Goal: Task Accomplishment & Management: Manage account settings

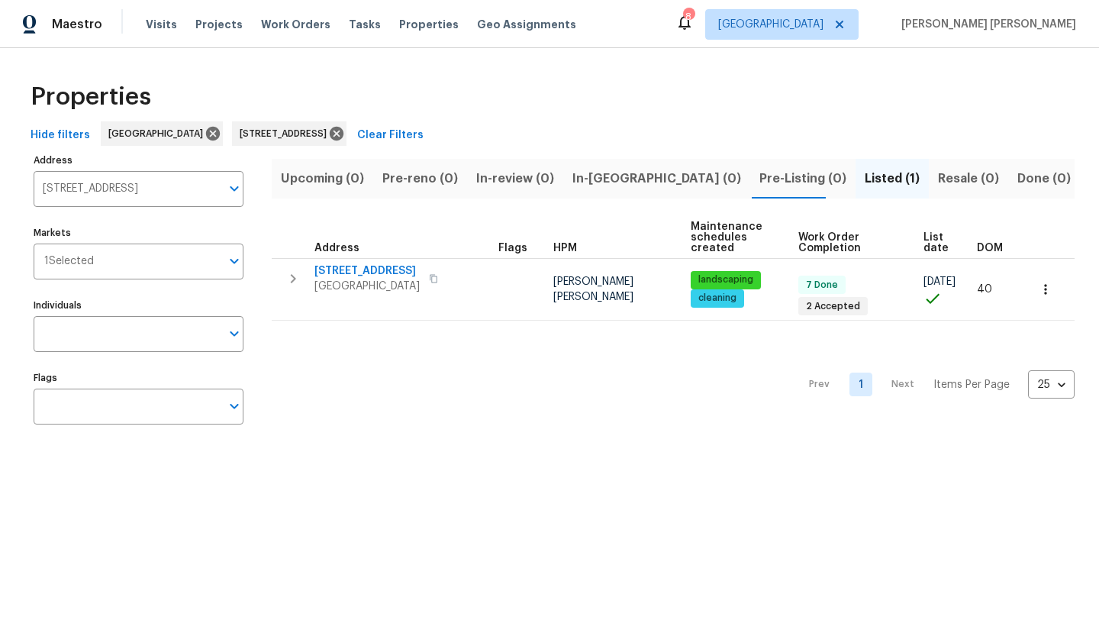
click at [154, 15] on div "Visits Projects Work Orders Tasks Properties Geo Assignments" at bounding box center [370, 24] width 449 height 31
click at [156, 22] on span "Visits" at bounding box center [161, 24] width 31 height 15
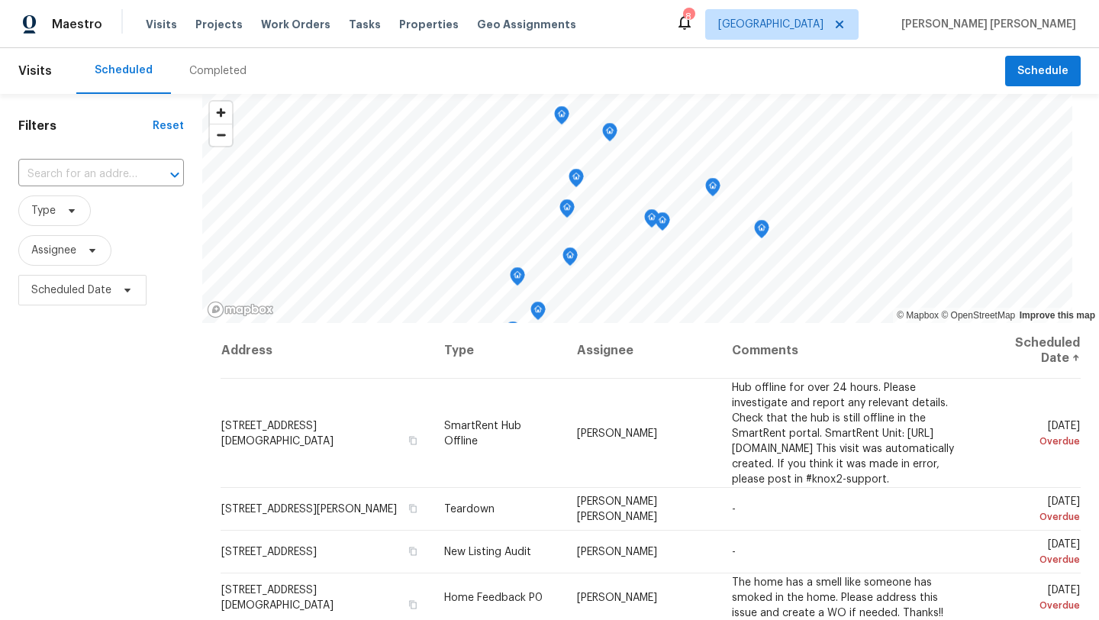
click at [62, 398] on div "Filters Reset ​ Type Assignee Scheduled Date" at bounding box center [101, 456] width 202 height 725
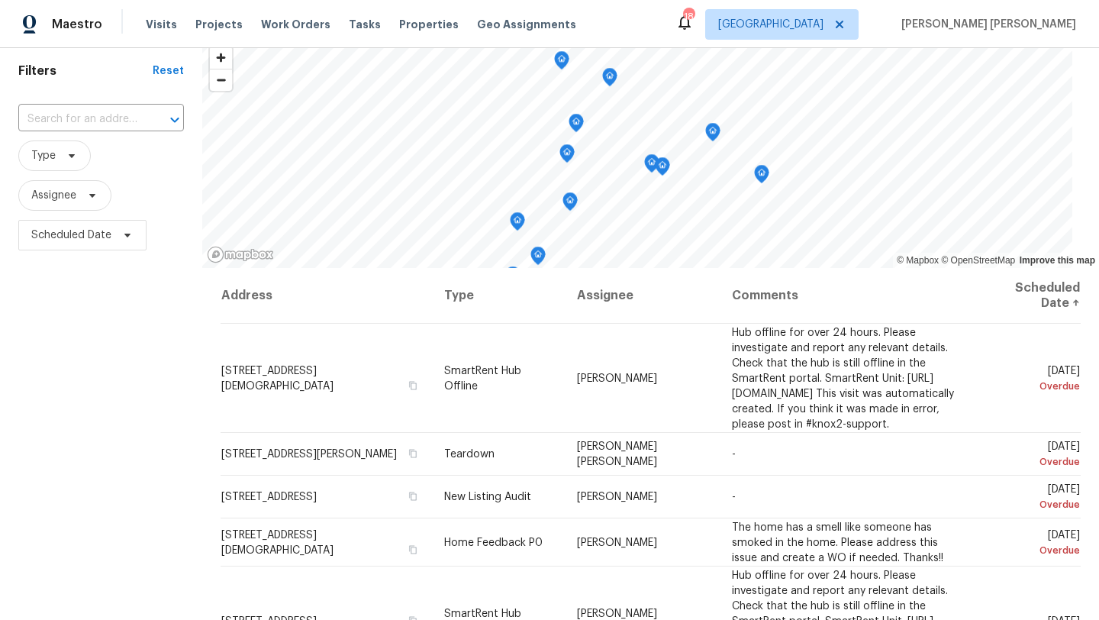
scroll to position [58, 0]
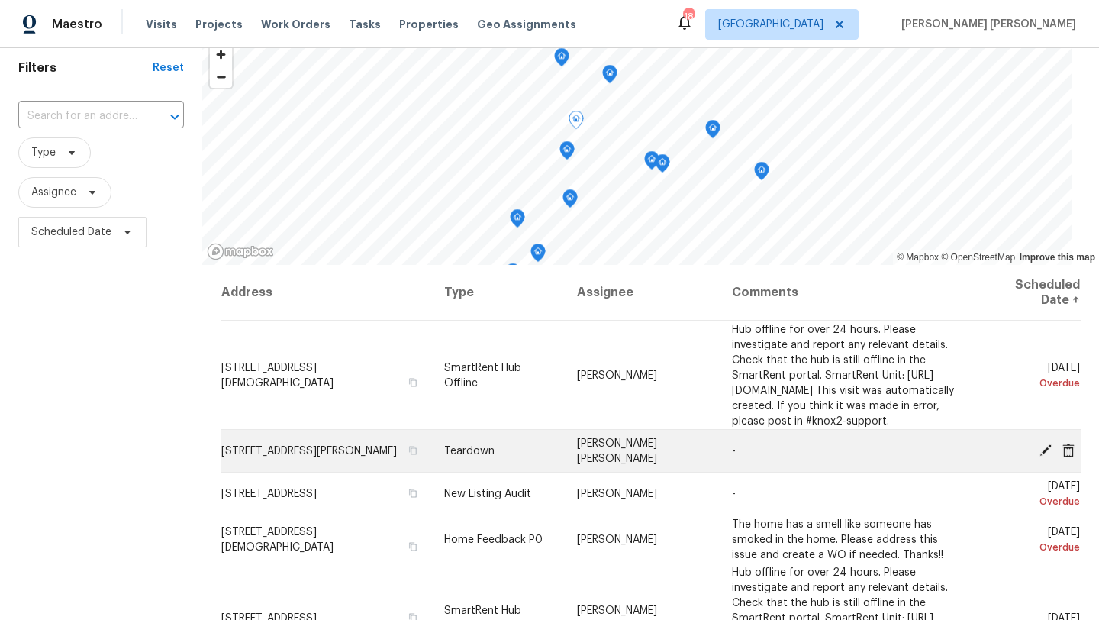
click at [1048, 456] on icon at bounding box center [1046, 449] width 12 height 12
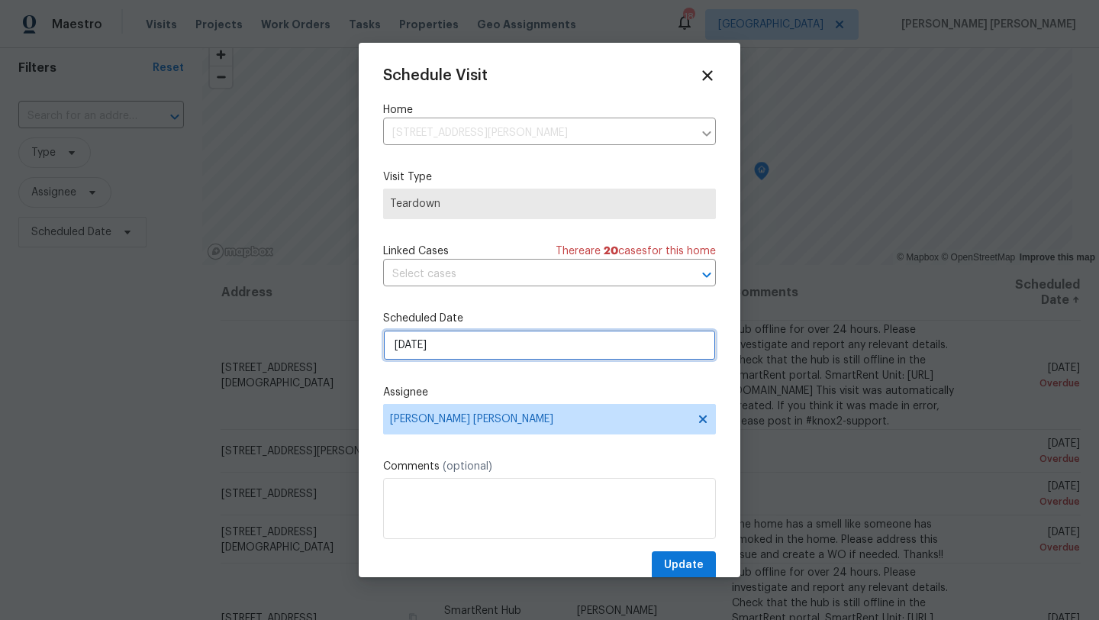
click at [508, 345] on input "8/24/2025" at bounding box center [549, 345] width 333 height 31
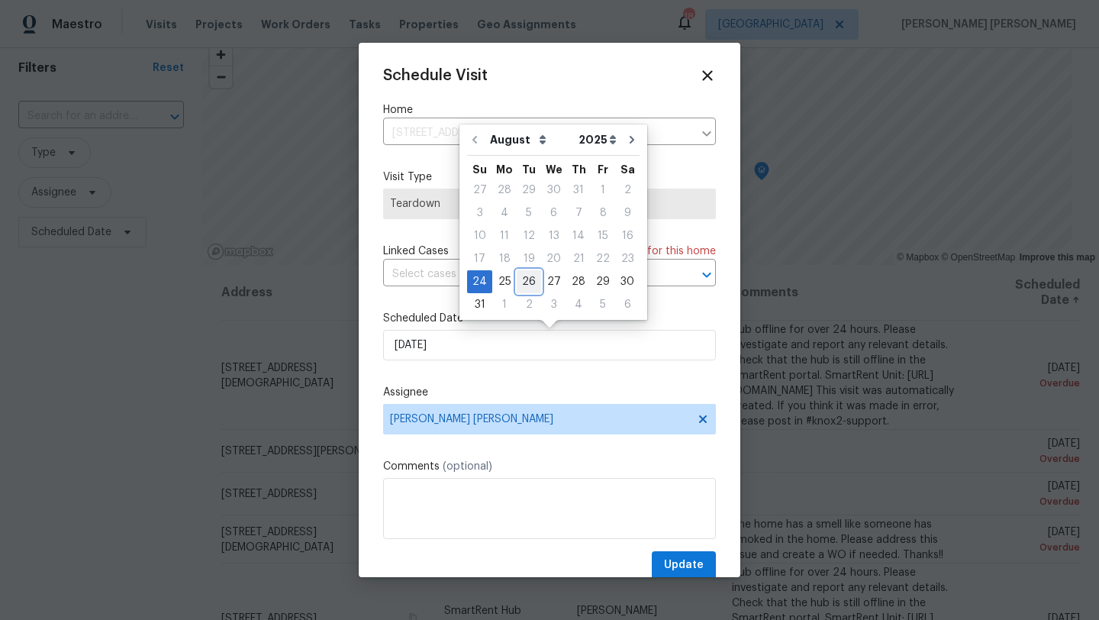
click at [525, 282] on div "26" at bounding box center [529, 281] width 24 height 21
type input "[DATE]"
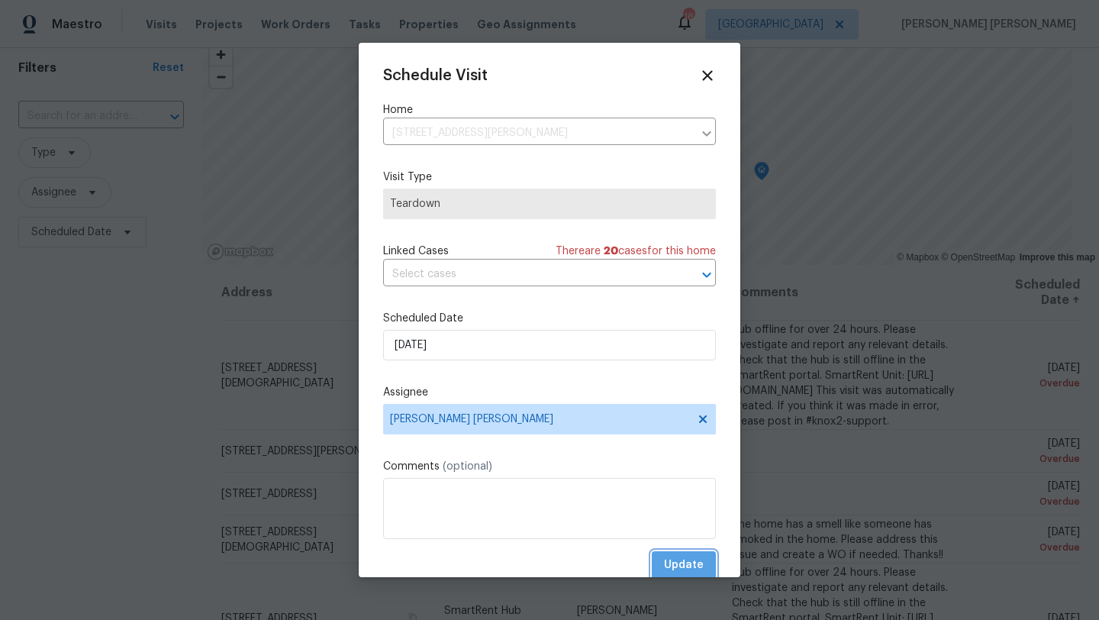
click at [696, 564] on span "Update" at bounding box center [684, 565] width 40 height 19
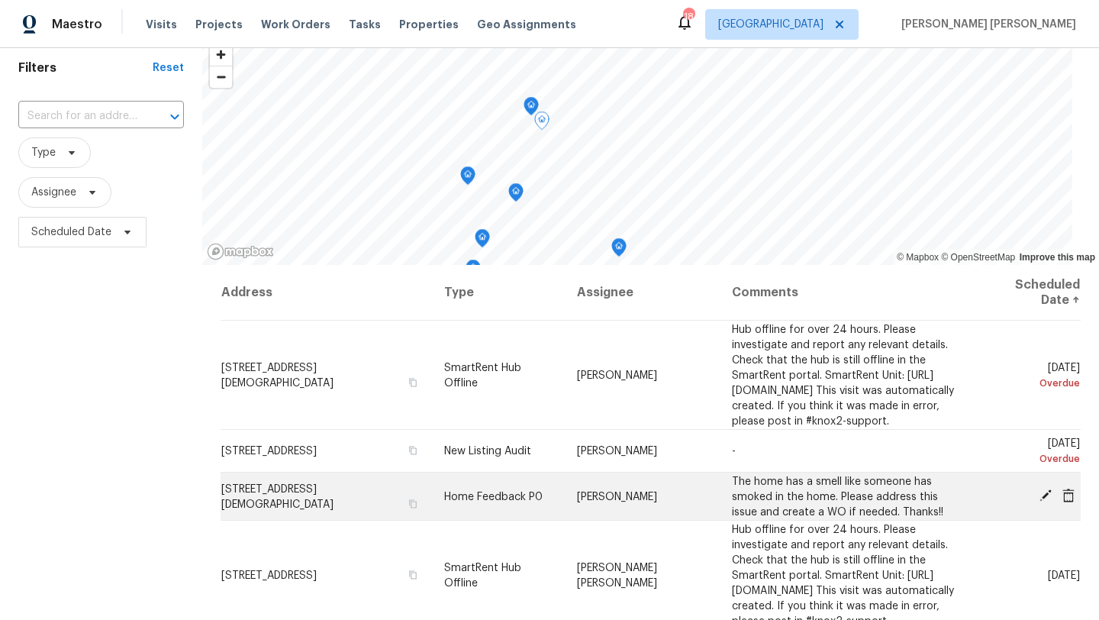
click at [1046, 501] on icon at bounding box center [1046, 495] width 12 height 12
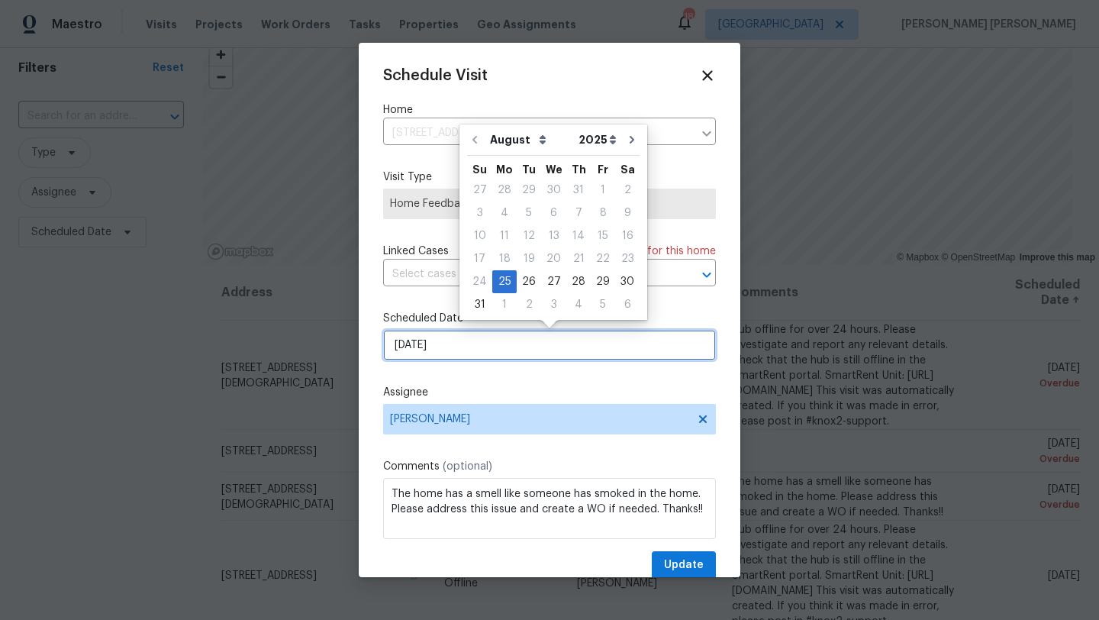
click at [433, 345] on input "[DATE]" at bounding box center [549, 345] width 333 height 31
click at [524, 278] on div "26" at bounding box center [529, 281] width 24 height 21
type input "8/26/2025"
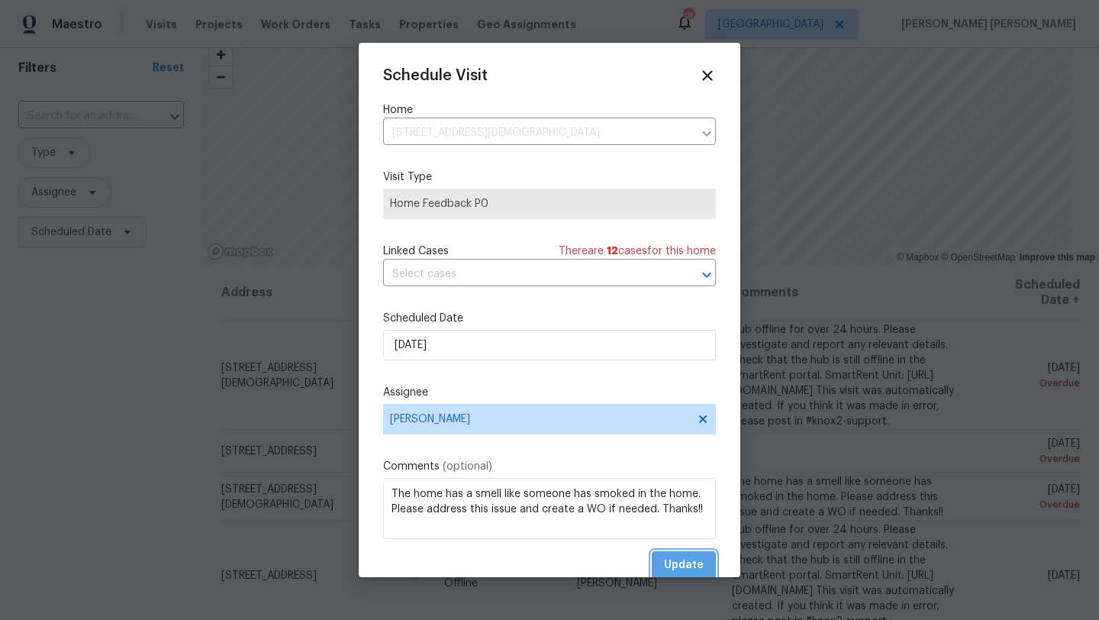
click at [667, 564] on span "Update" at bounding box center [684, 565] width 40 height 19
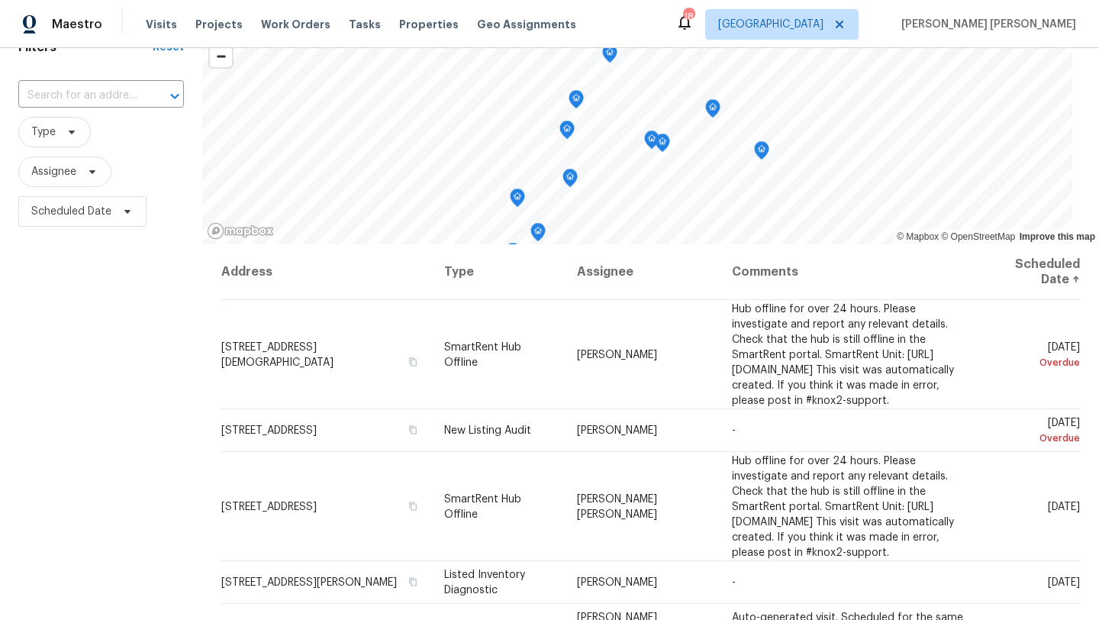
scroll to position [83, 0]
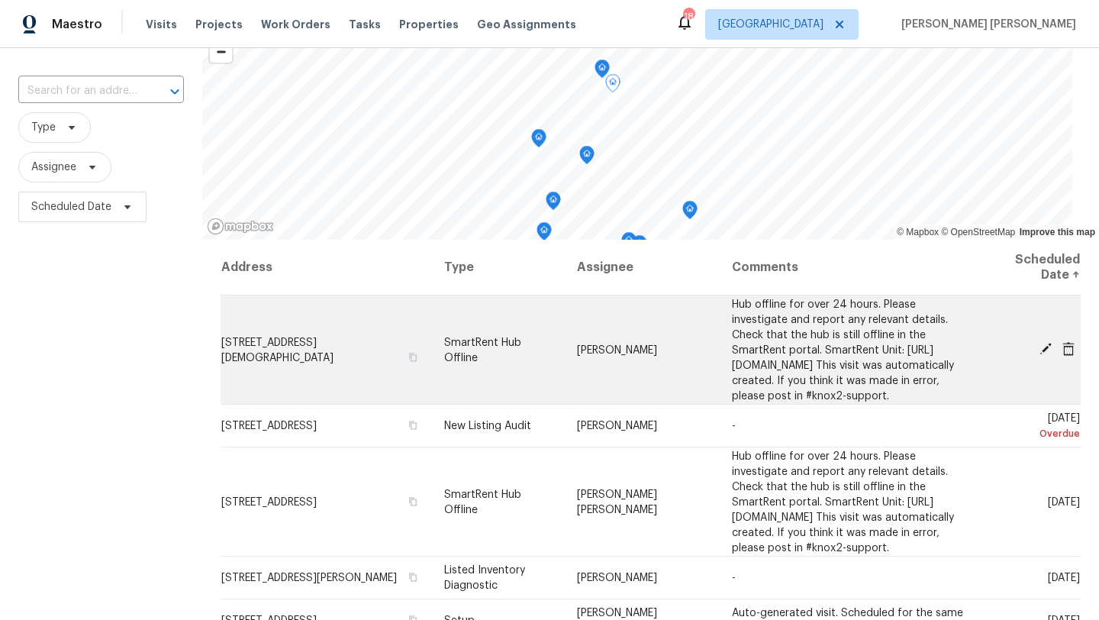
click at [1046, 356] on icon at bounding box center [1046, 349] width 14 height 14
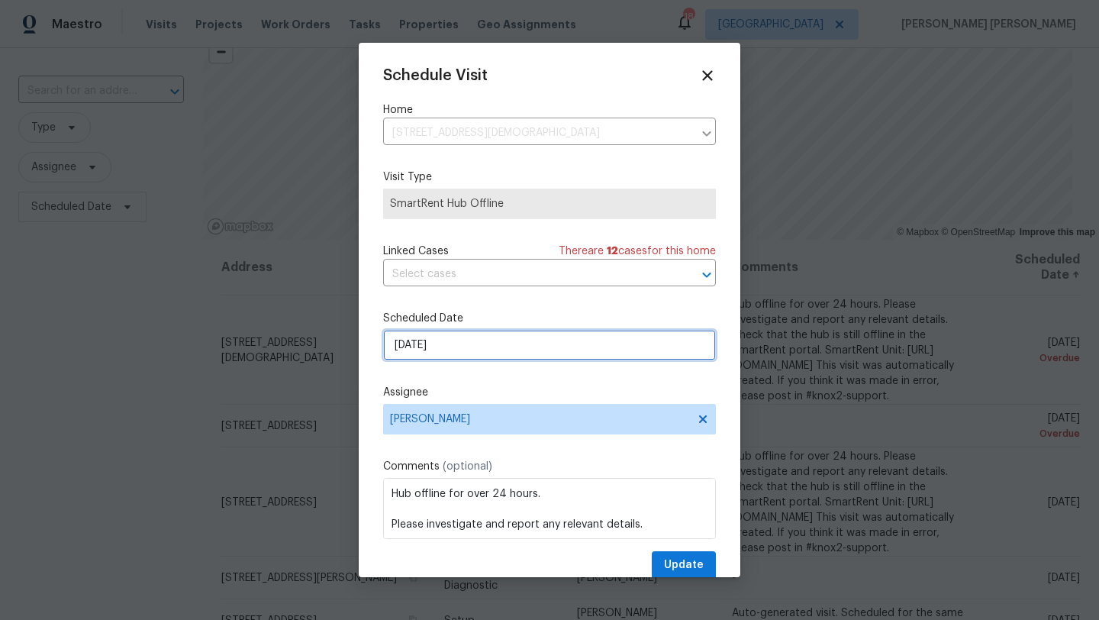
click at [453, 346] on input "8/22/2025" at bounding box center [549, 345] width 333 height 31
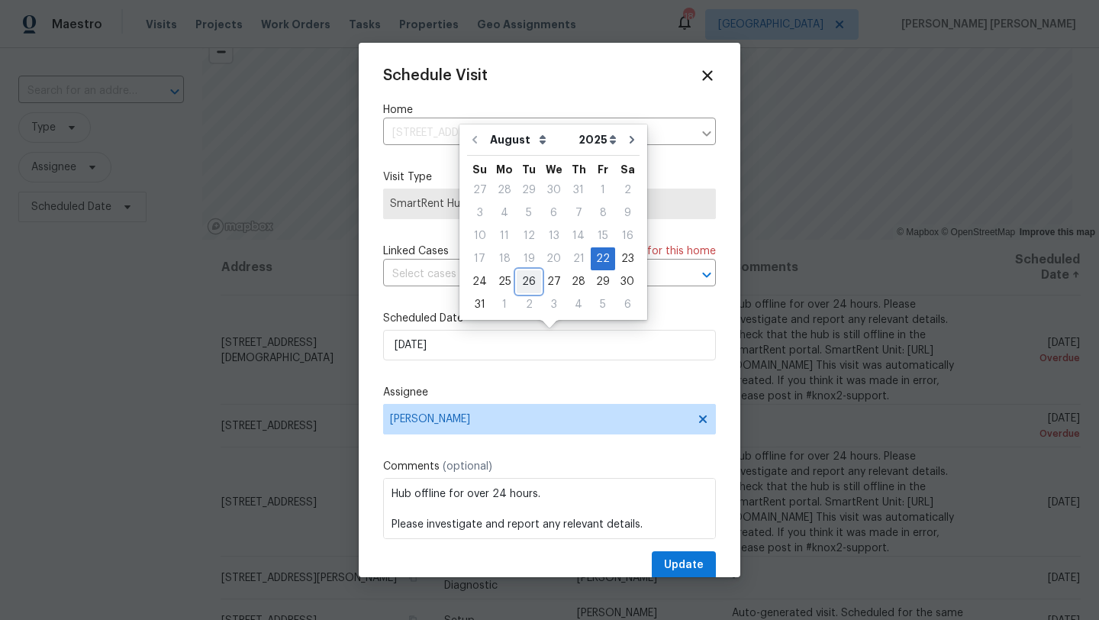
click at [526, 284] on div "26" at bounding box center [529, 281] width 24 height 21
type input "8/26/2025"
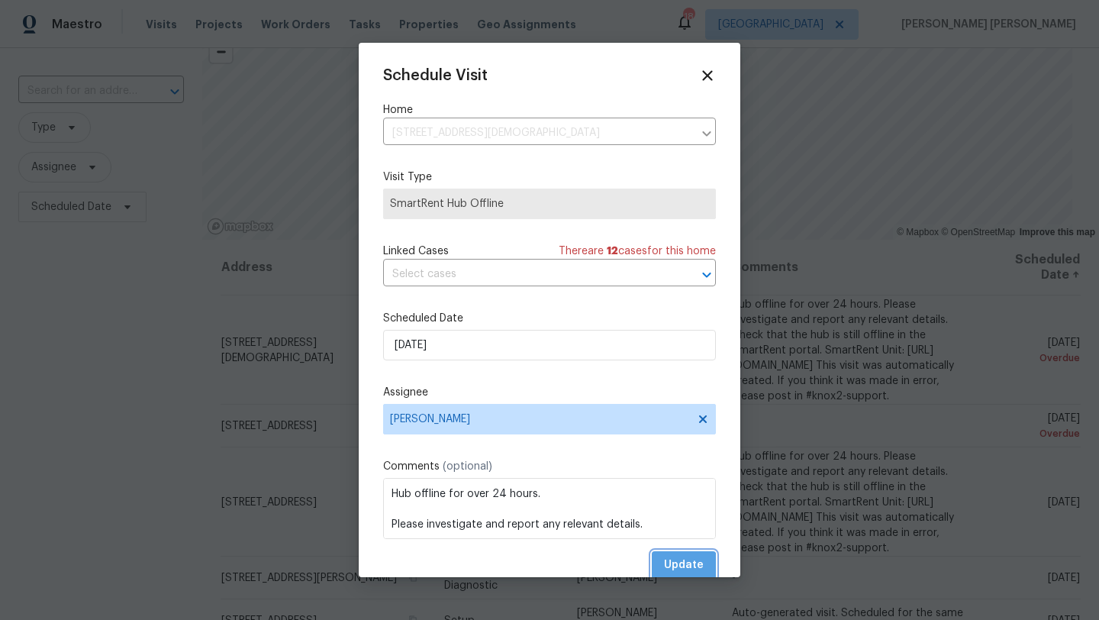
click at [682, 568] on span "Update" at bounding box center [684, 565] width 40 height 19
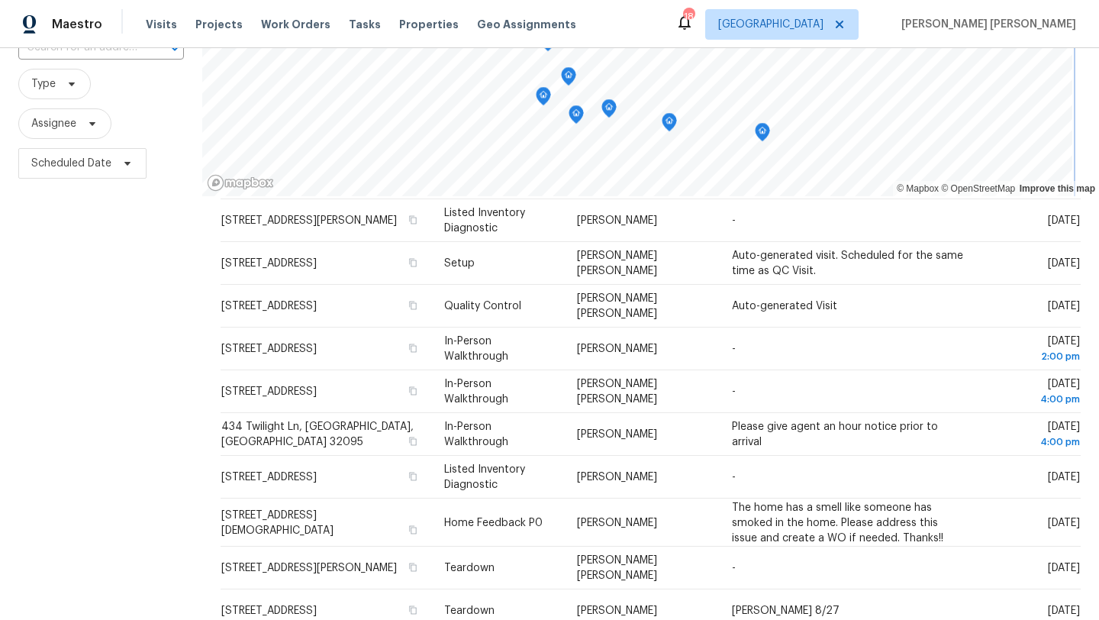
scroll to position [152, 0]
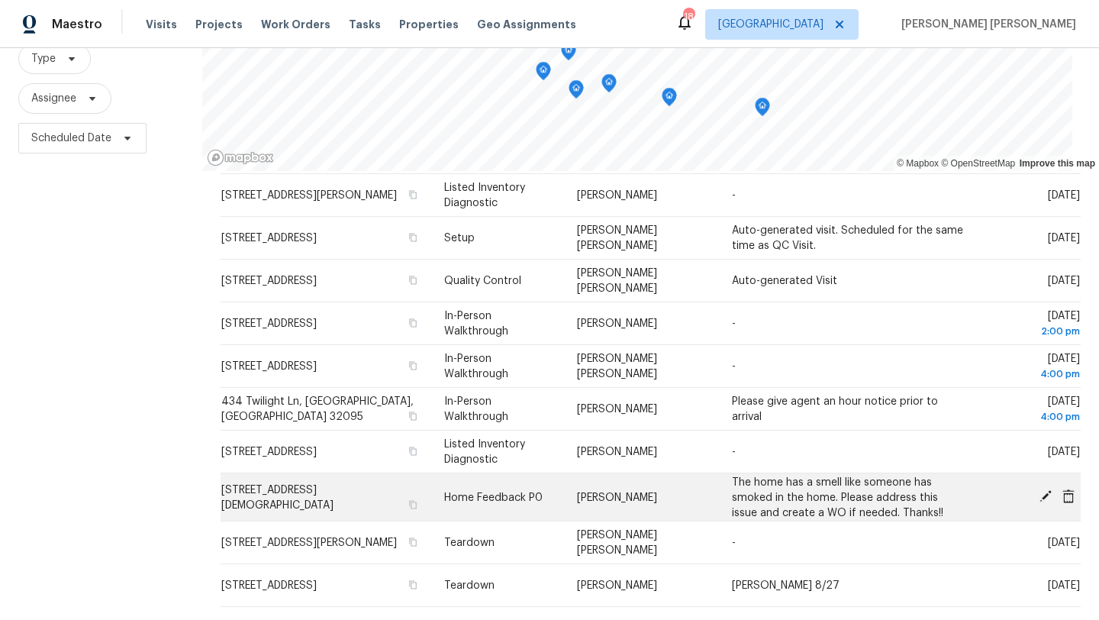
click at [1050, 503] on icon at bounding box center [1046, 496] width 14 height 14
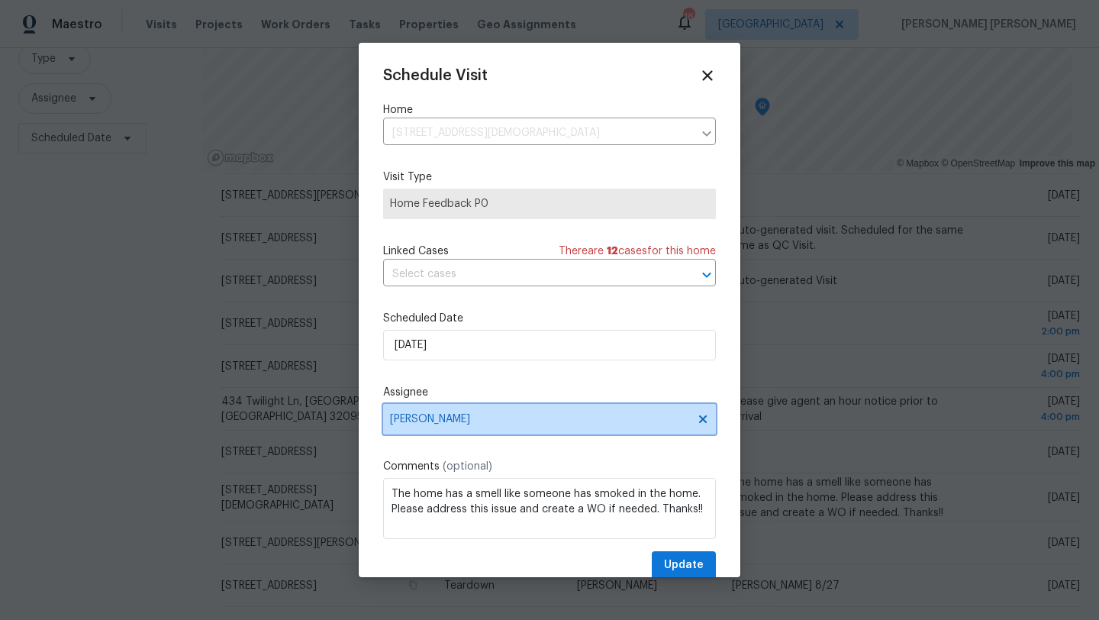
click at [466, 419] on span "Melissa Mossbrooks" at bounding box center [539, 419] width 299 height 12
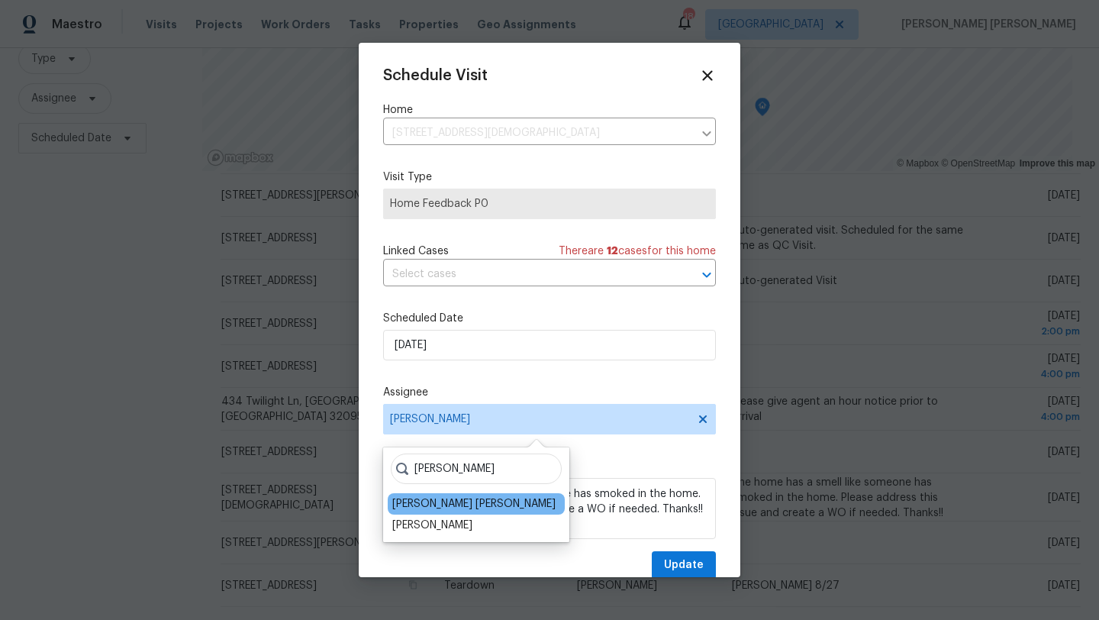
type input "david"
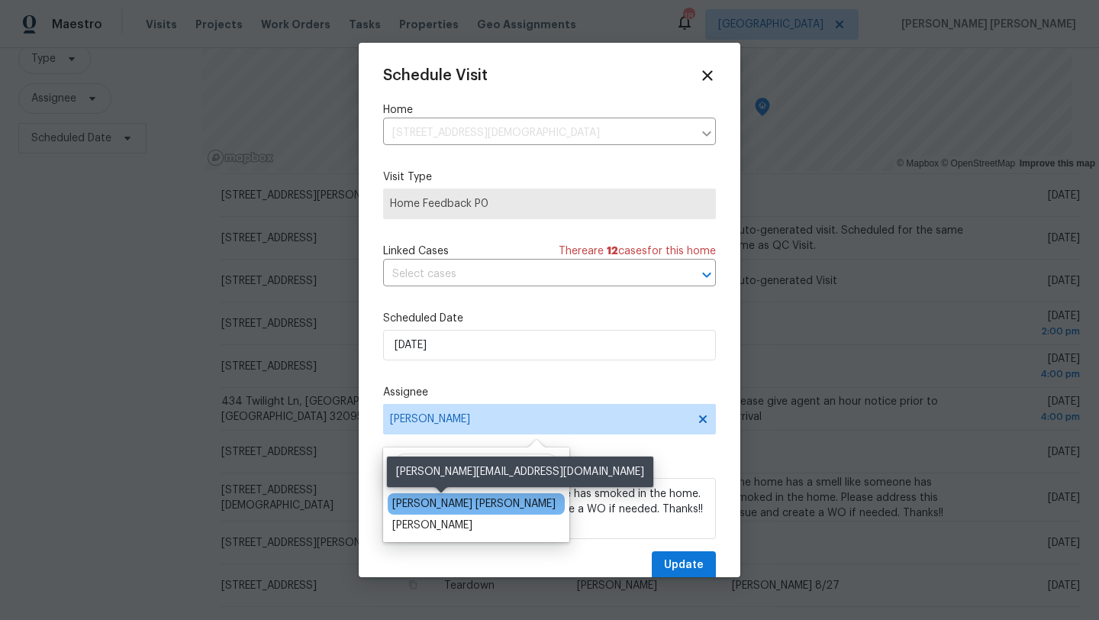
click at [459, 503] on div "[PERSON_NAME] [PERSON_NAME]" at bounding box center [473, 503] width 163 height 15
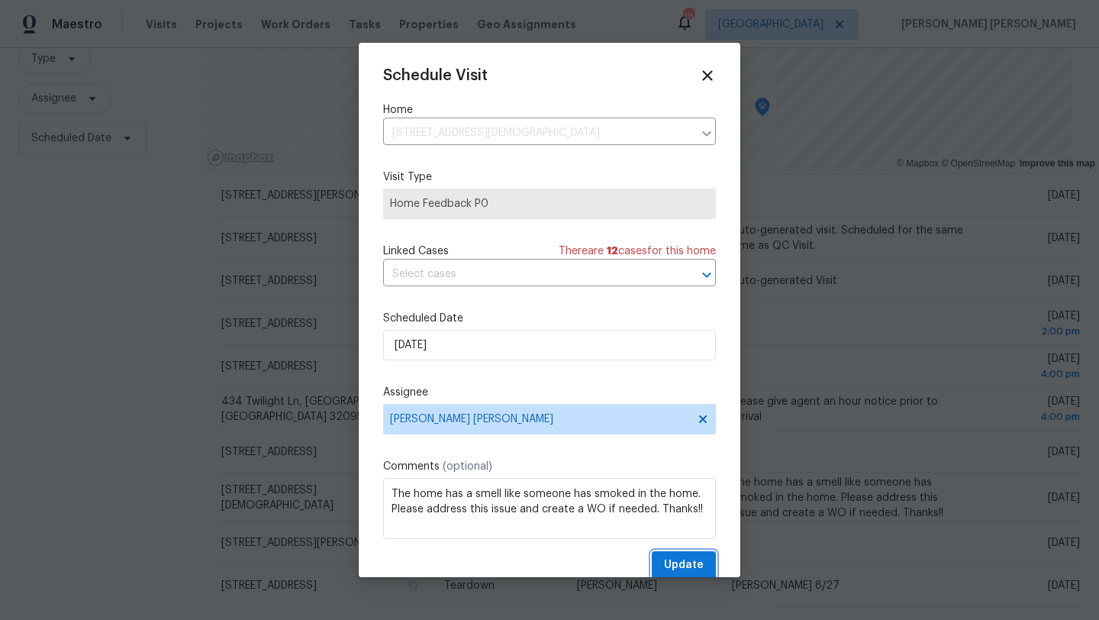
click at [705, 561] on button "Update" at bounding box center [684, 565] width 64 height 28
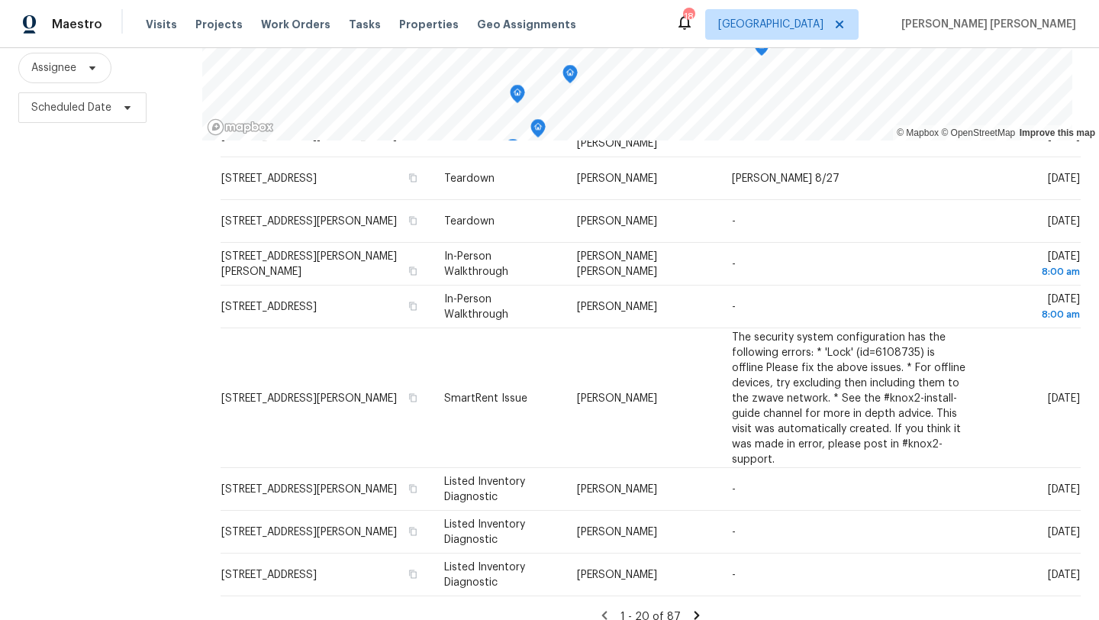
scroll to position [198, 0]
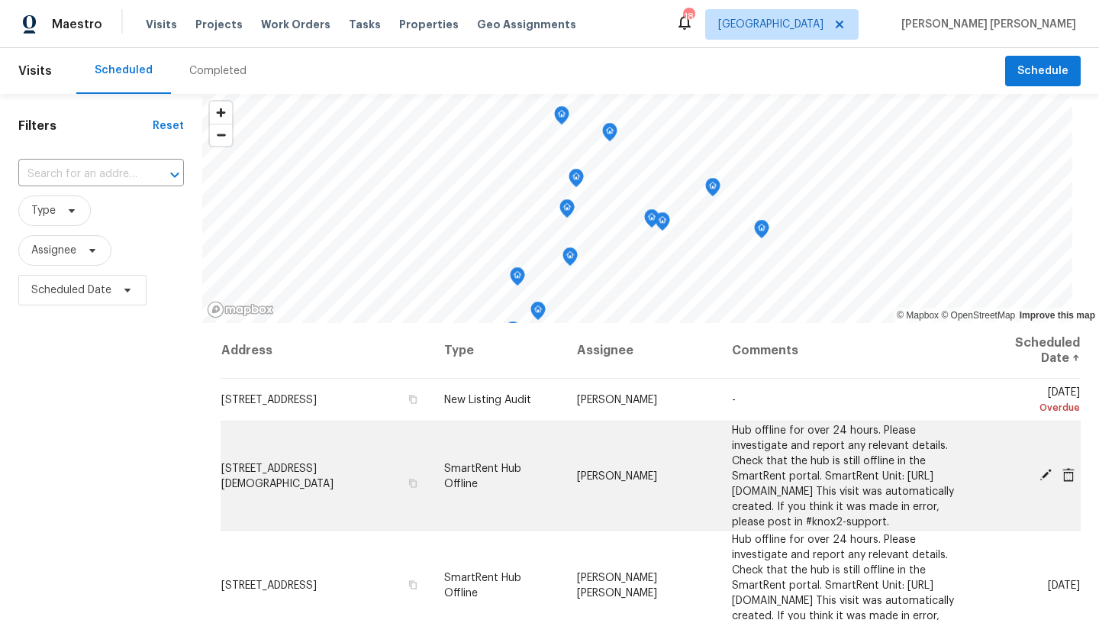
click at [1043, 481] on icon at bounding box center [1046, 475] width 12 height 12
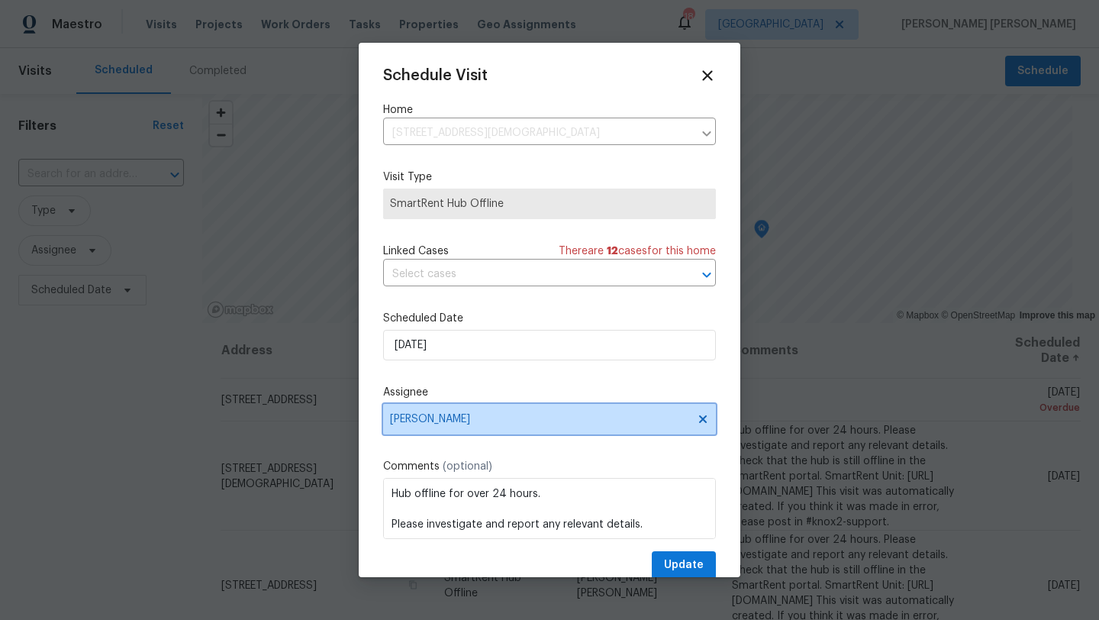
click at [482, 413] on span "[PERSON_NAME]" at bounding box center [549, 419] width 333 height 31
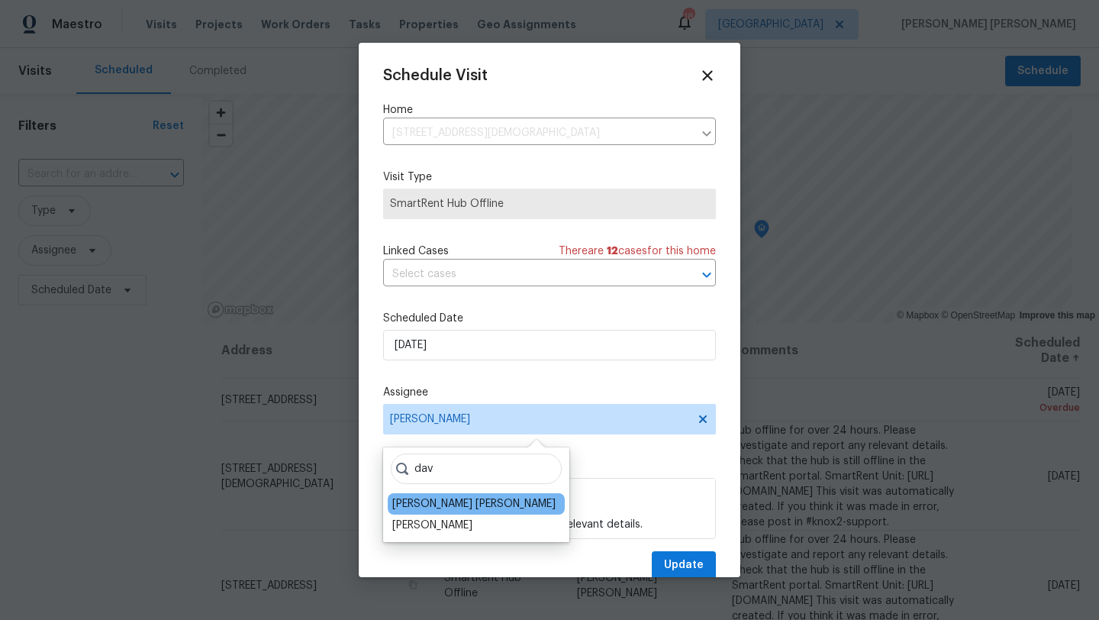
type input "dav"
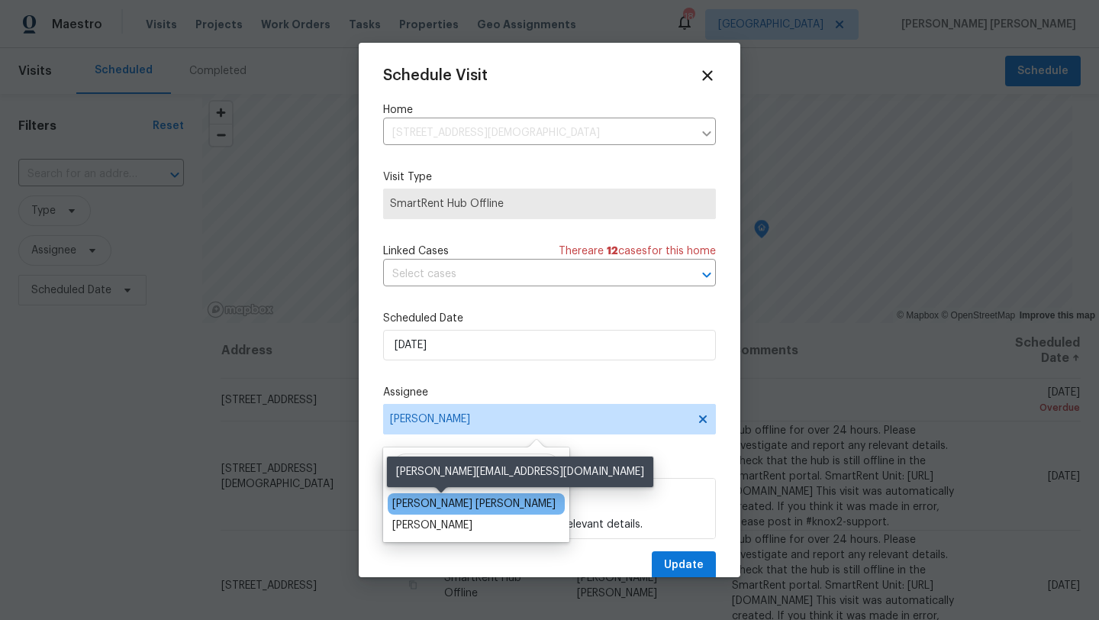
click at [454, 505] on div "[PERSON_NAME] [PERSON_NAME]" at bounding box center [473, 503] width 163 height 15
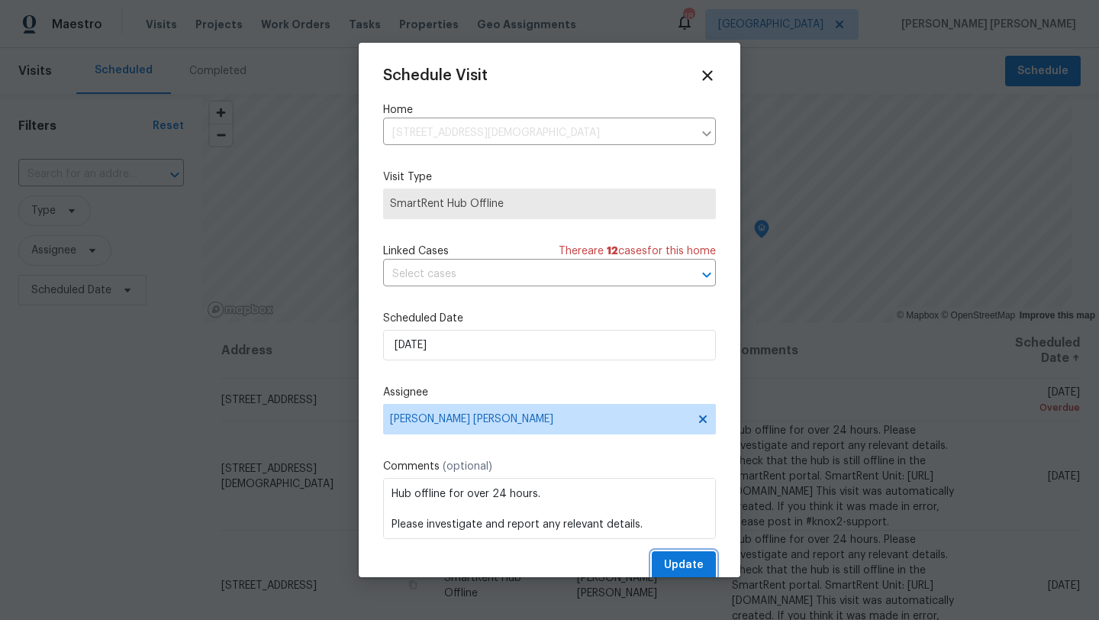
click at [691, 569] on span "Update" at bounding box center [684, 565] width 40 height 19
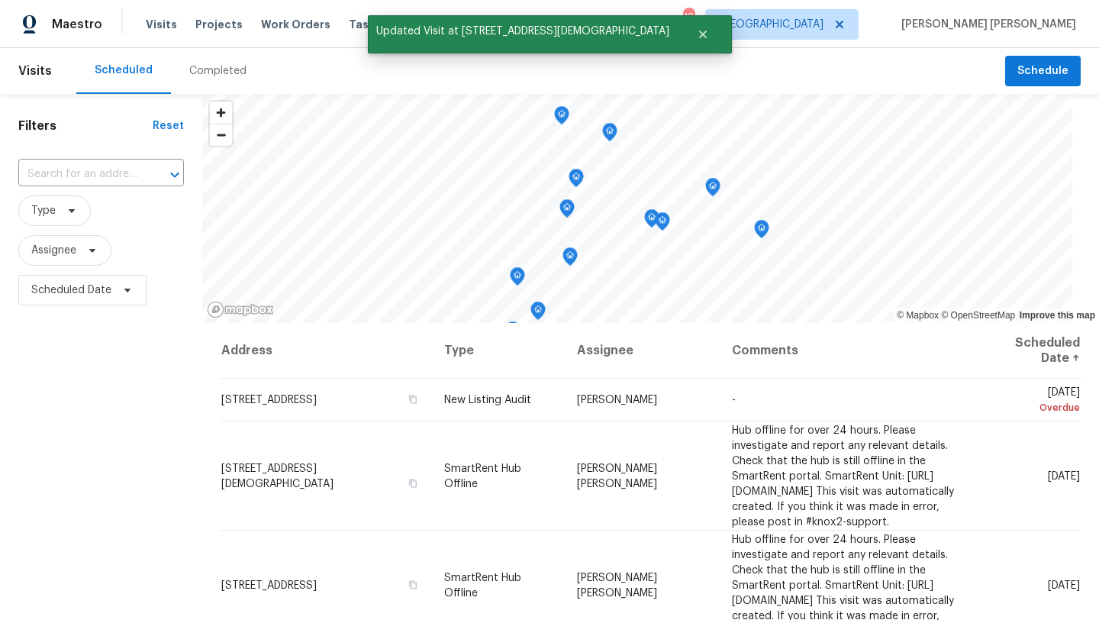
click at [140, 471] on div "Filters Reset ​ Type Assignee Scheduled Date" at bounding box center [101, 456] width 202 height 725
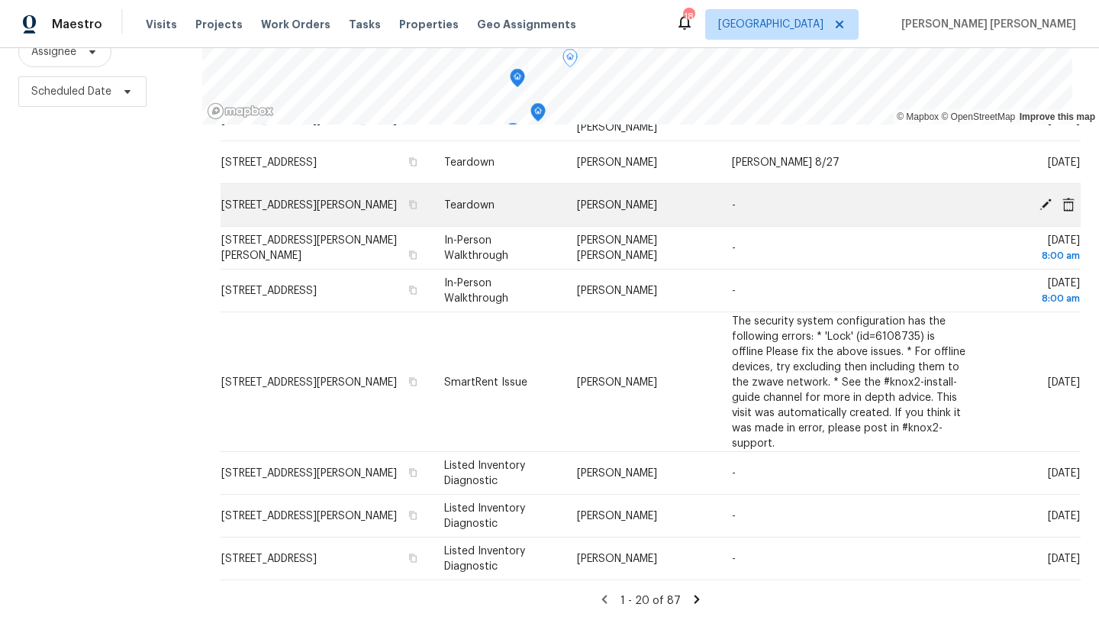
scroll to position [705, 0]
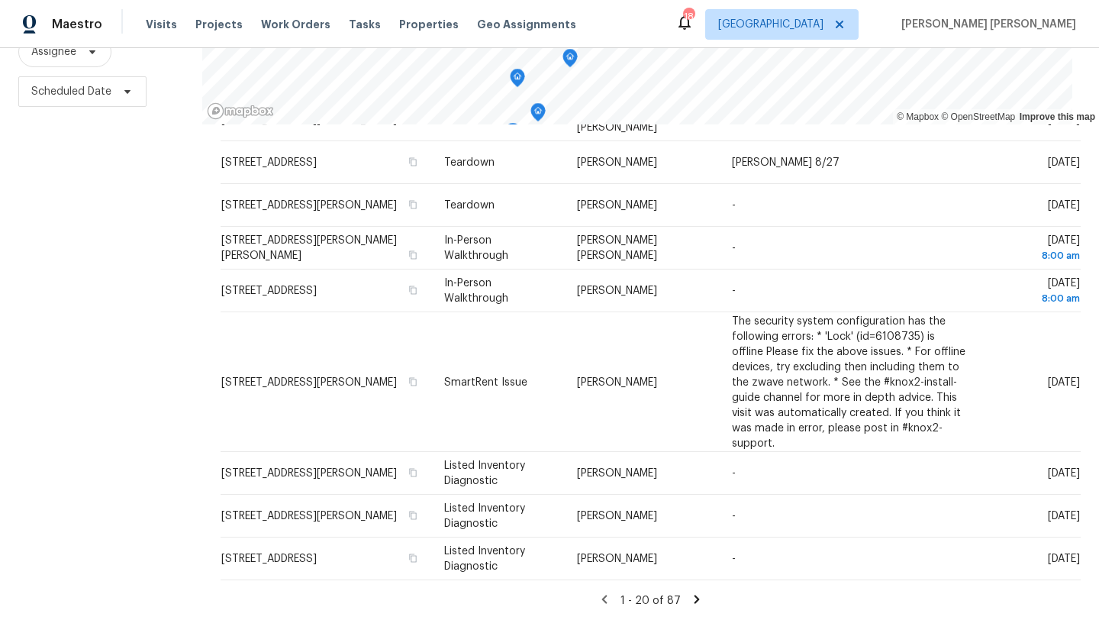
click at [701, 595] on icon at bounding box center [697, 599] width 14 height 14
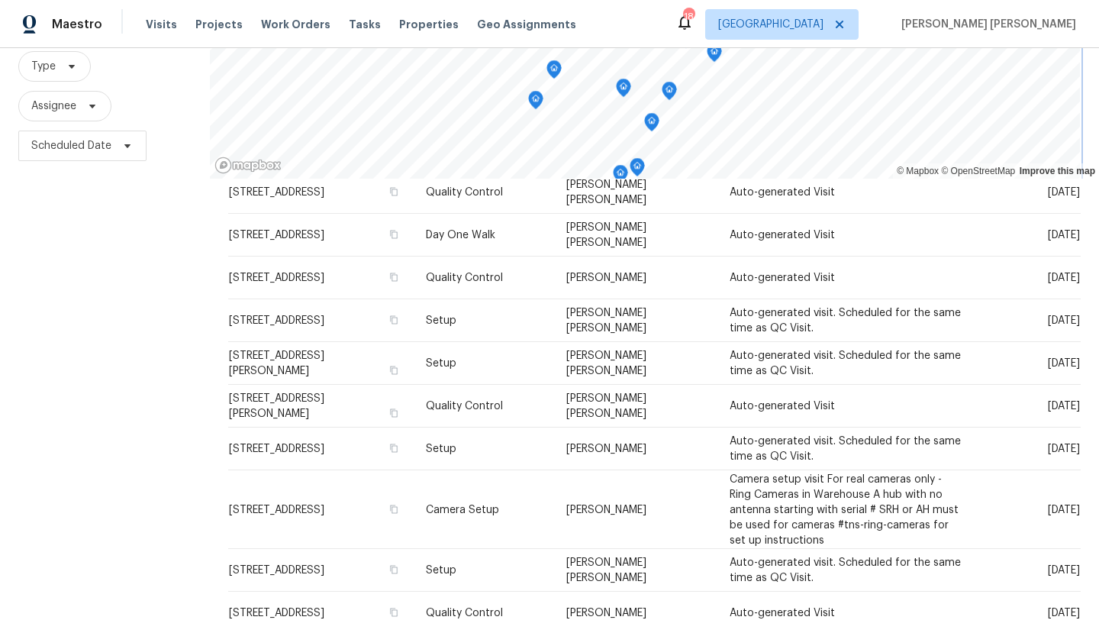
scroll to position [142, 0]
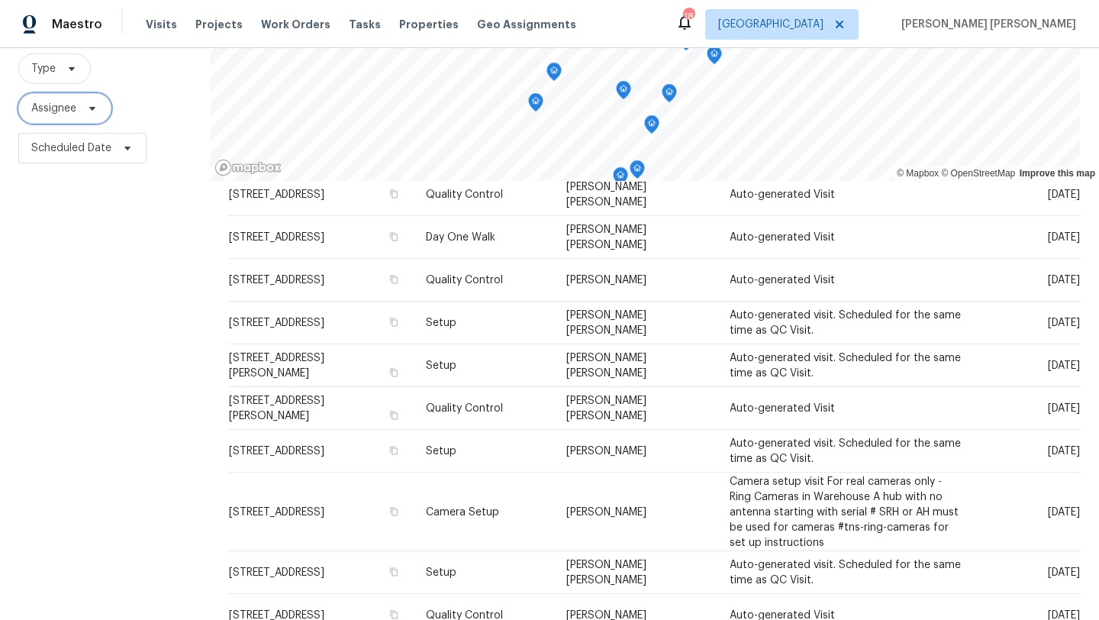
click at [84, 114] on span "Assignee" at bounding box center [64, 108] width 93 height 31
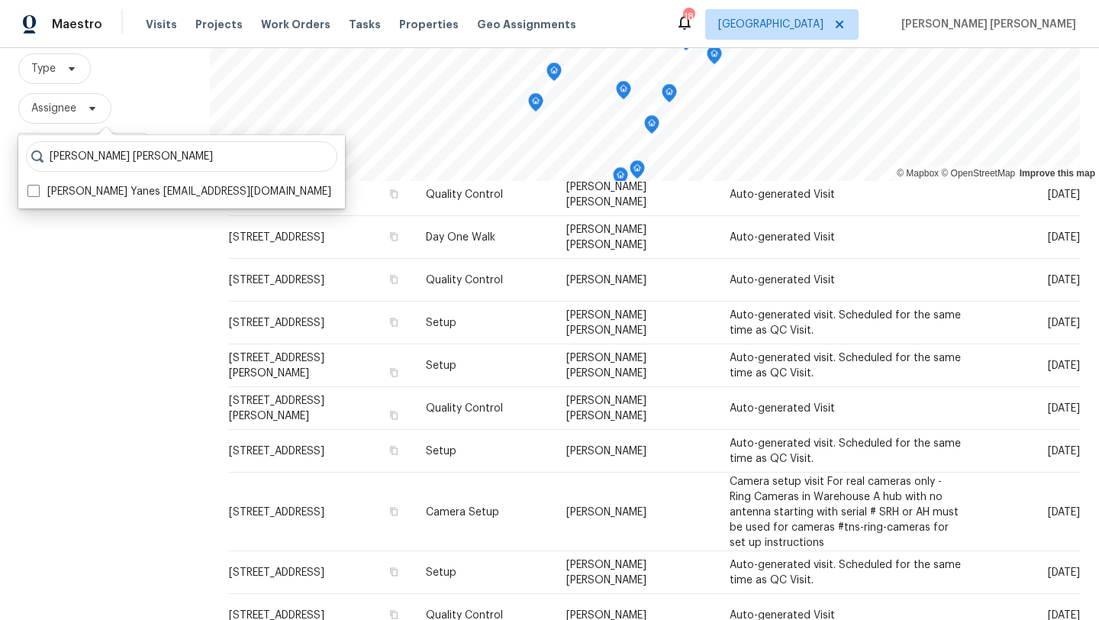
type input "david puente yanes"
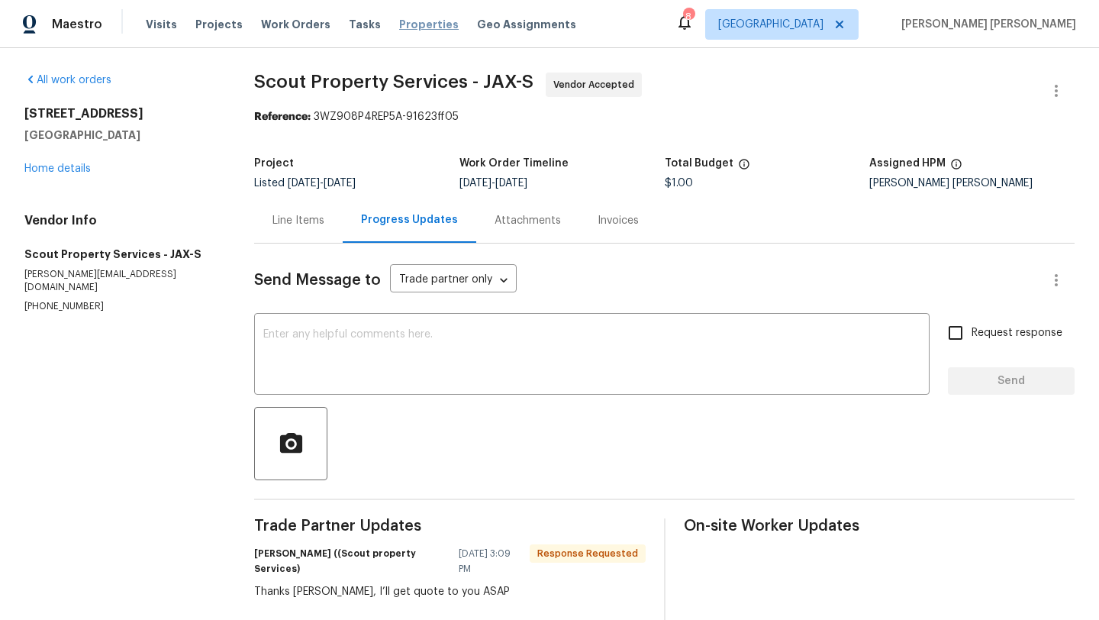
scroll to position [42, 0]
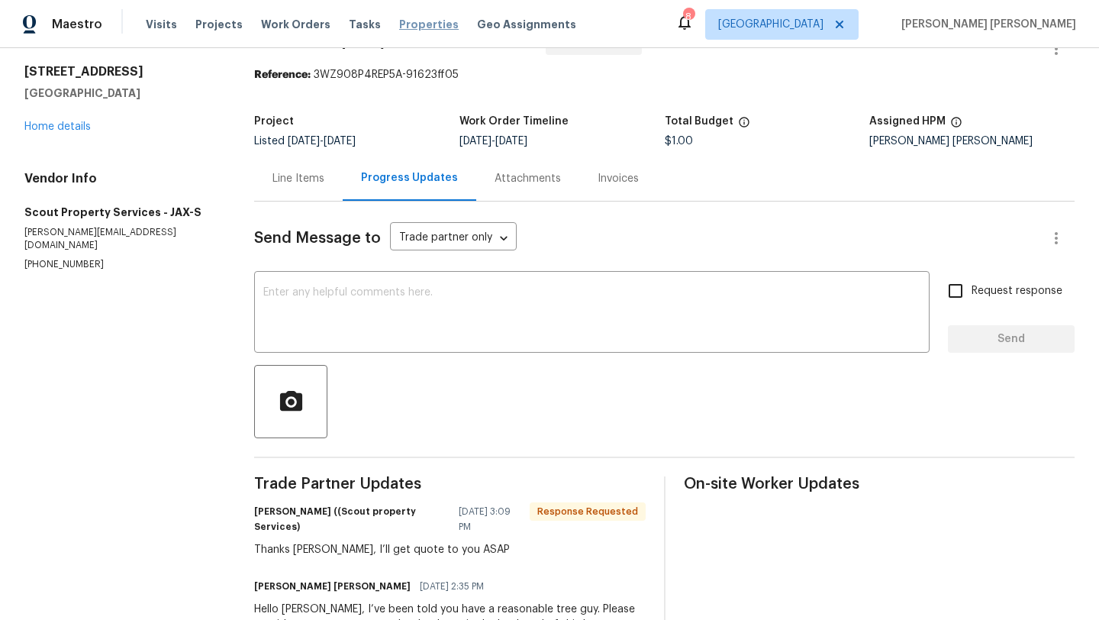
click at [405, 31] on span "Properties" at bounding box center [429, 24] width 60 height 15
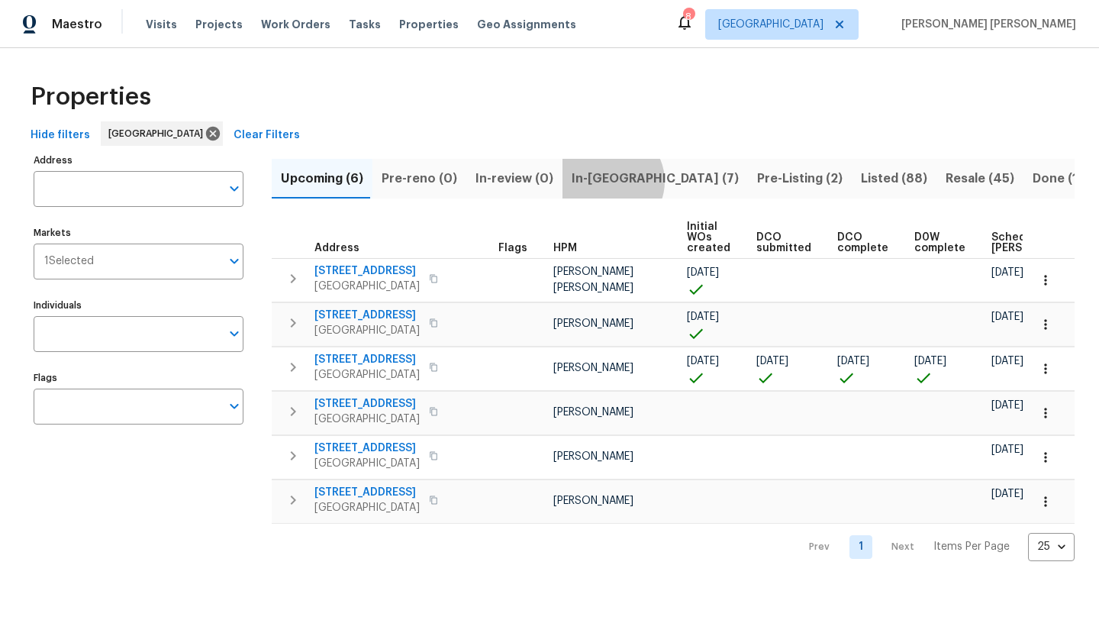
click at [601, 181] on span "In-reno (7)" at bounding box center [655, 178] width 167 height 21
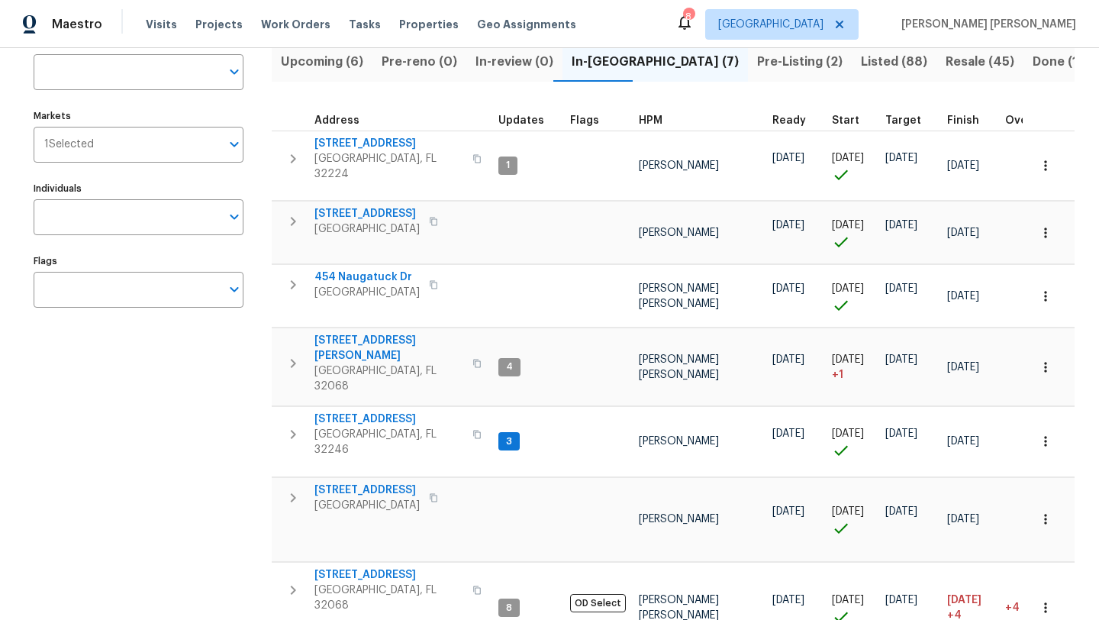
scroll to position [131, 0]
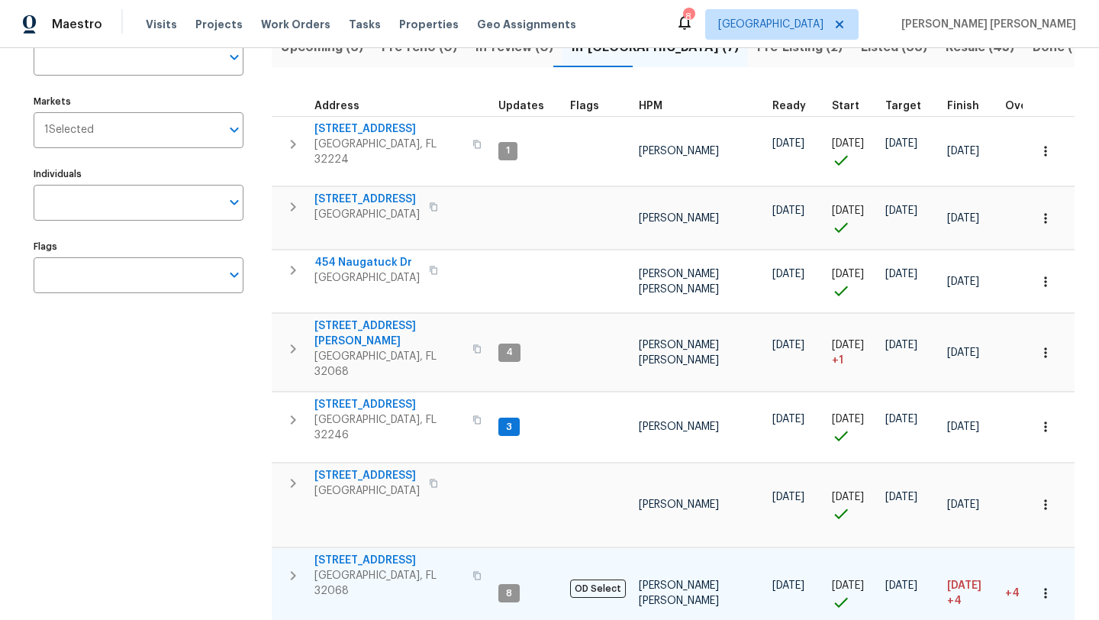
click at [376, 553] on span "[STREET_ADDRESS]" at bounding box center [388, 560] width 149 height 15
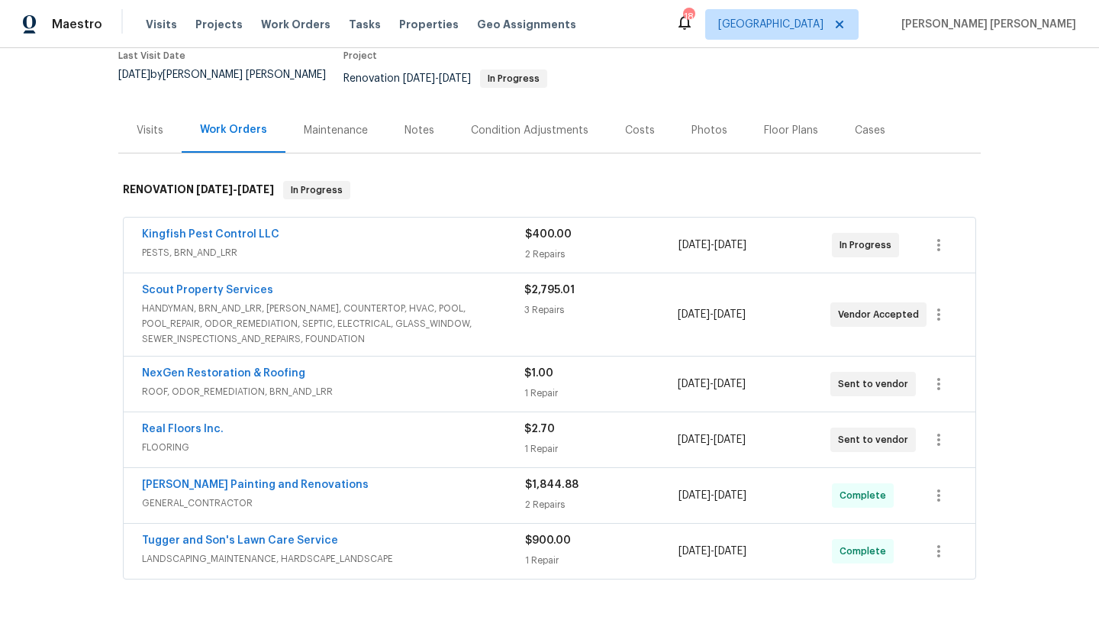
scroll to position [158, 0]
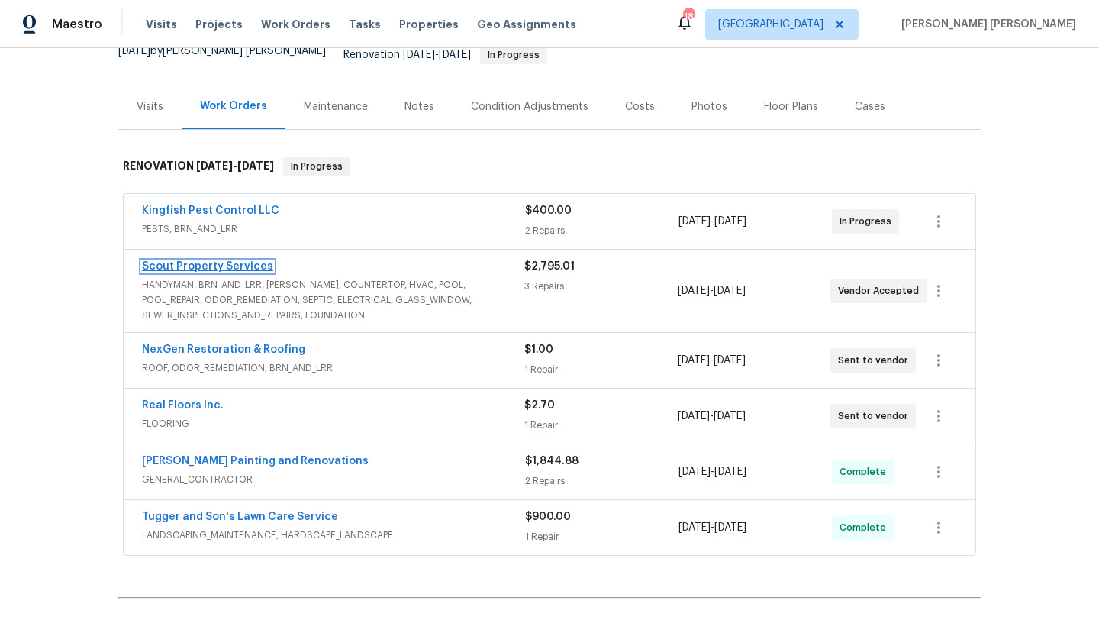
click at [231, 261] on link "Scout Property Services" at bounding box center [207, 266] width 131 height 11
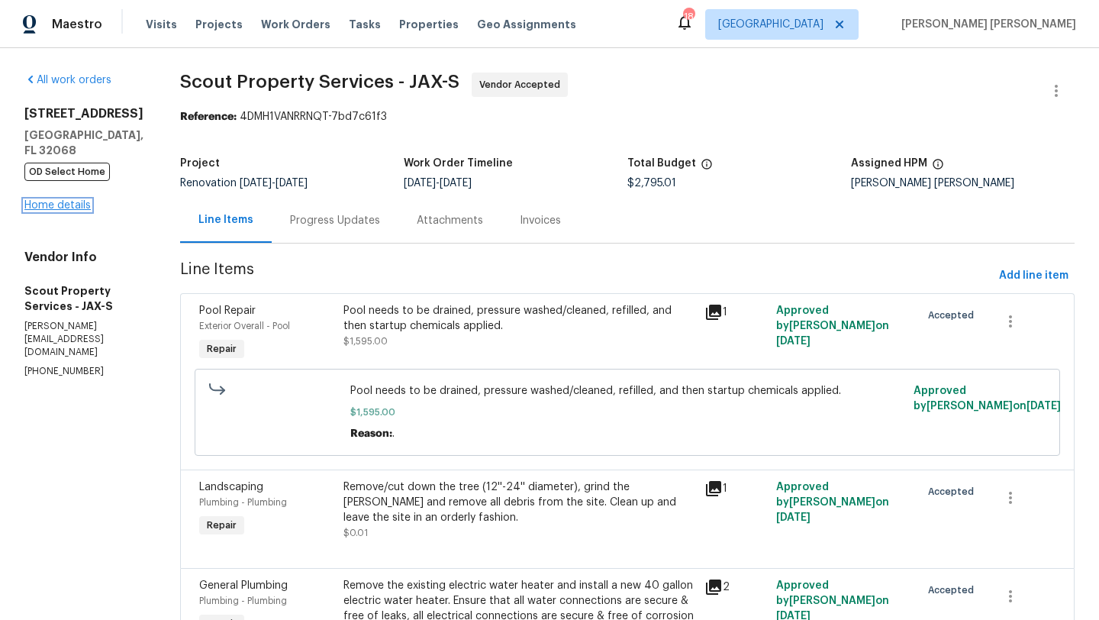
click at [80, 208] on link "Home details" at bounding box center [57, 205] width 66 height 11
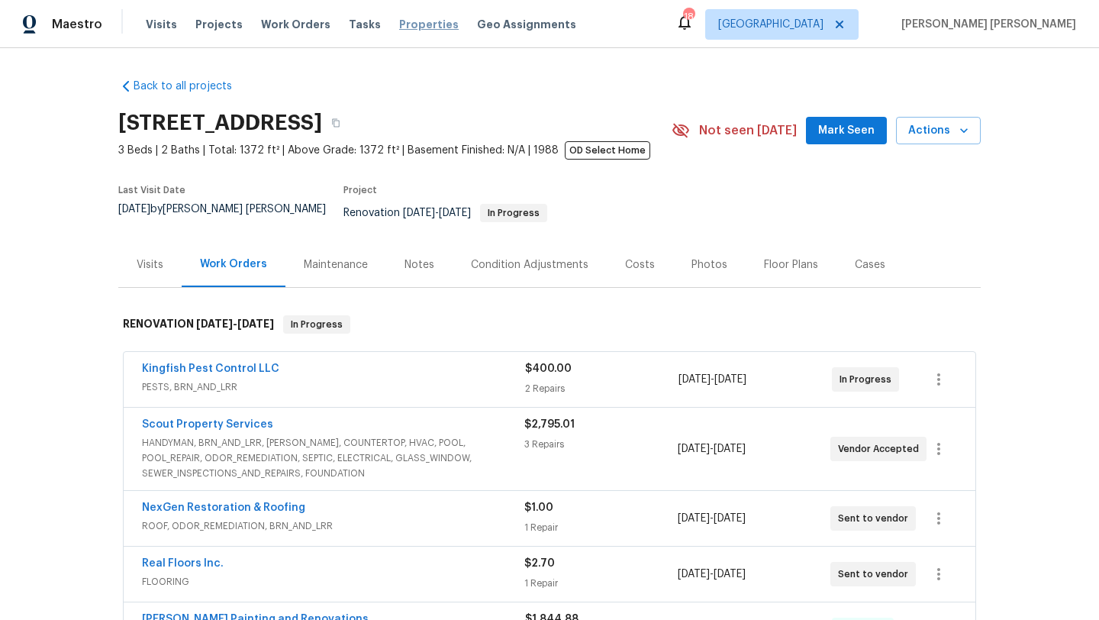
click at [406, 24] on span "Properties" at bounding box center [429, 24] width 60 height 15
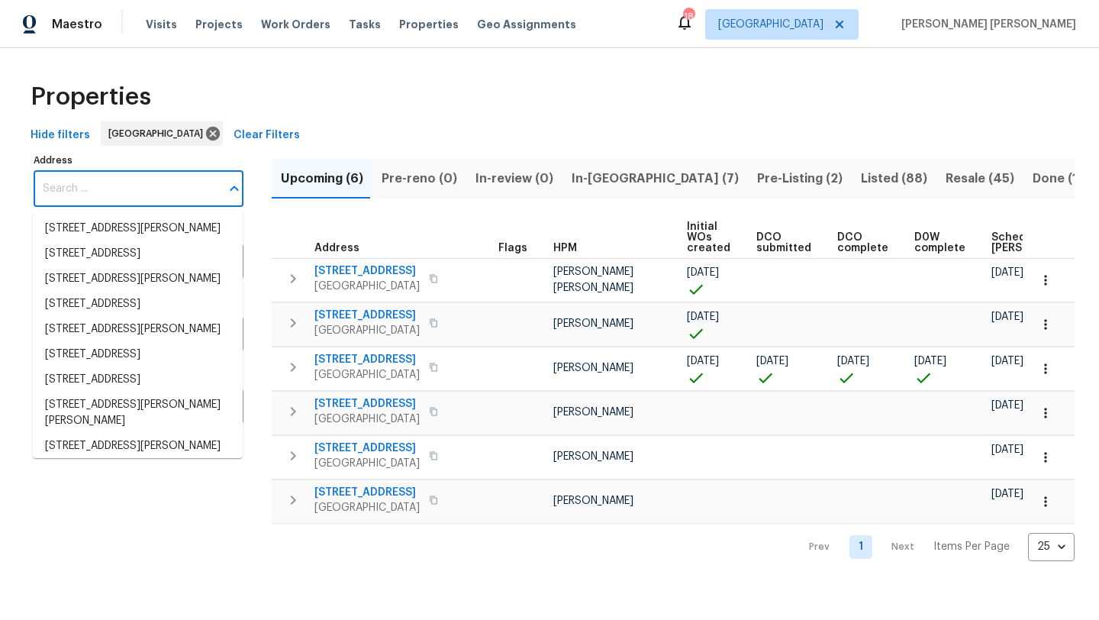
click at [145, 196] on input "Address" at bounding box center [127, 189] width 187 height 36
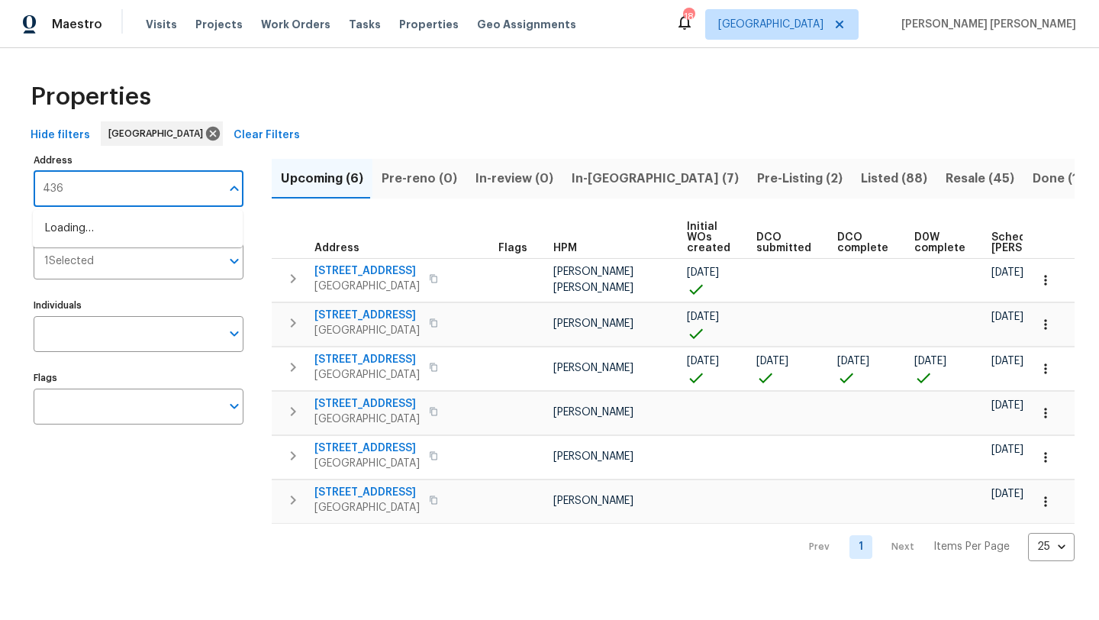
type input "4360"
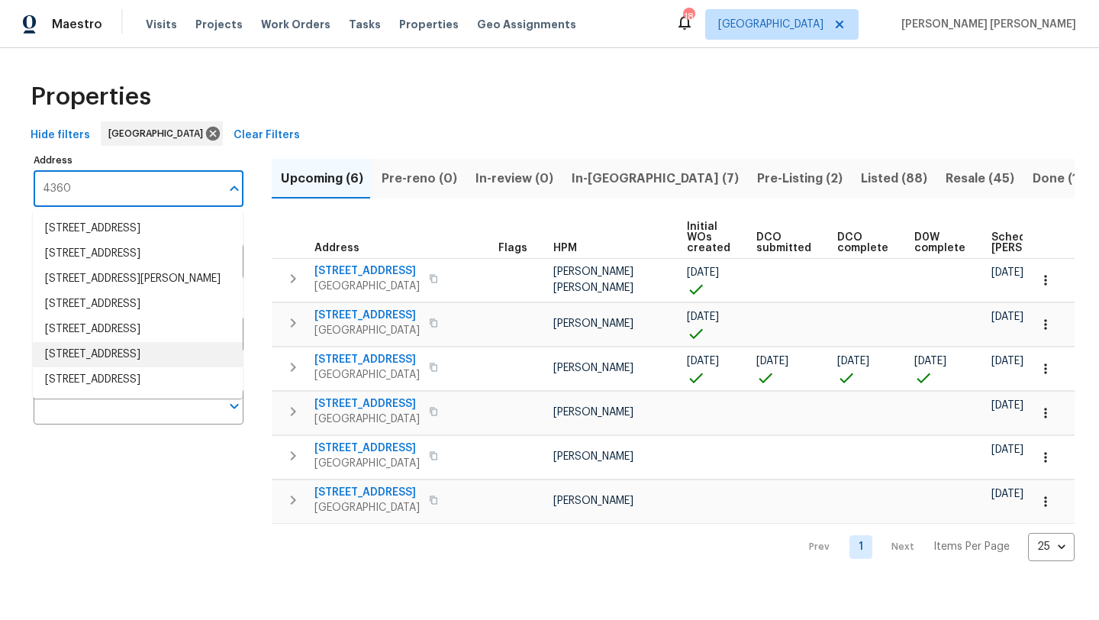
scroll to position [16, 0]
click at [87, 292] on li "4360 Palmer Ave Jacksonville FL 32210" at bounding box center [138, 278] width 210 height 25
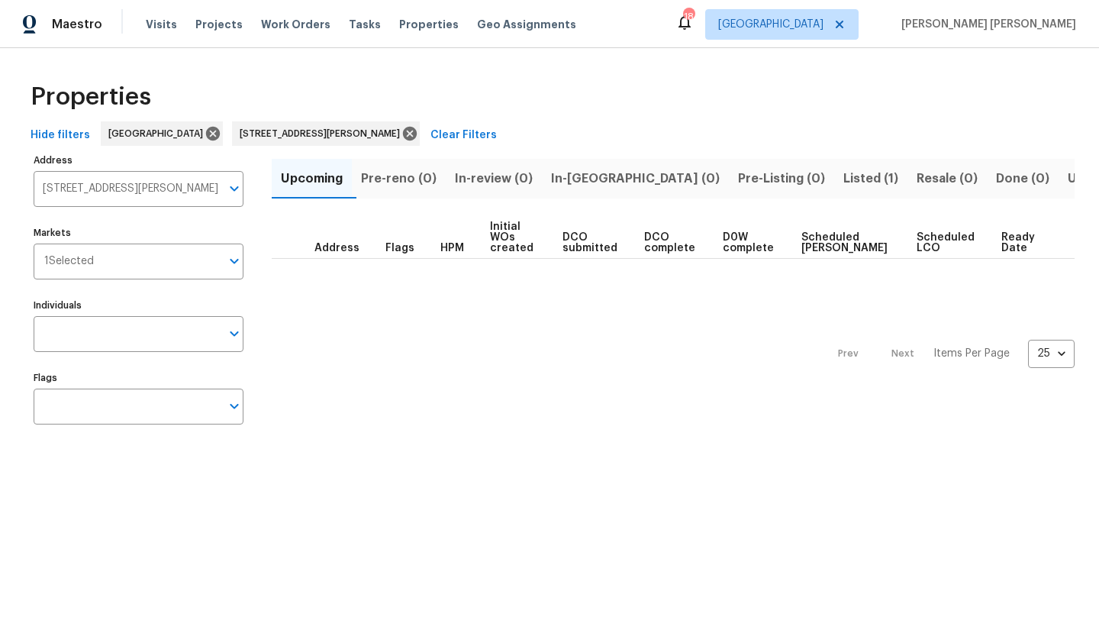
click at [843, 174] on span "Listed (1)" at bounding box center [870, 178] width 55 height 21
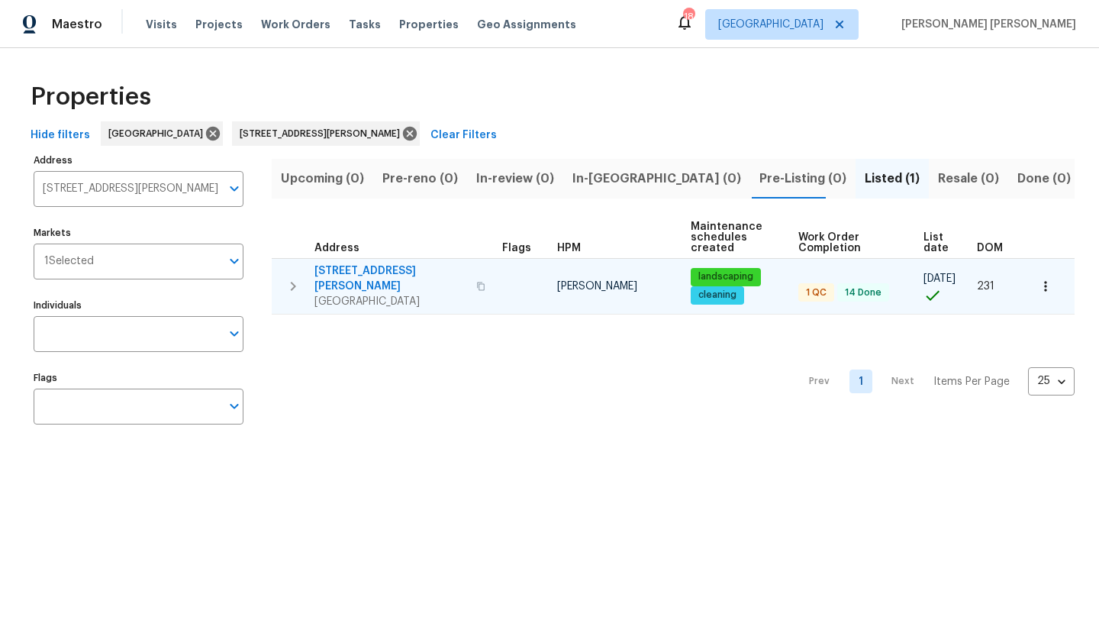
click at [364, 268] on span "[STREET_ADDRESS][PERSON_NAME]" at bounding box center [390, 278] width 153 height 31
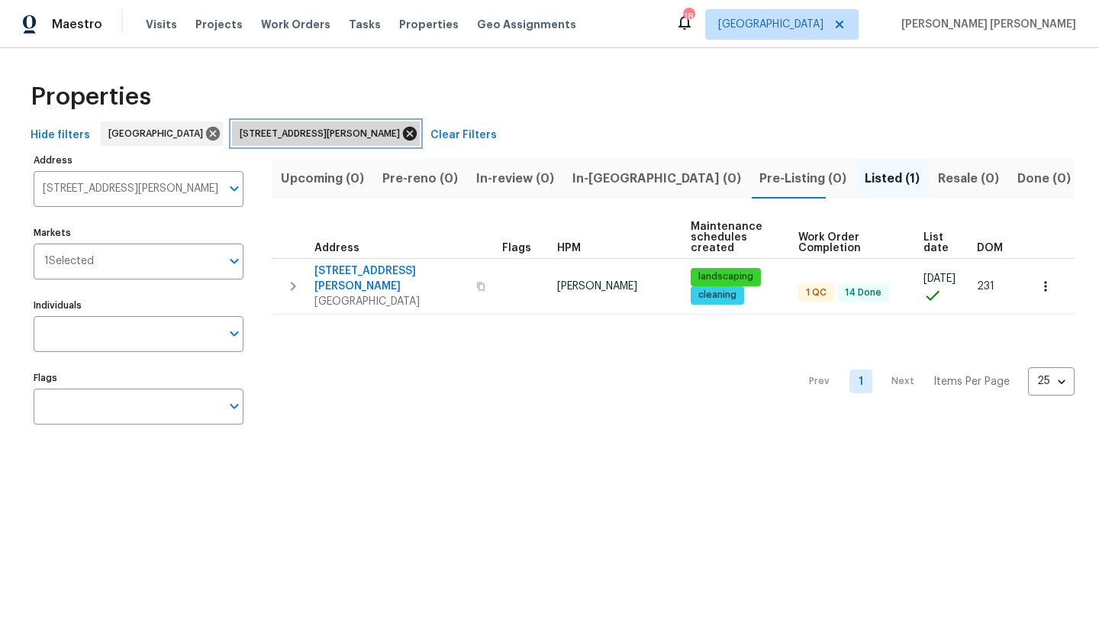
click at [403, 137] on icon at bounding box center [410, 134] width 14 height 14
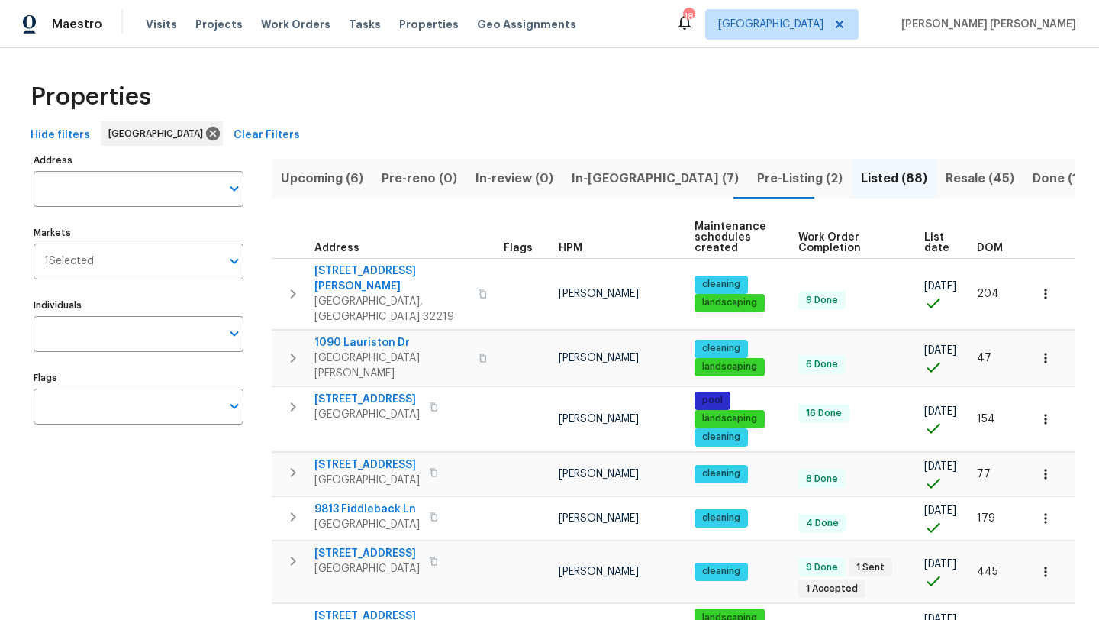
click at [572, 249] on span "HPM" at bounding box center [571, 248] width 24 height 11
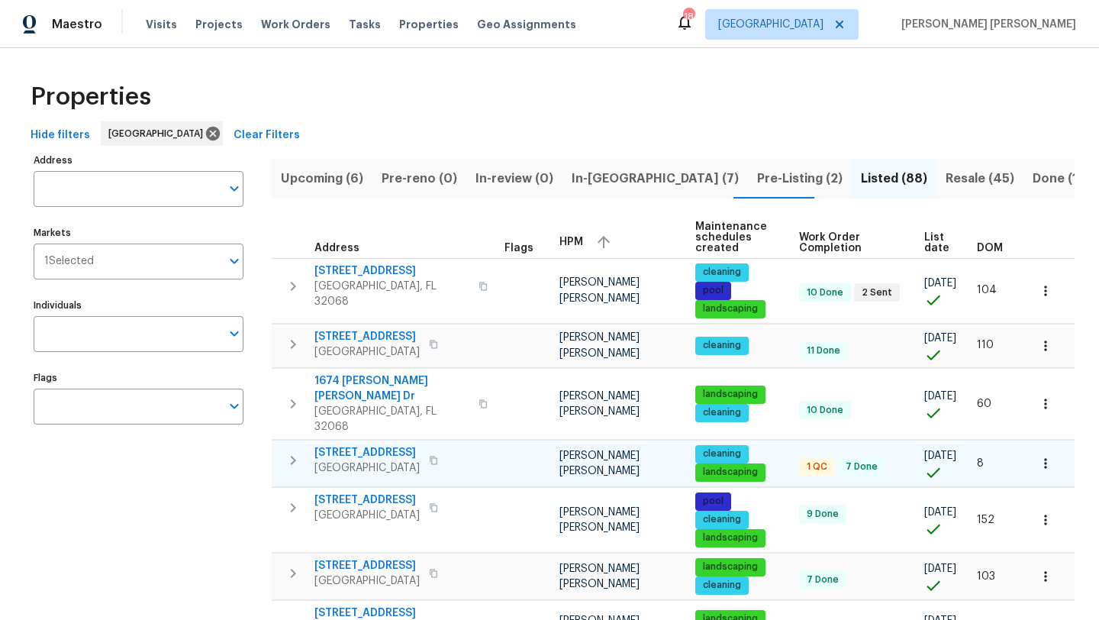
click at [378, 445] on span "2772 Commanche Ave" at bounding box center [366, 452] width 105 height 15
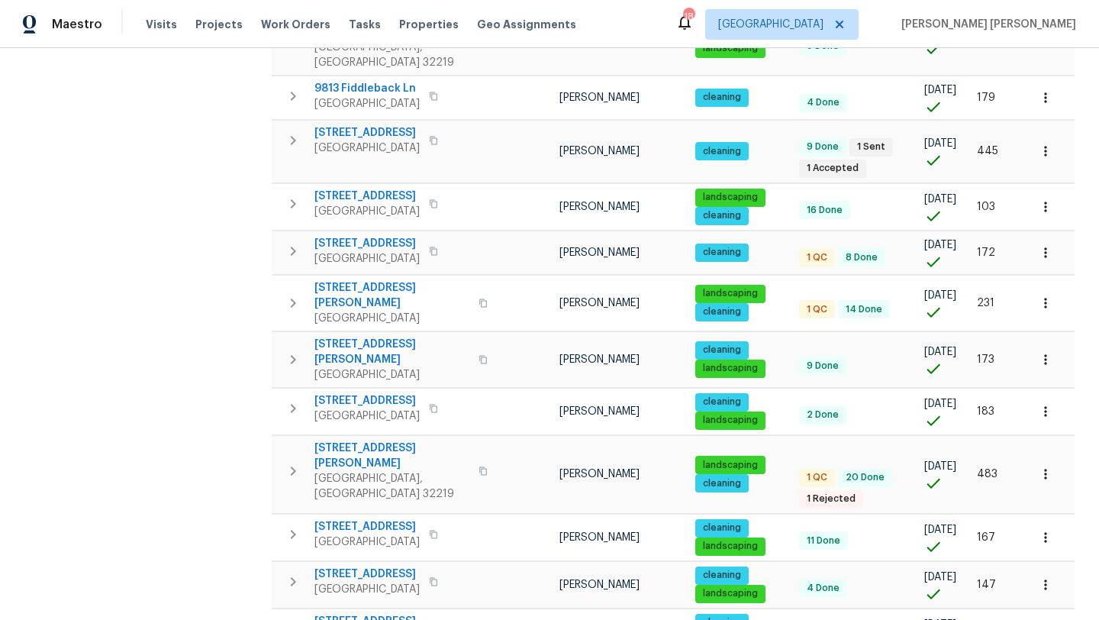
scroll to position [982, 0]
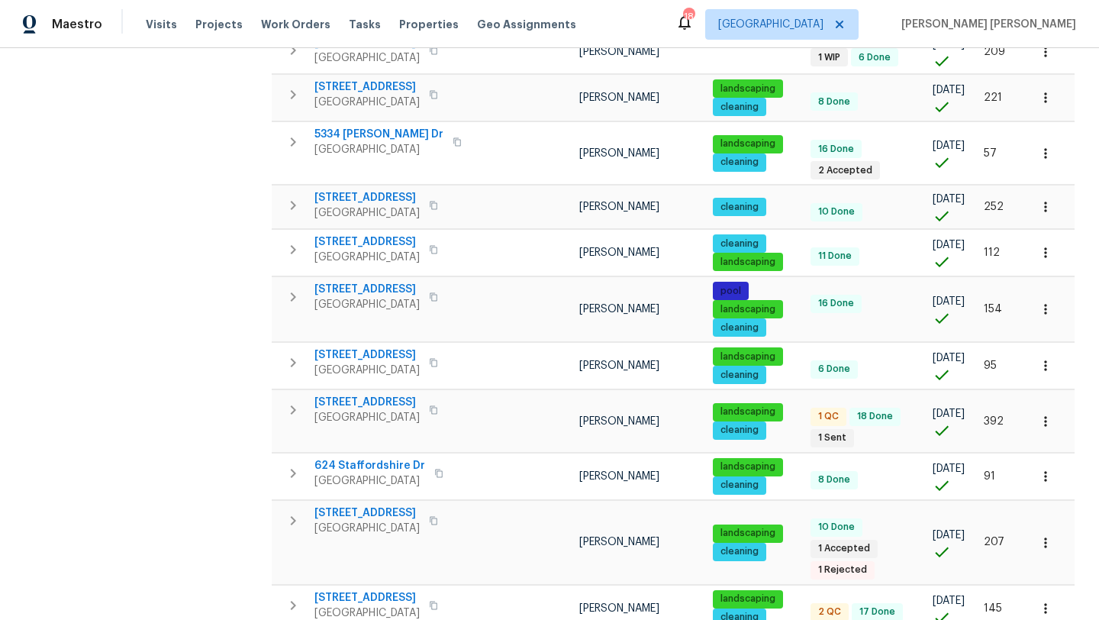
scroll to position [668, 0]
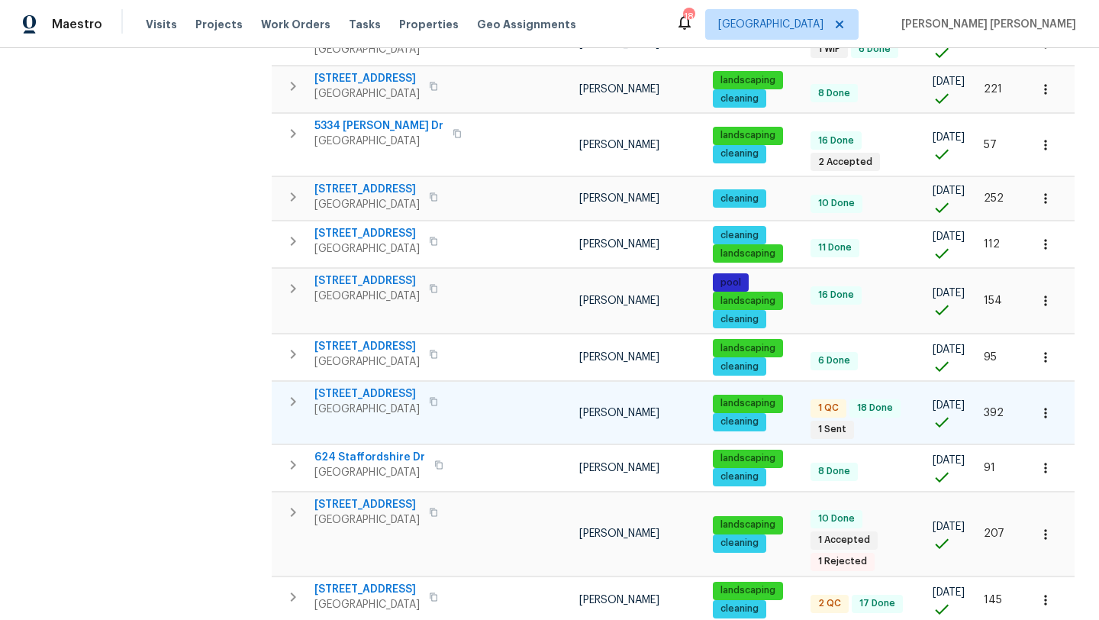
click at [371, 386] on span "2613 Americas Cup Cir E" at bounding box center [366, 393] width 105 height 15
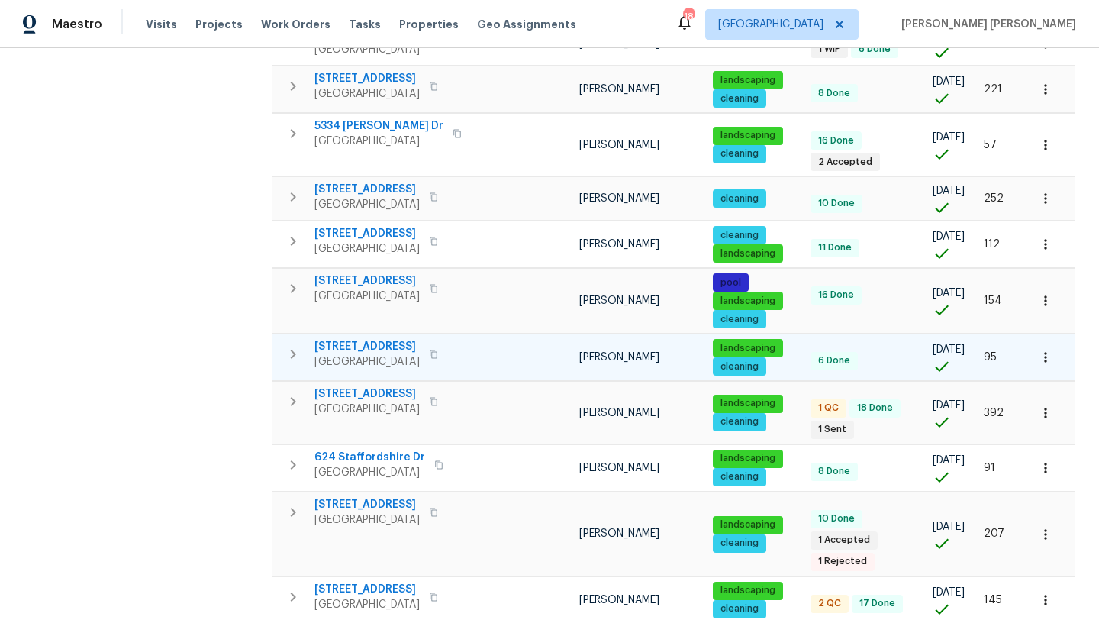
click at [389, 339] on span "12011 Cobblestone Forest Cir S" at bounding box center [366, 346] width 105 height 15
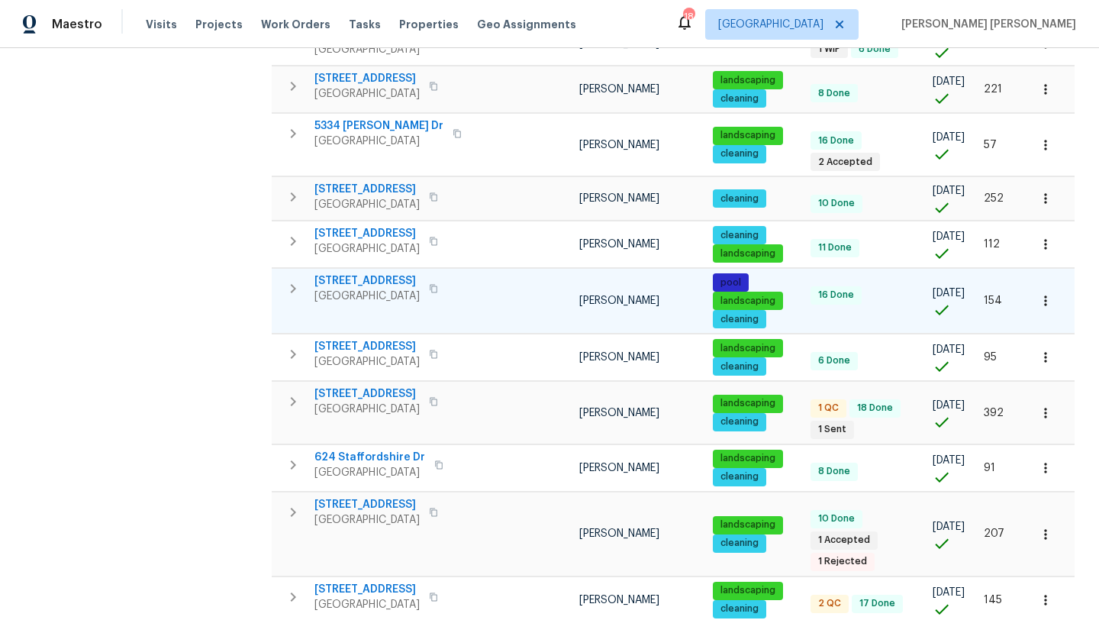
click at [347, 273] on span "2212 Broad Water Ct" at bounding box center [366, 280] width 105 height 15
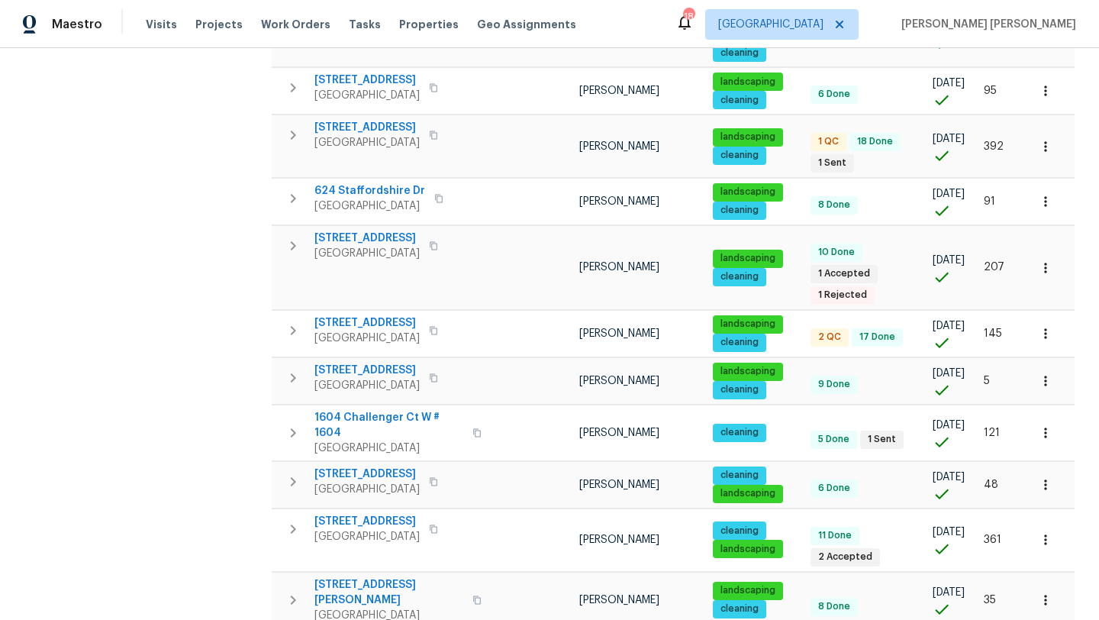
scroll to position [937, 0]
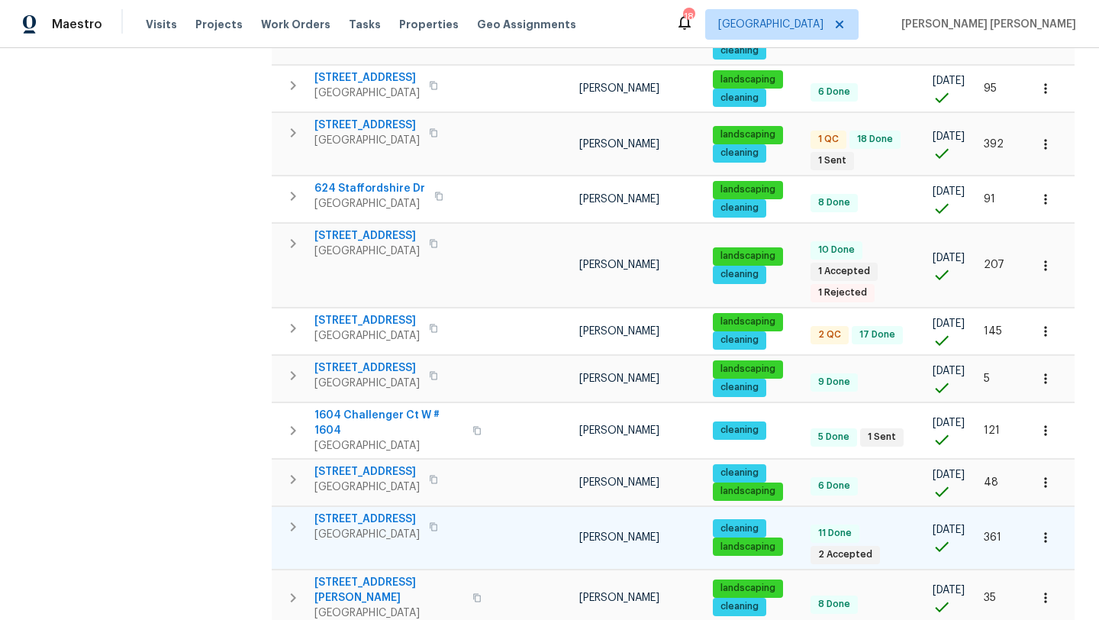
click at [356, 511] on span "1615 Oak Ridge Dr W" at bounding box center [366, 518] width 105 height 15
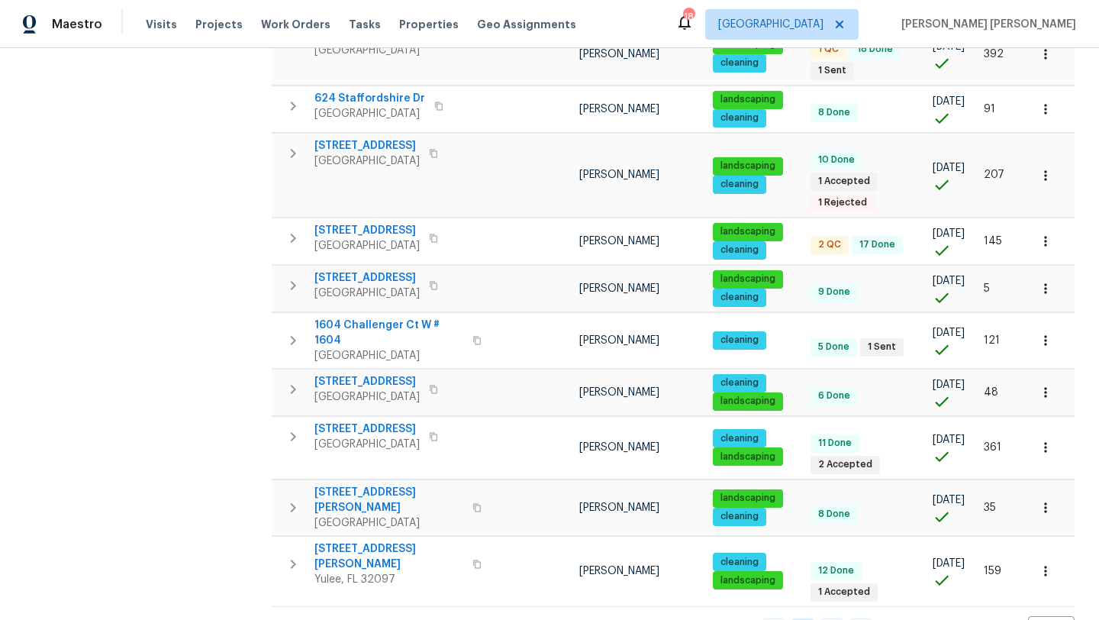
scroll to position [1027, 0]
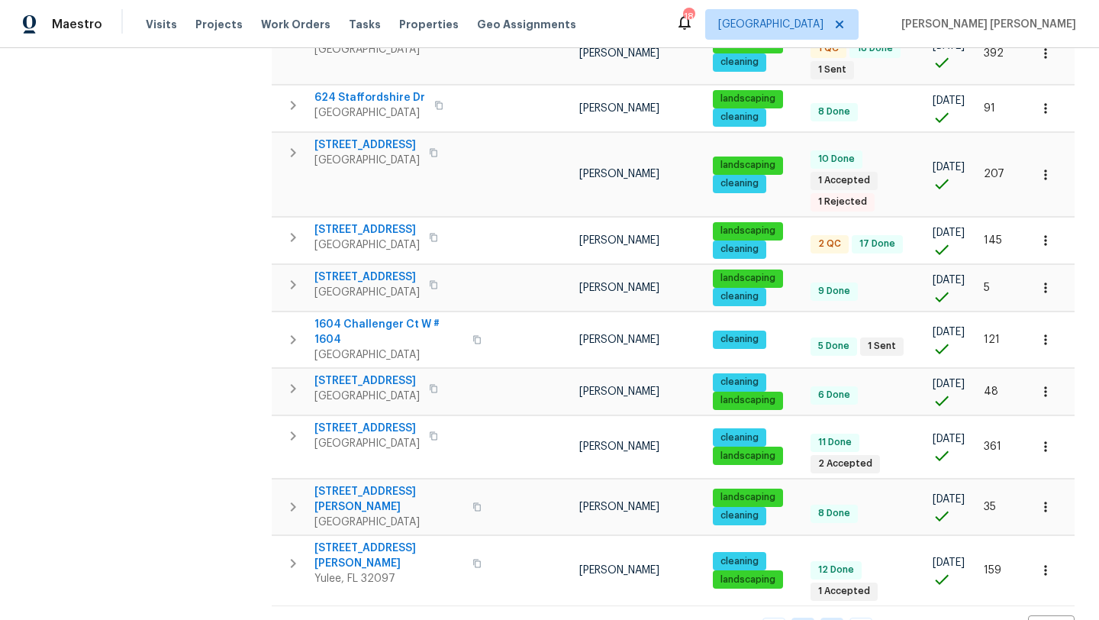
click at [842, 618] on link "3" at bounding box center [832, 630] width 23 height 24
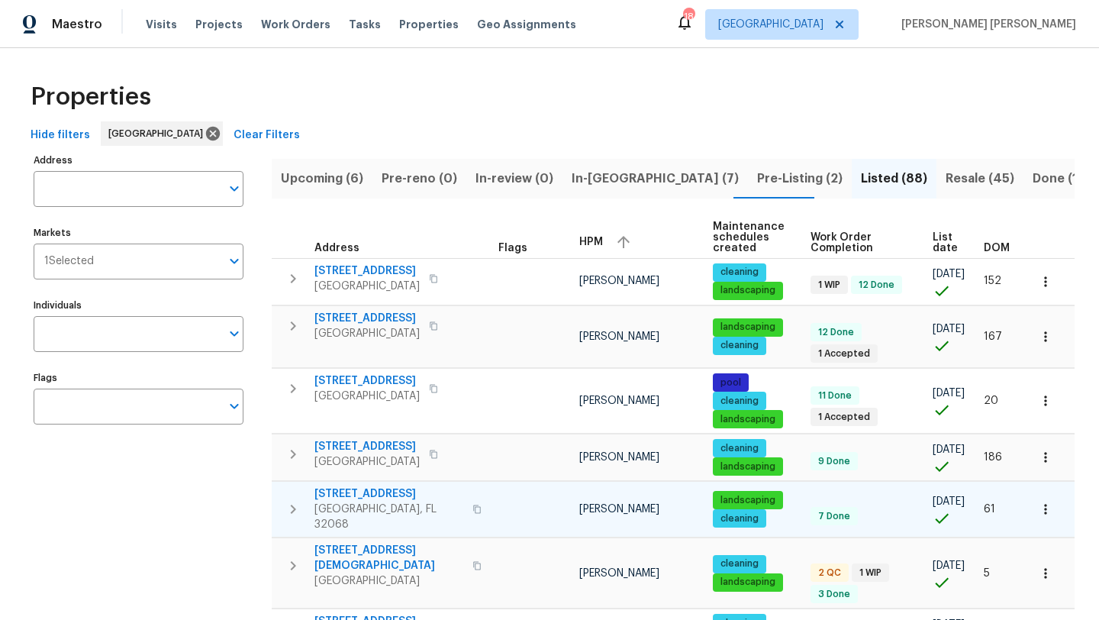
click at [363, 498] on span "3106 Angora Bay Dr" at bounding box center [388, 493] width 149 height 15
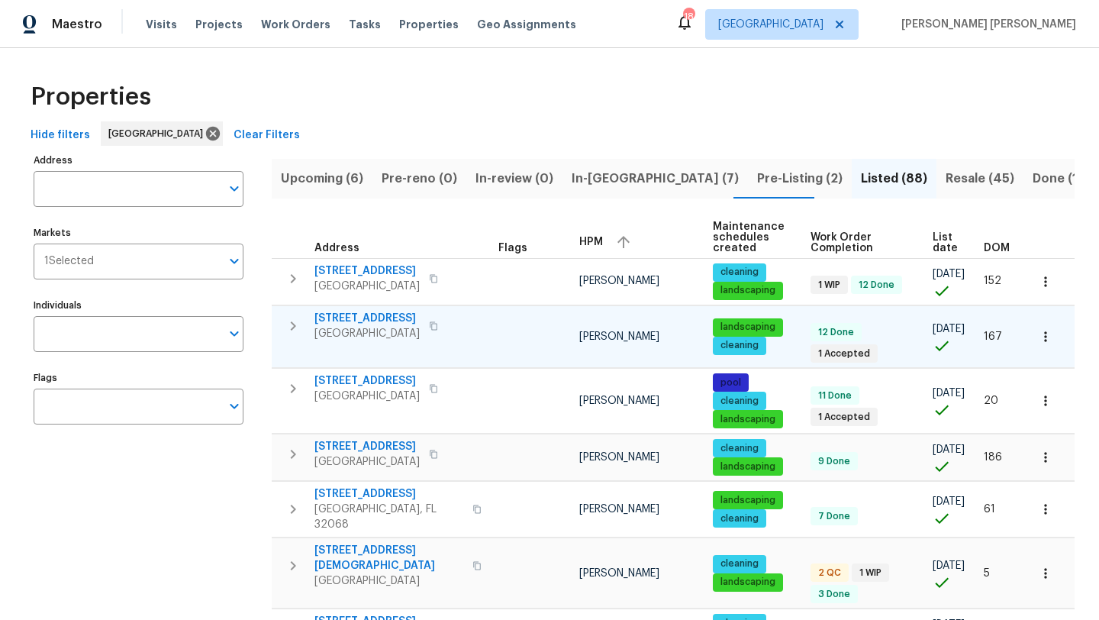
click at [368, 314] on span "3445 Tarpon Dr" at bounding box center [366, 318] width 105 height 15
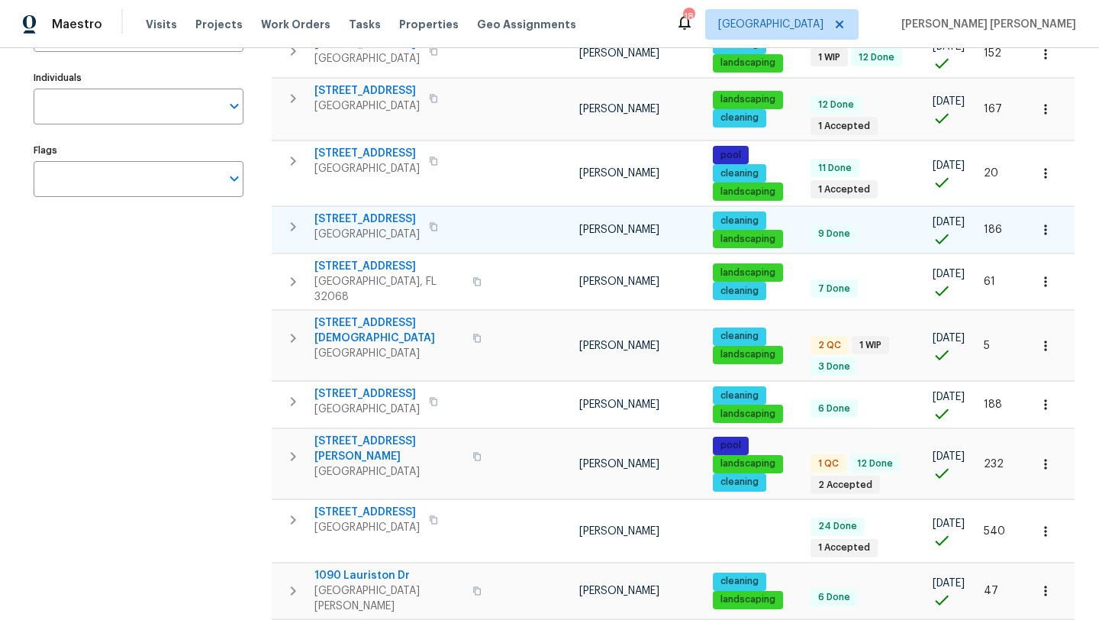
scroll to position [234, 0]
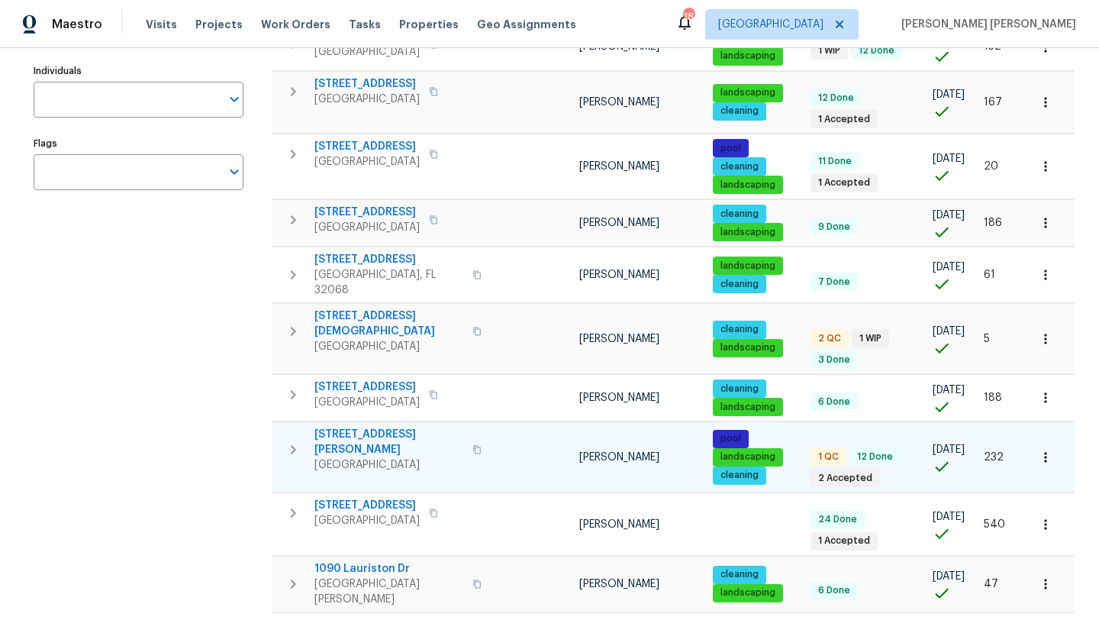
click at [399, 457] on span "Fernandina Beach, FL 32034" at bounding box center [388, 464] width 149 height 15
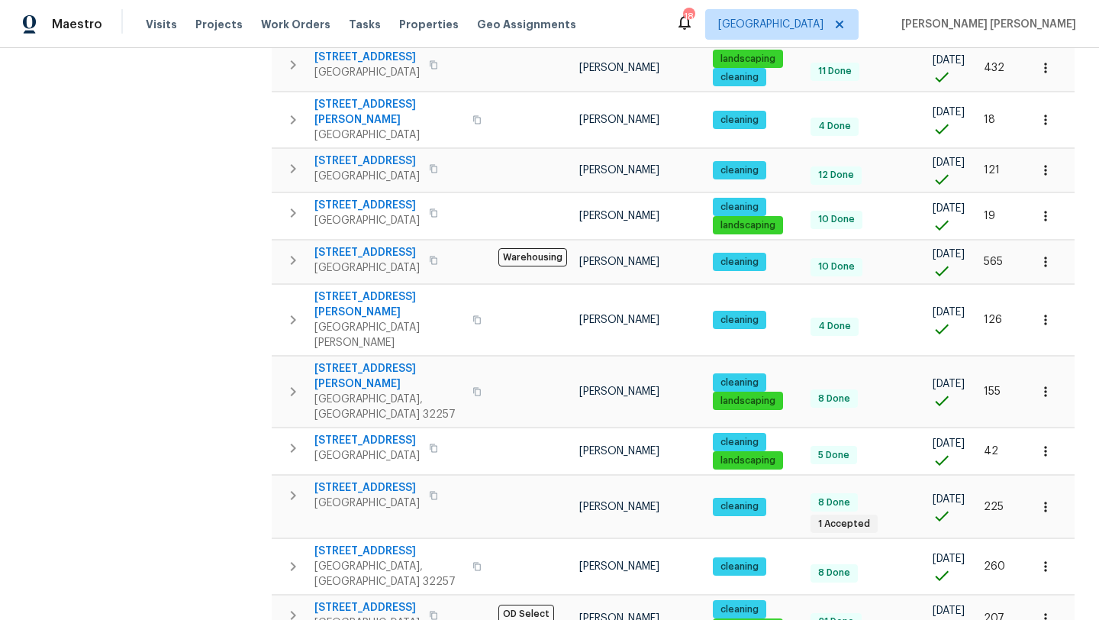
scroll to position [972, 0]
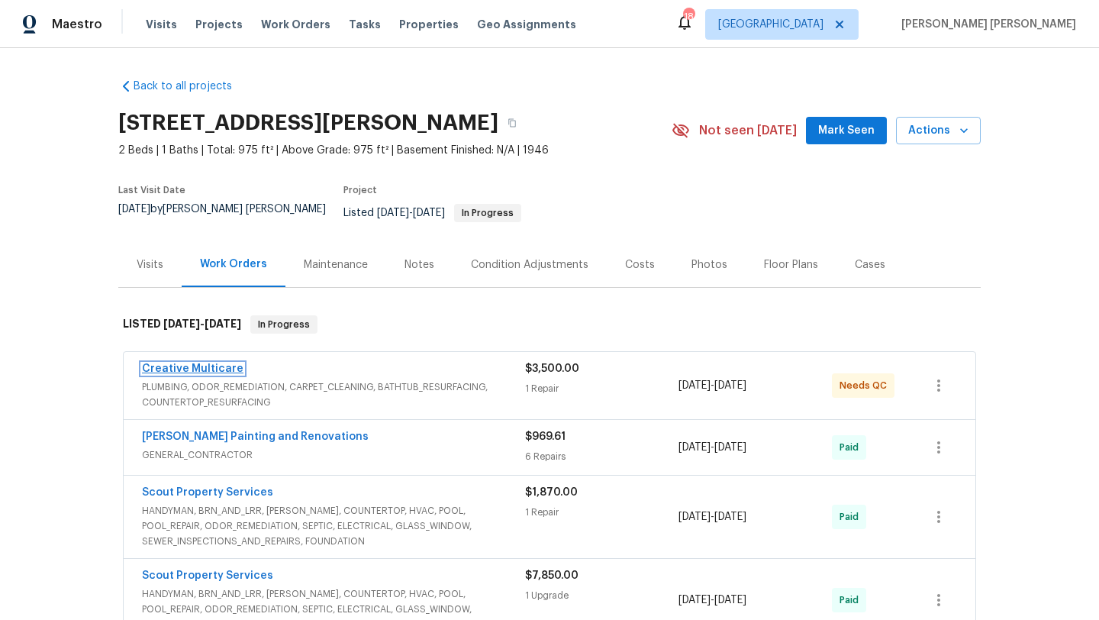
click at [215, 363] on link "Creative Multicare" at bounding box center [193, 368] width 102 height 11
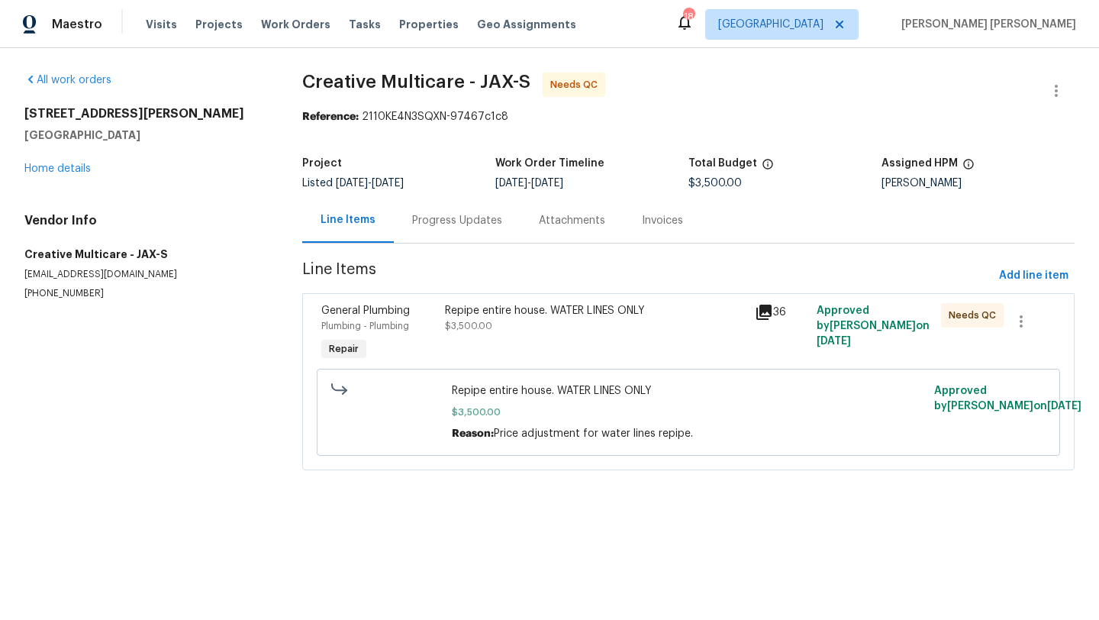
click at [461, 218] on div "Progress Updates" at bounding box center [457, 220] width 90 height 15
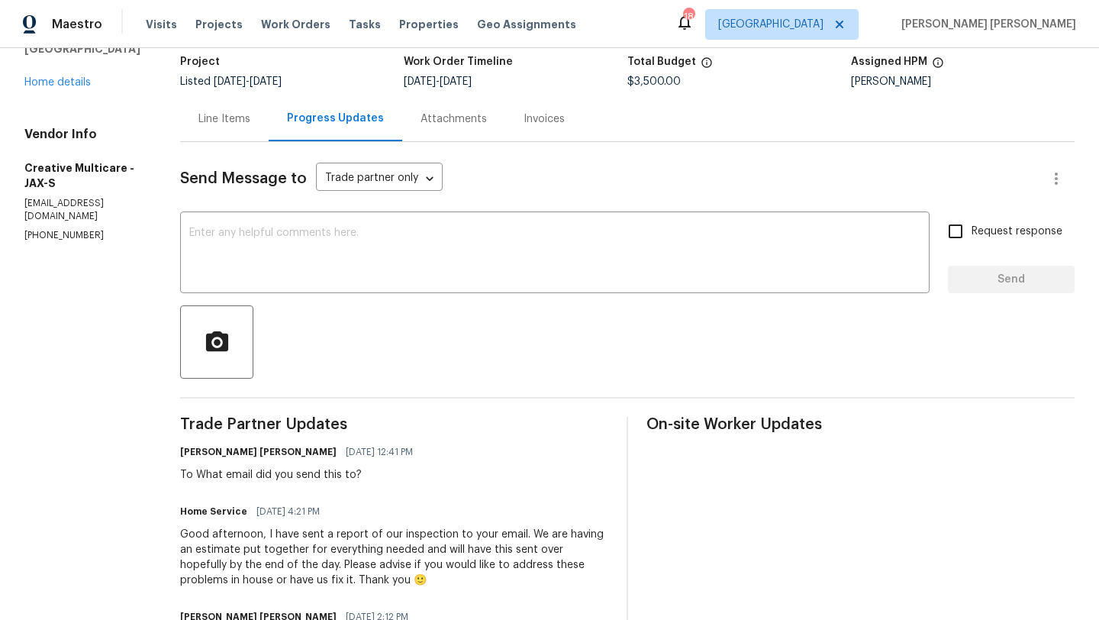
scroll to position [103, 0]
click at [336, 266] on textarea at bounding box center [554, 252] width 731 height 53
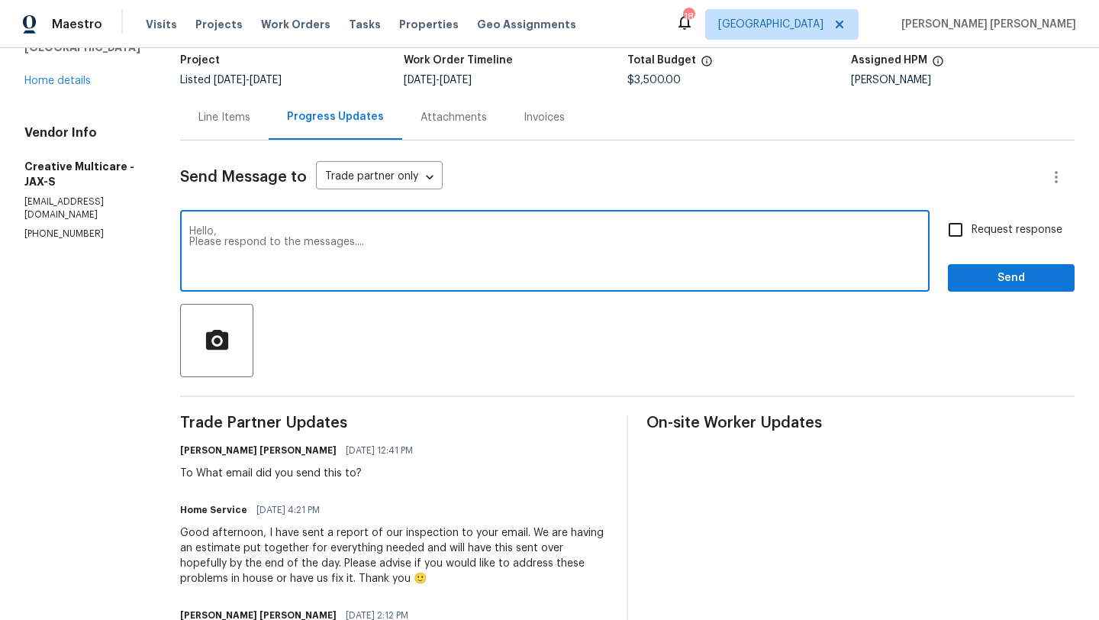
type textarea "Hello, Please respond to the messages...."
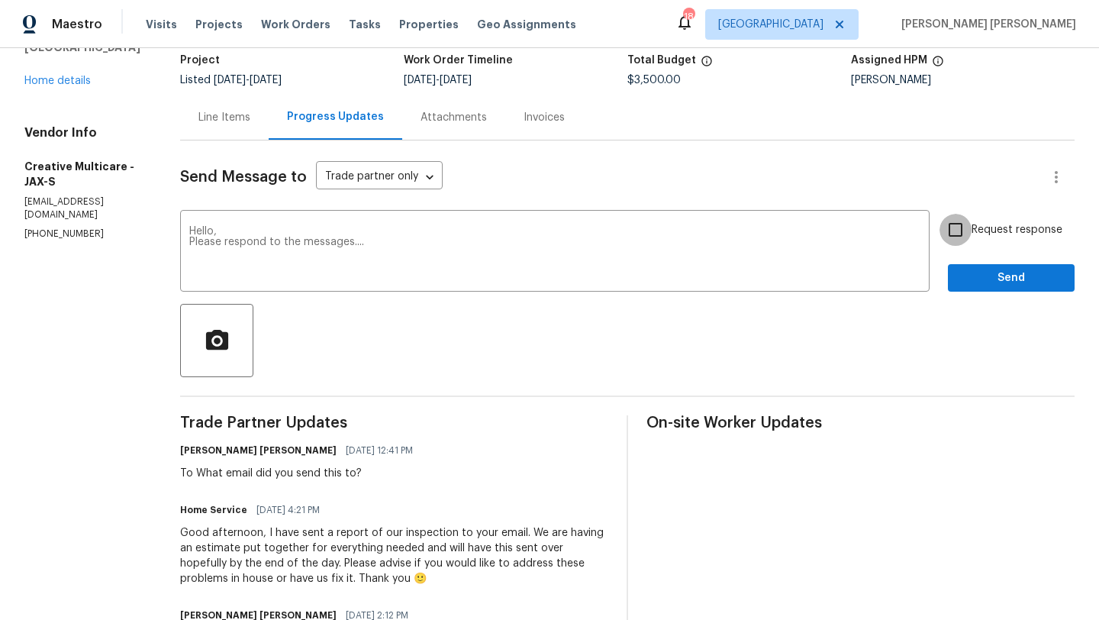
click at [956, 234] on input "Request response" at bounding box center [956, 230] width 32 height 32
checkbox input "true"
click at [1000, 280] on span "Send" at bounding box center [1011, 278] width 102 height 19
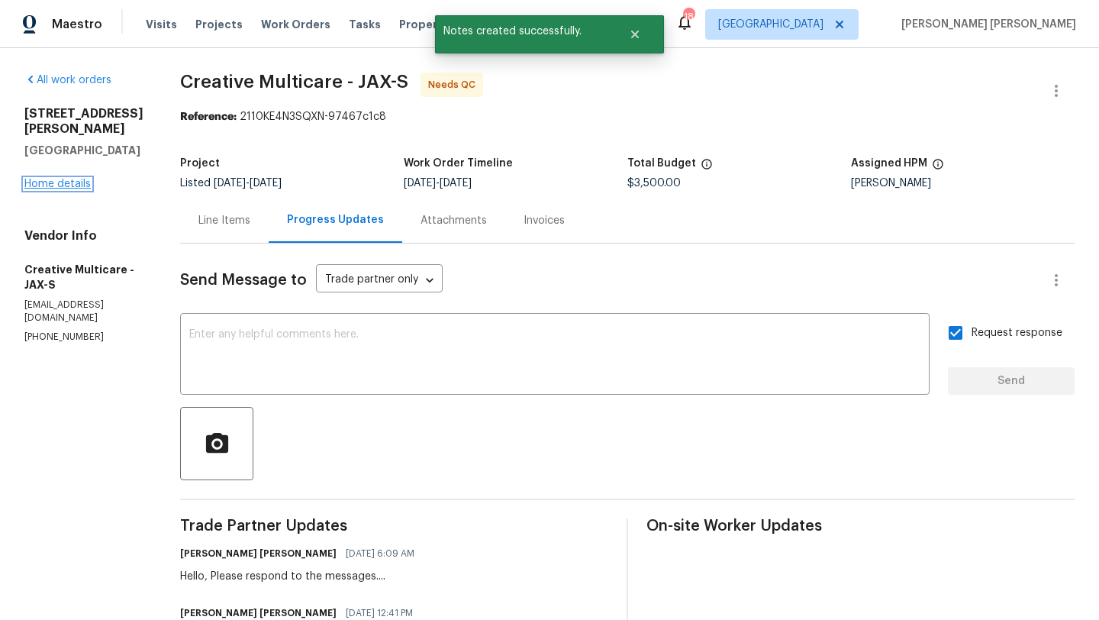
click at [66, 179] on link "Home details" at bounding box center [57, 184] width 66 height 11
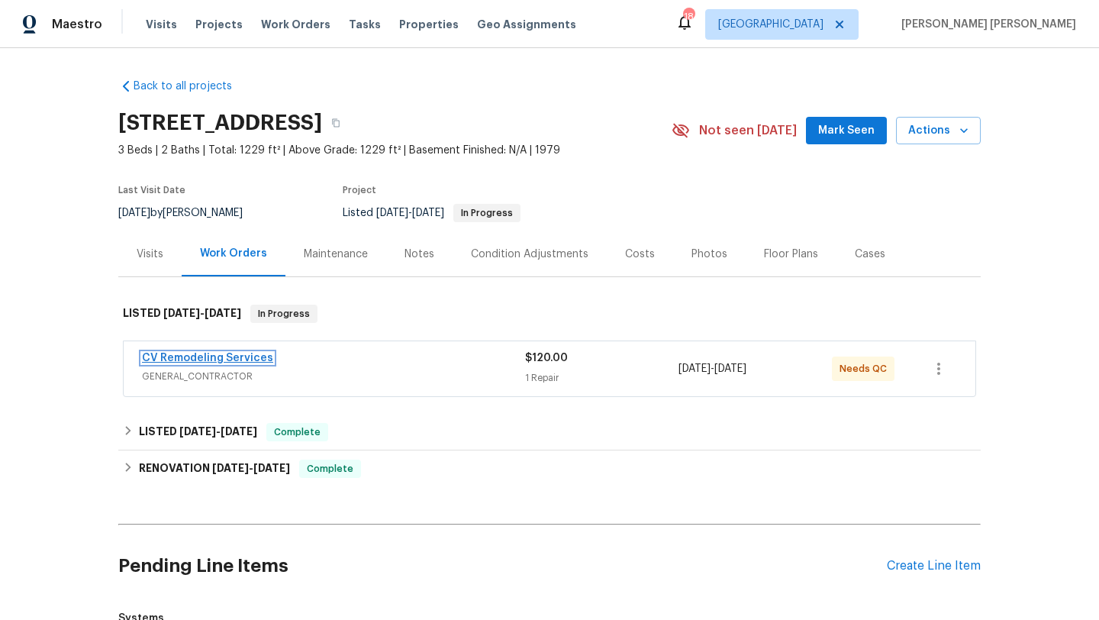
click at [221, 354] on link "CV Remodeling Services" at bounding box center [207, 358] width 131 height 11
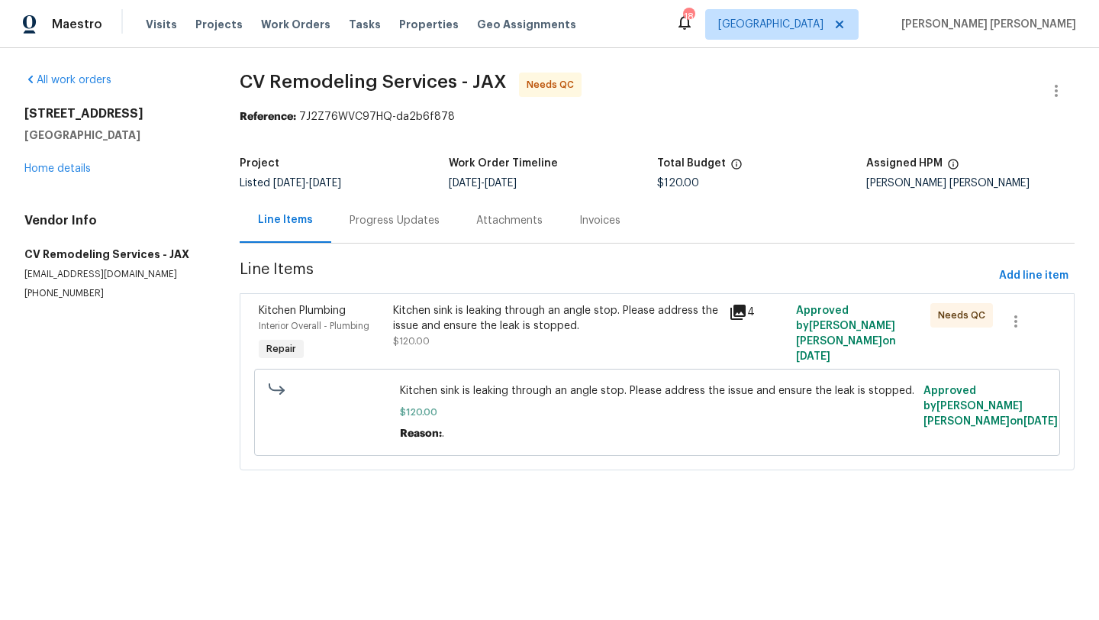
click at [480, 318] on div "Kitchen sink is leaking through an angle stop. Please address the issue and ens…" at bounding box center [556, 318] width 327 height 31
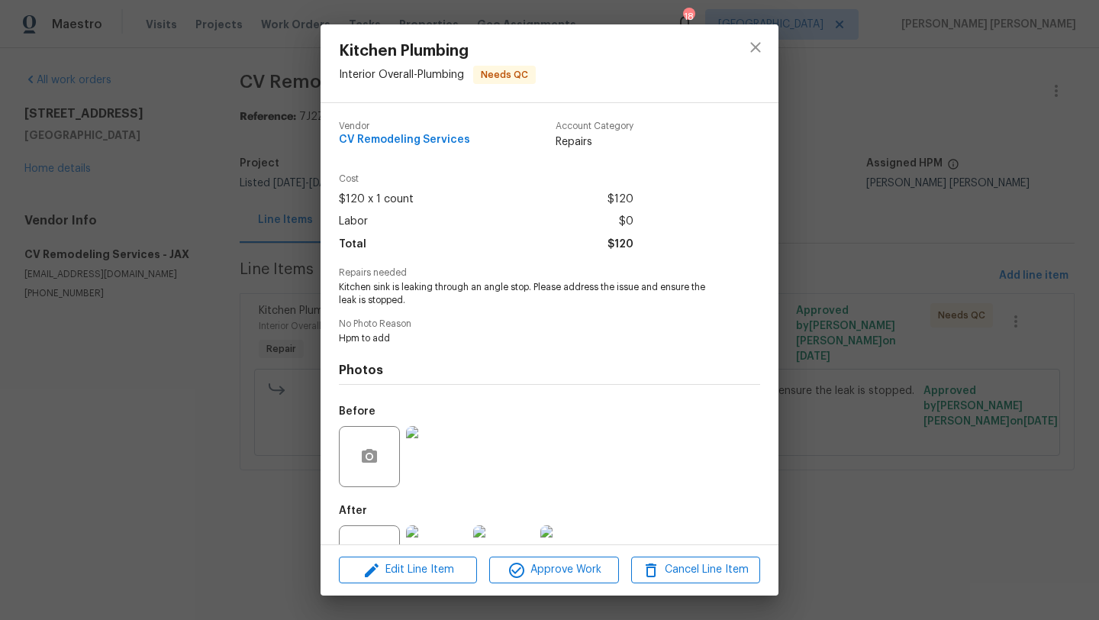
click at [425, 455] on img at bounding box center [436, 456] width 61 height 61
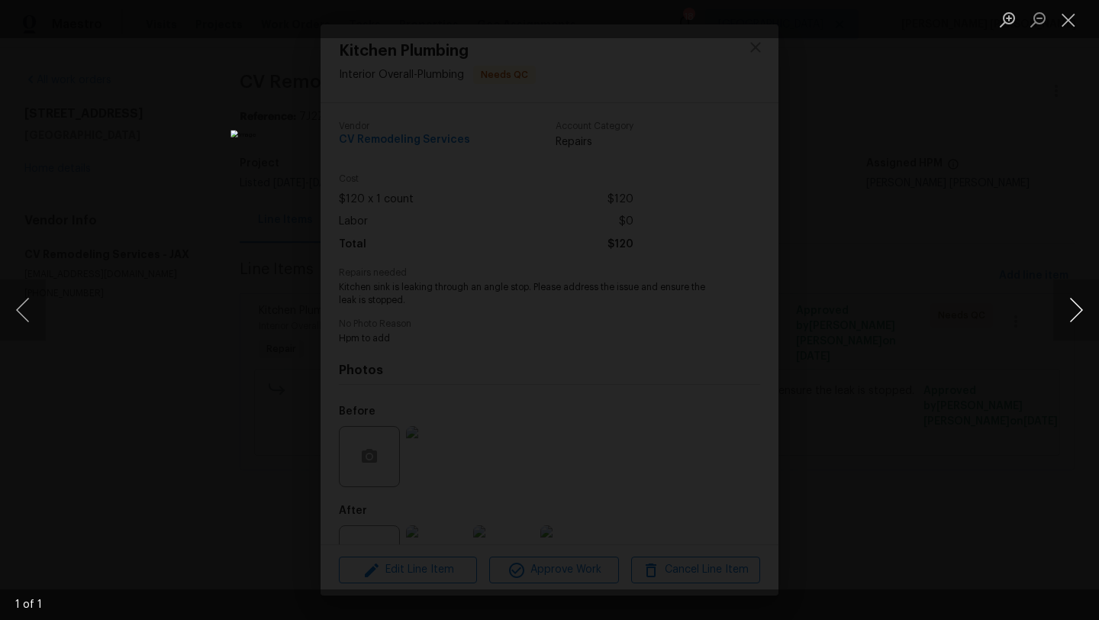
click at [1079, 311] on button "Next image" at bounding box center [1076, 309] width 46 height 61
click at [1066, 29] on button "Close lightbox" at bounding box center [1068, 19] width 31 height 27
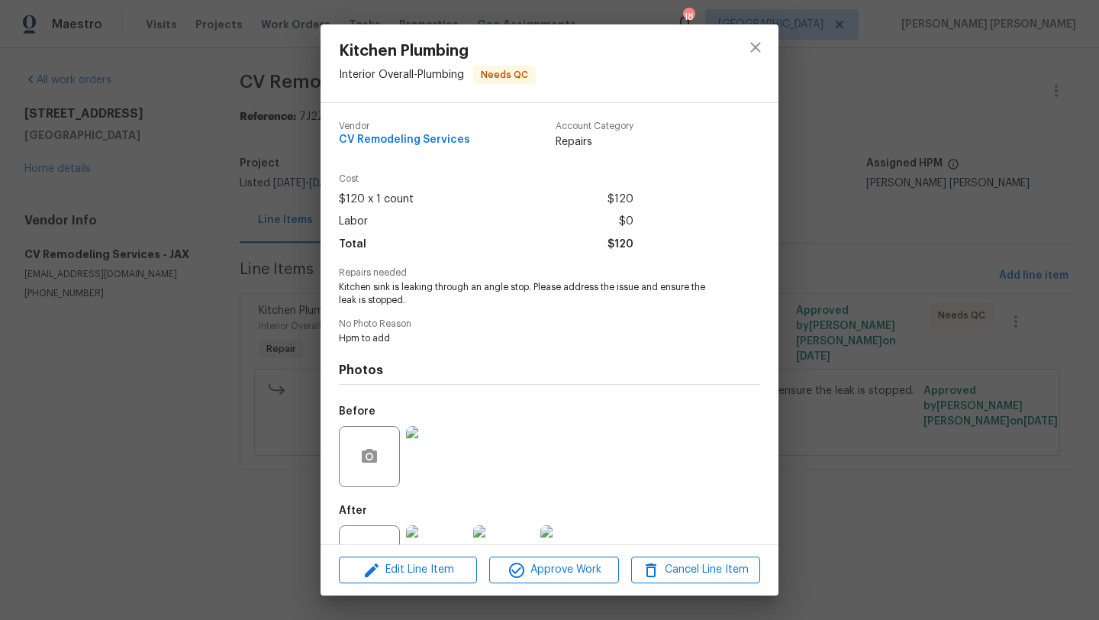
click at [440, 531] on img at bounding box center [436, 555] width 61 height 61
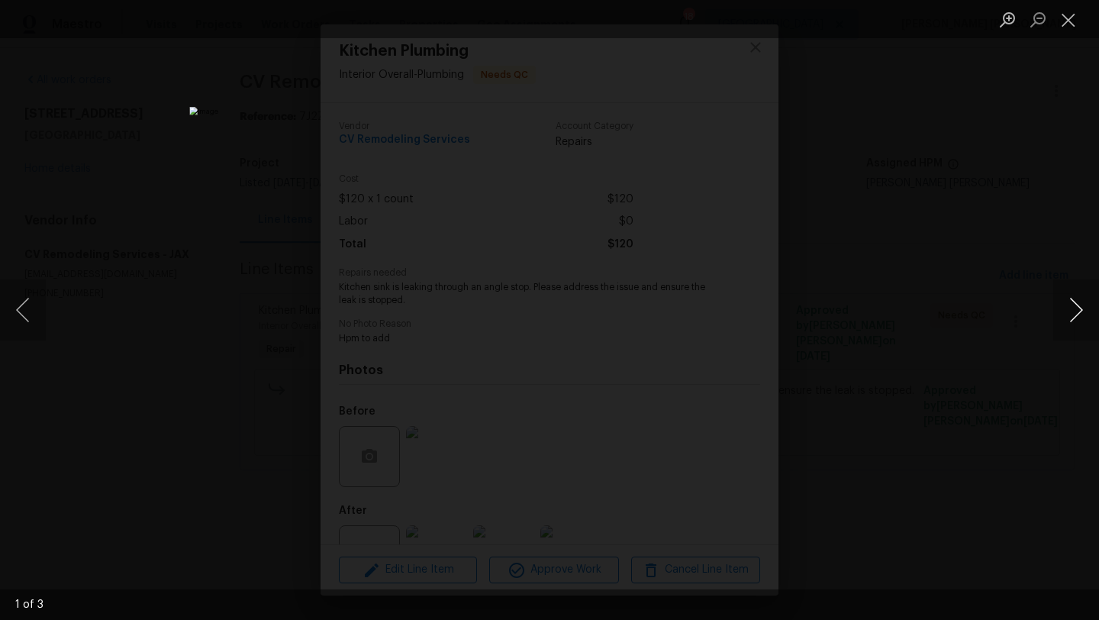
click at [1070, 312] on button "Next image" at bounding box center [1076, 309] width 46 height 61
click at [1071, 312] on button "Next image" at bounding box center [1076, 309] width 46 height 61
click at [1074, 28] on button "Close lightbox" at bounding box center [1068, 19] width 31 height 27
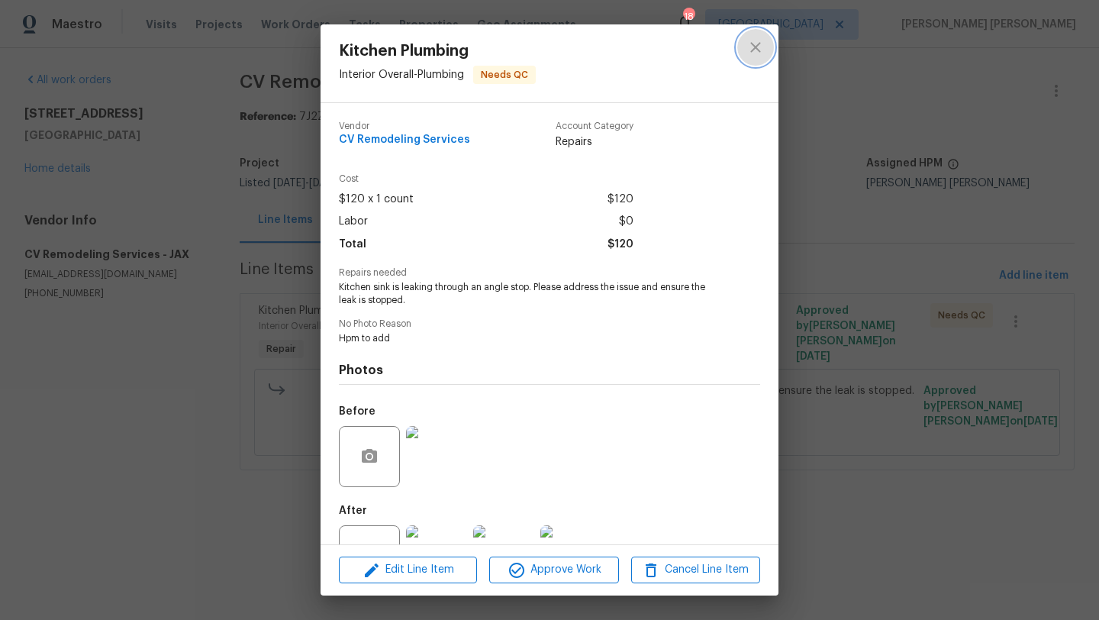
click at [754, 47] on icon "close" at bounding box center [755, 47] width 10 height 10
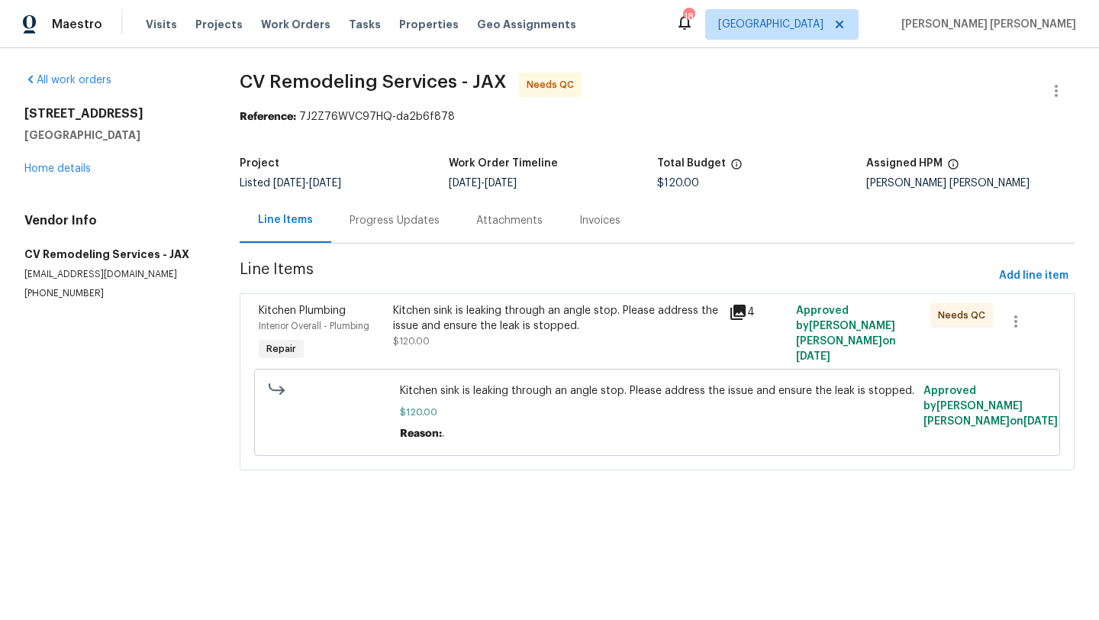
click at [463, 321] on div "Kitchen sink is leaking through an angle stop. Please address the issue and ens…" at bounding box center [556, 318] width 327 height 31
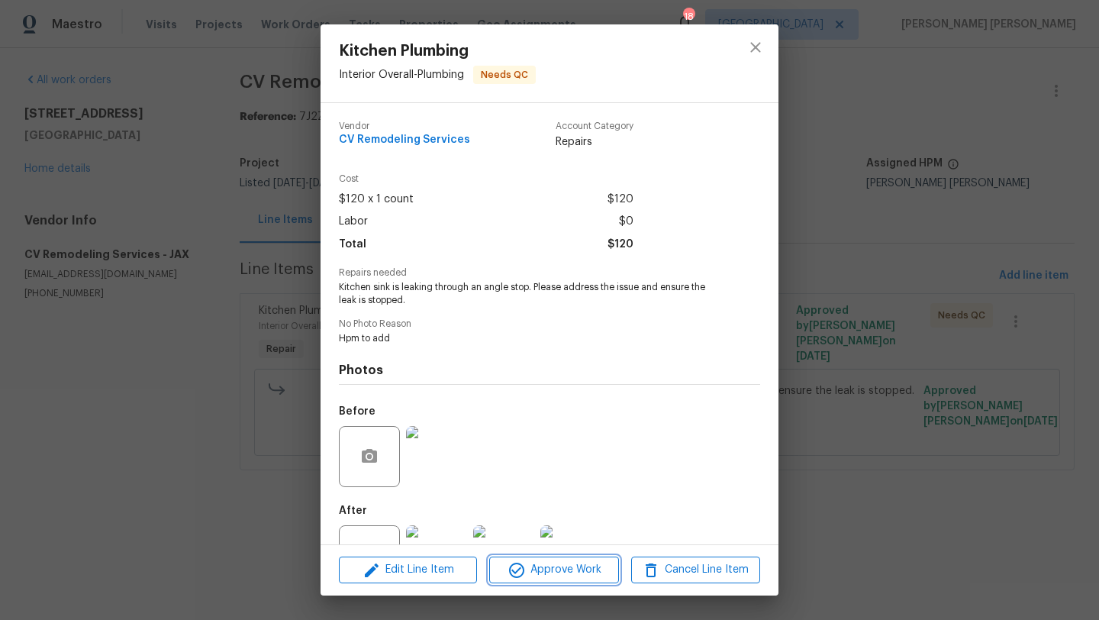
click at [552, 569] on span "Approve Work" at bounding box center [554, 569] width 120 height 19
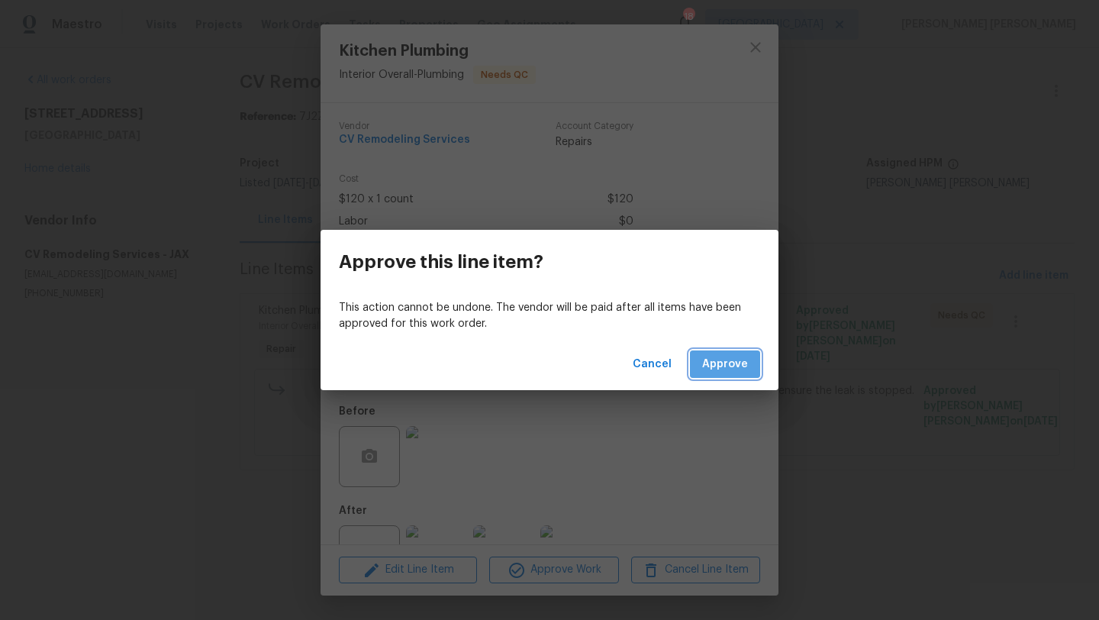
click at [734, 361] on span "Approve" at bounding box center [725, 364] width 46 height 19
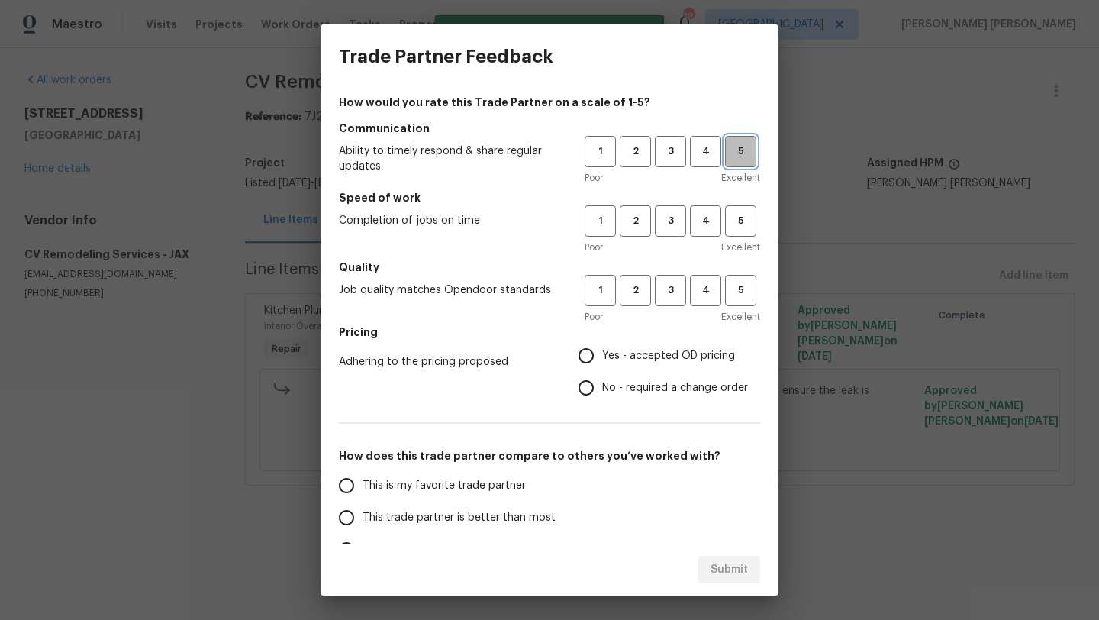
click at [744, 151] on span "5" at bounding box center [741, 152] width 28 height 18
click at [739, 214] on span "5" at bounding box center [741, 221] width 28 height 18
click at [670, 288] on span "3" at bounding box center [670, 291] width 28 height 18
click at [658, 353] on span "Yes - accepted OD pricing" at bounding box center [668, 356] width 133 height 16
click at [602, 353] on input "Yes - accepted OD pricing" at bounding box center [586, 356] width 32 height 32
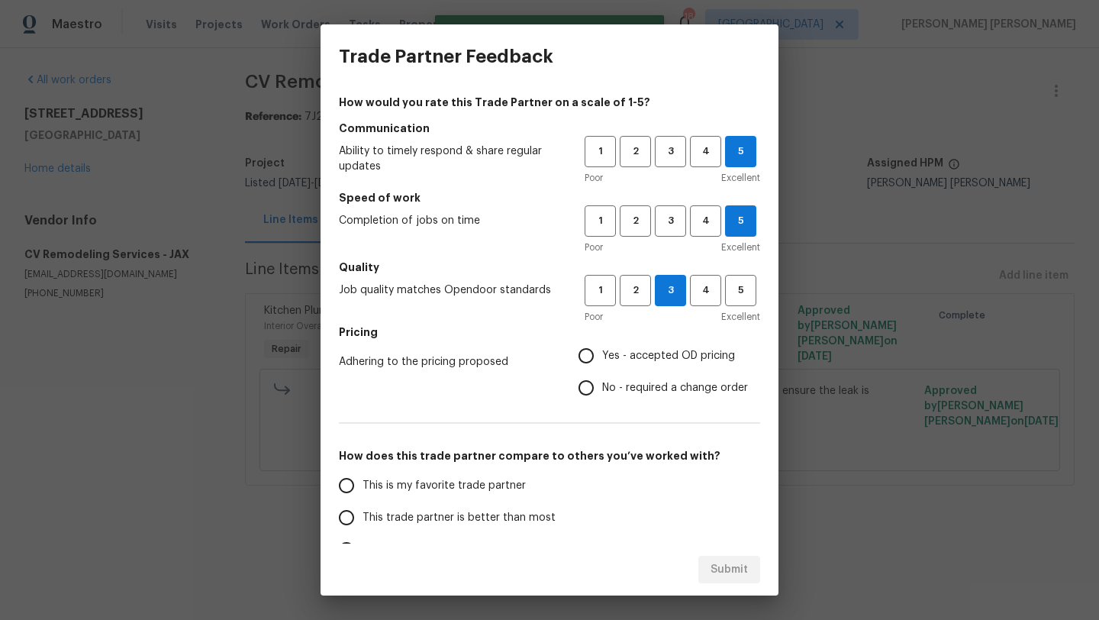
radio input "true"
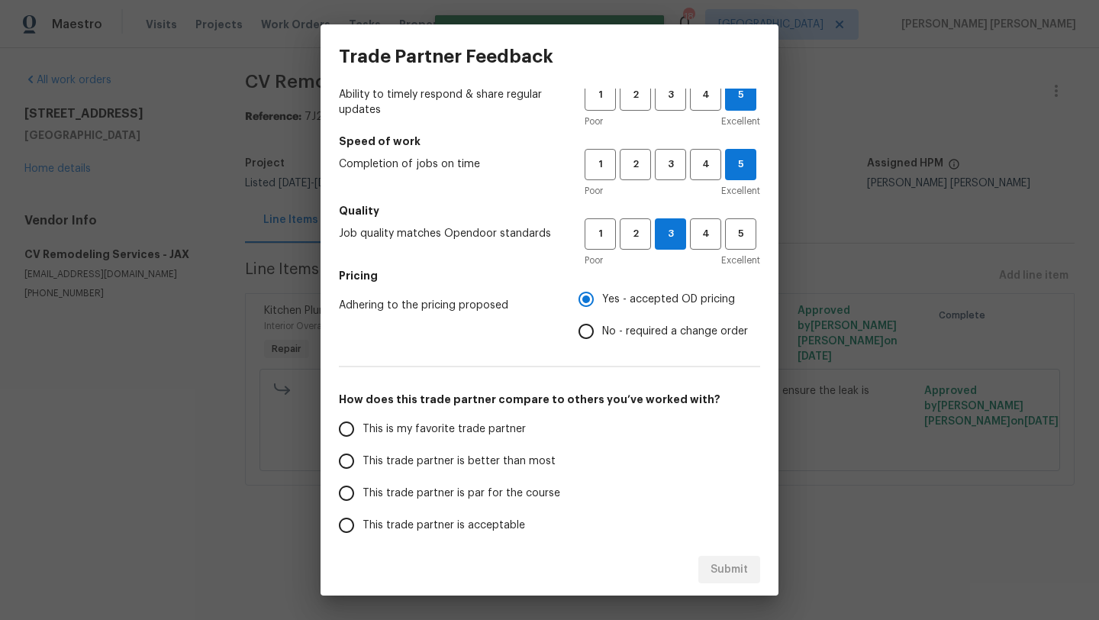
scroll to position [60, 0]
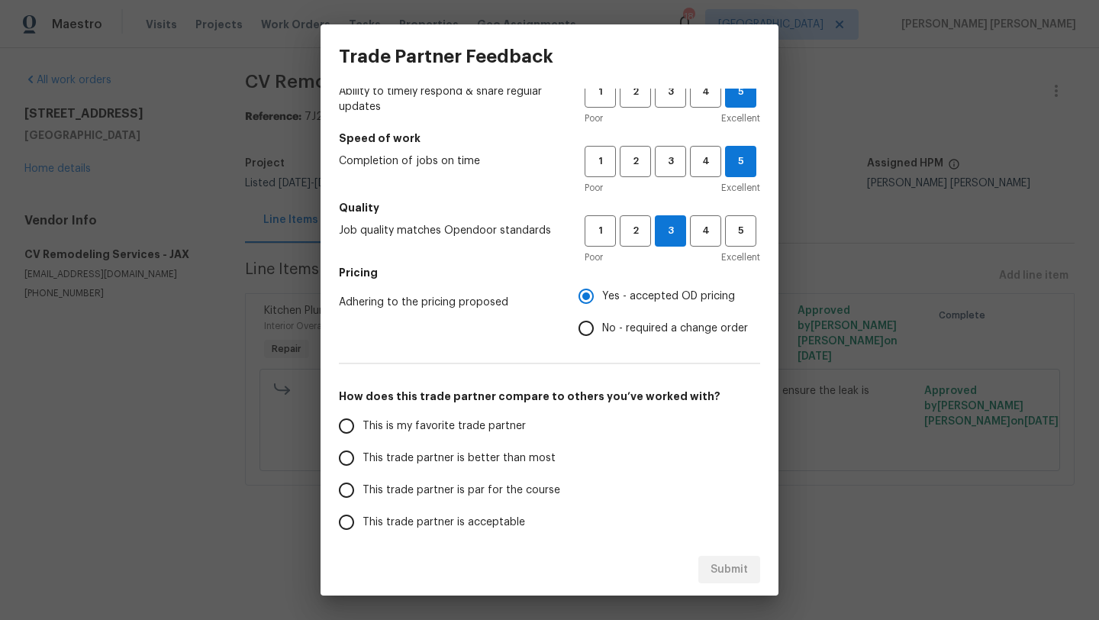
click at [455, 497] on span "This trade partner is par for the course" at bounding box center [462, 490] width 198 height 16
click at [363, 497] on input "This trade partner is par for the course" at bounding box center [347, 490] width 32 height 32
click at [743, 571] on span "Submit" at bounding box center [729, 569] width 37 height 19
radio input "true"
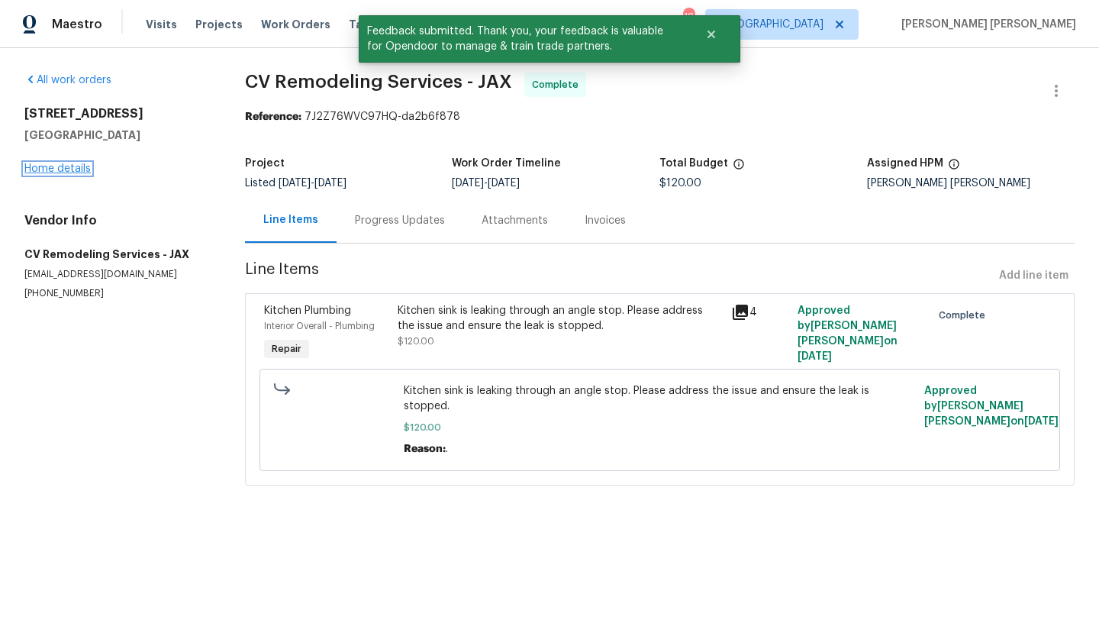
click at [60, 173] on link "Home details" at bounding box center [57, 168] width 66 height 11
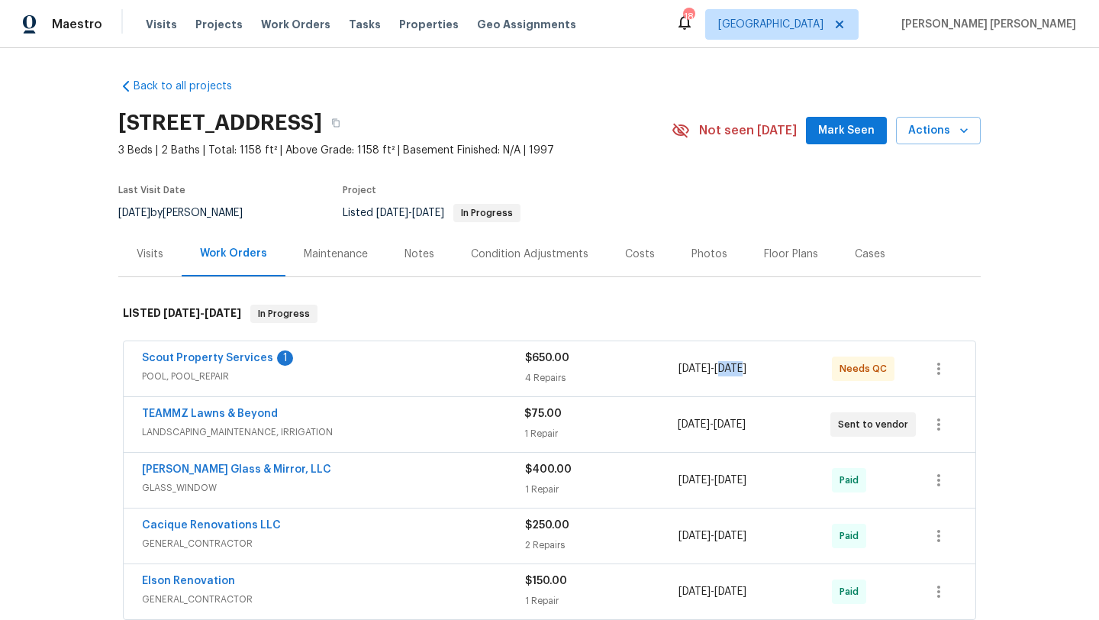
drag, startPoint x: 740, startPoint y: 367, endPoint x: 765, endPoint y: 366, distance: 24.4
click at [746, 367] on span "8/28/2025" at bounding box center [730, 368] width 32 height 11
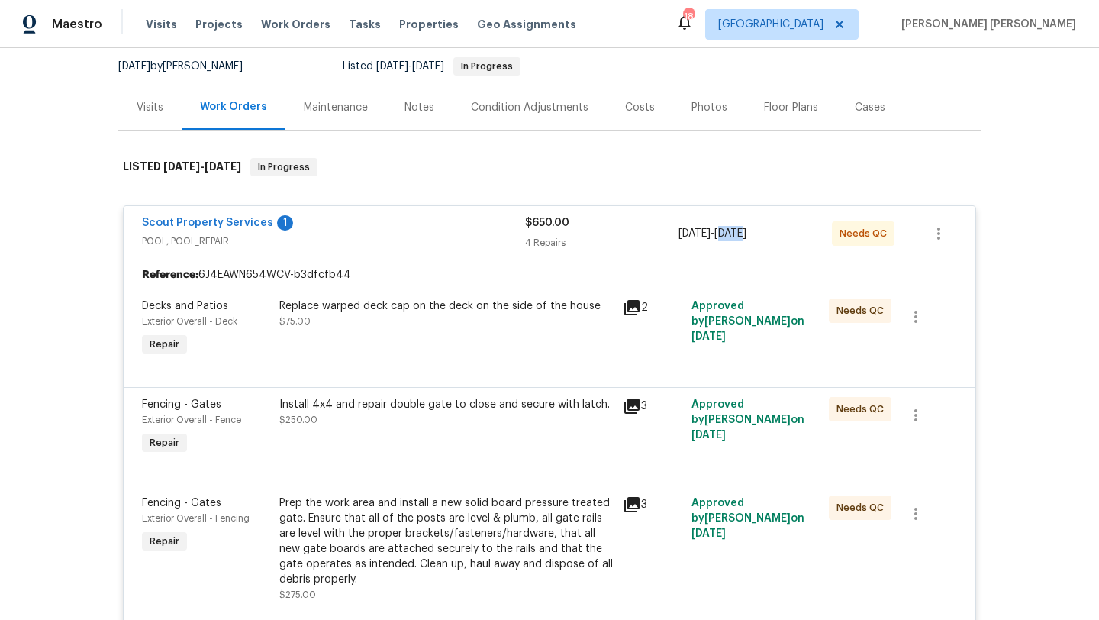
scroll to position [134, 0]
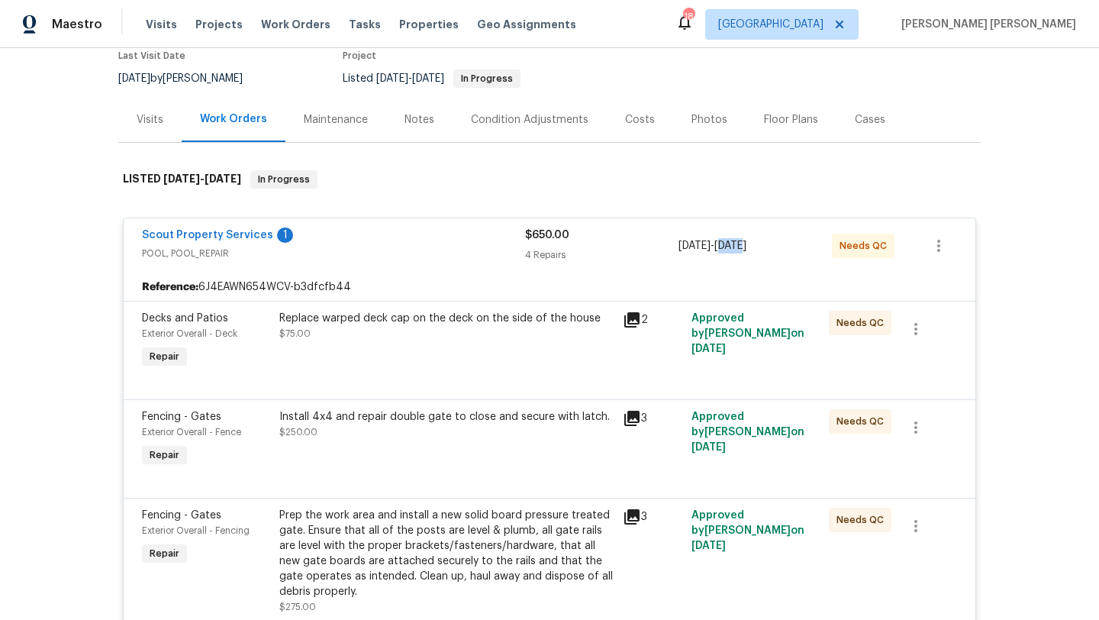
click at [634, 321] on icon at bounding box center [632, 320] width 18 height 18
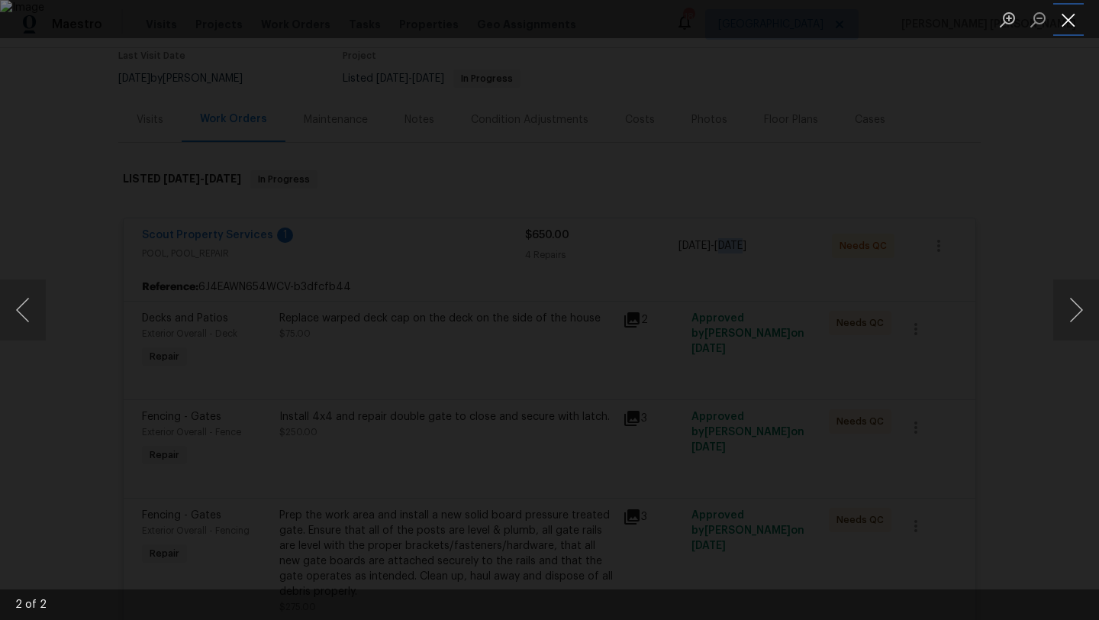
click at [1066, 19] on button "Close lightbox" at bounding box center [1068, 19] width 31 height 27
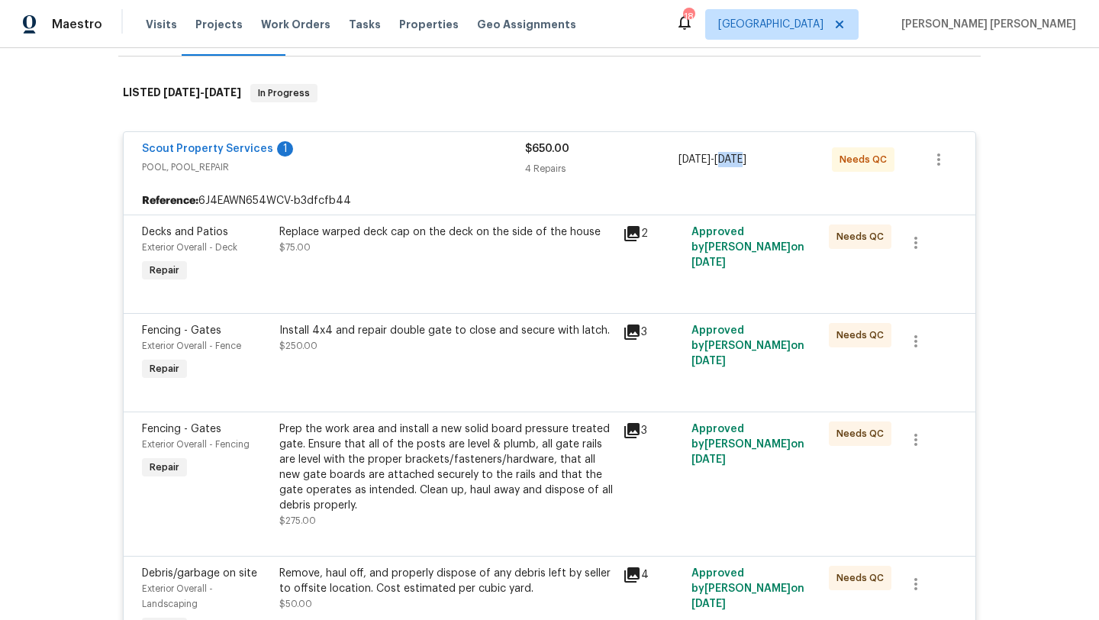
scroll to position [224, 0]
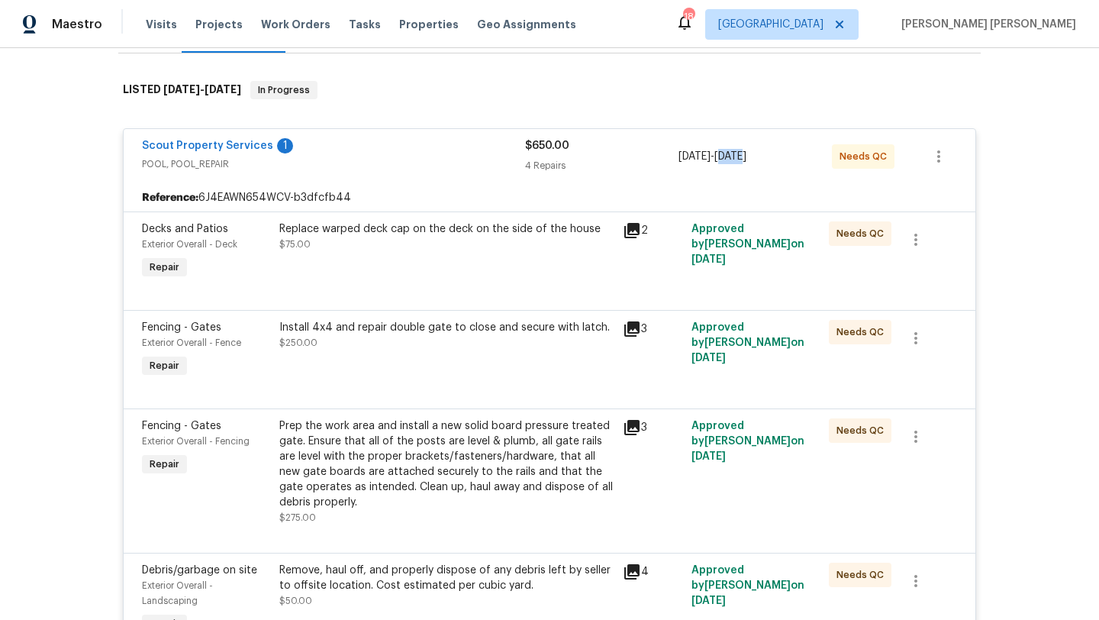
click at [637, 330] on icon at bounding box center [631, 328] width 15 height 15
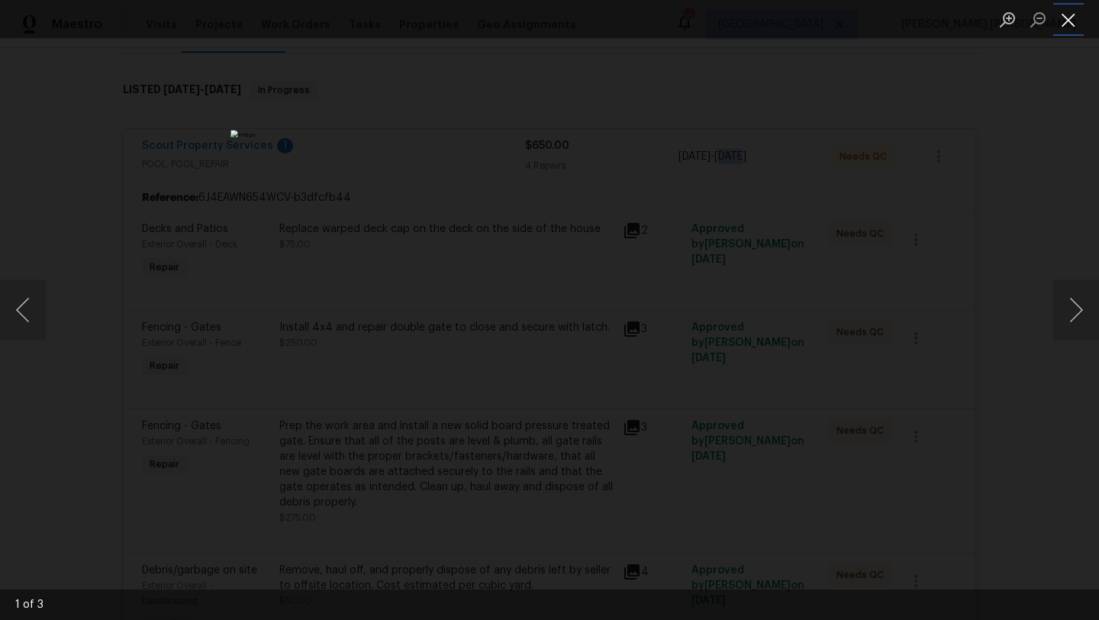
click at [1072, 26] on button "Close lightbox" at bounding box center [1068, 19] width 31 height 27
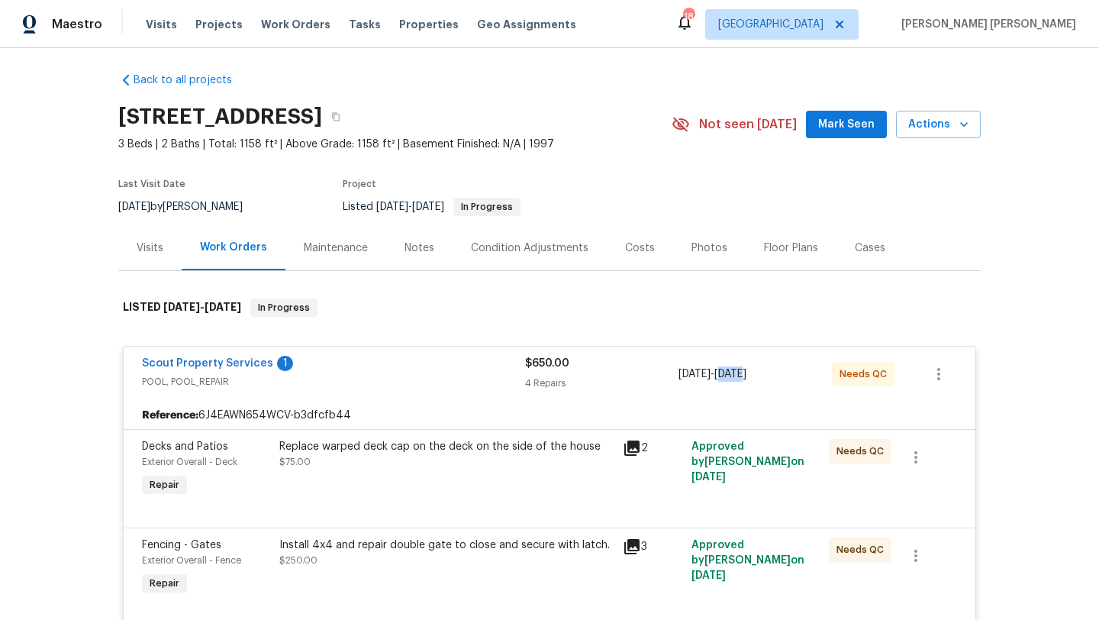
scroll to position [0, 0]
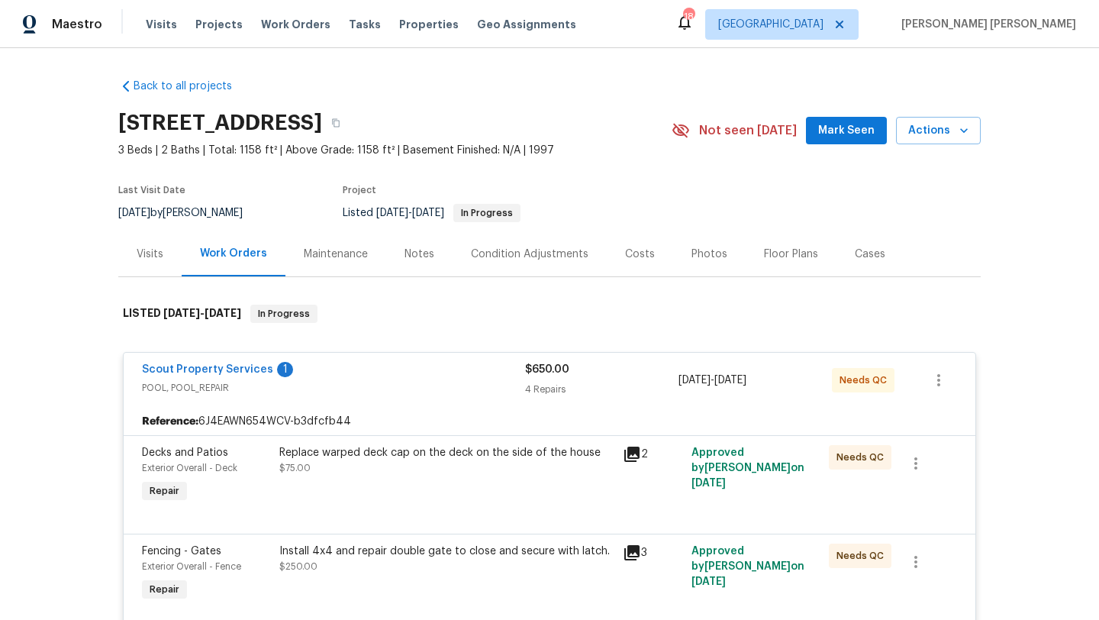
click at [704, 257] on div "Photos" at bounding box center [710, 254] width 36 height 15
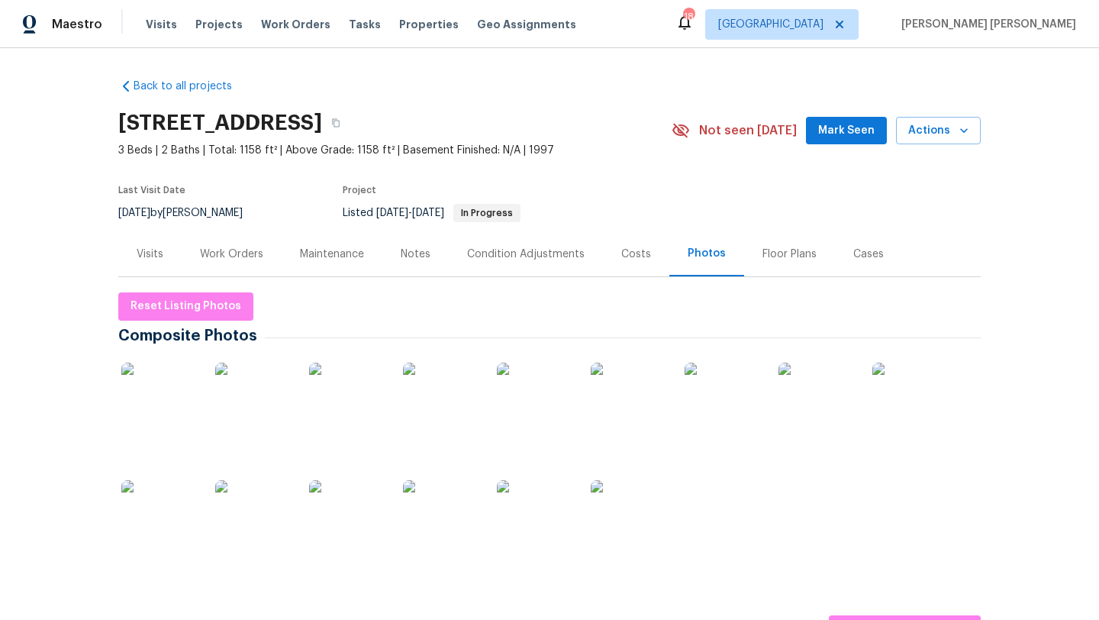
click at [458, 399] on img at bounding box center [441, 401] width 76 height 76
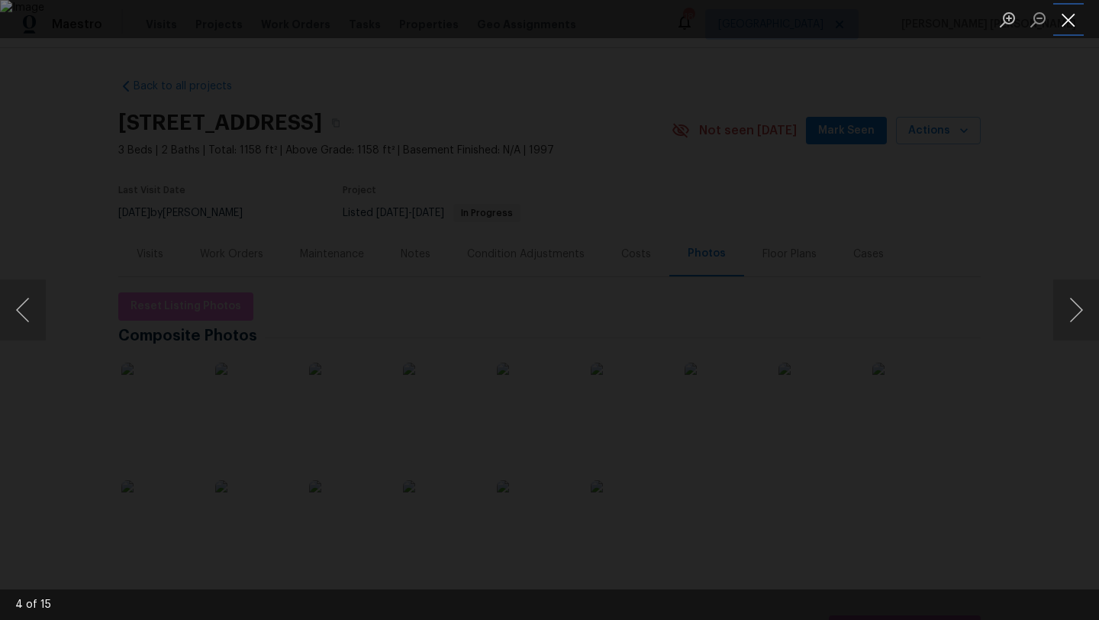
click at [1069, 27] on button "Close lightbox" at bounding box center [1068, 19] width 31 height 27
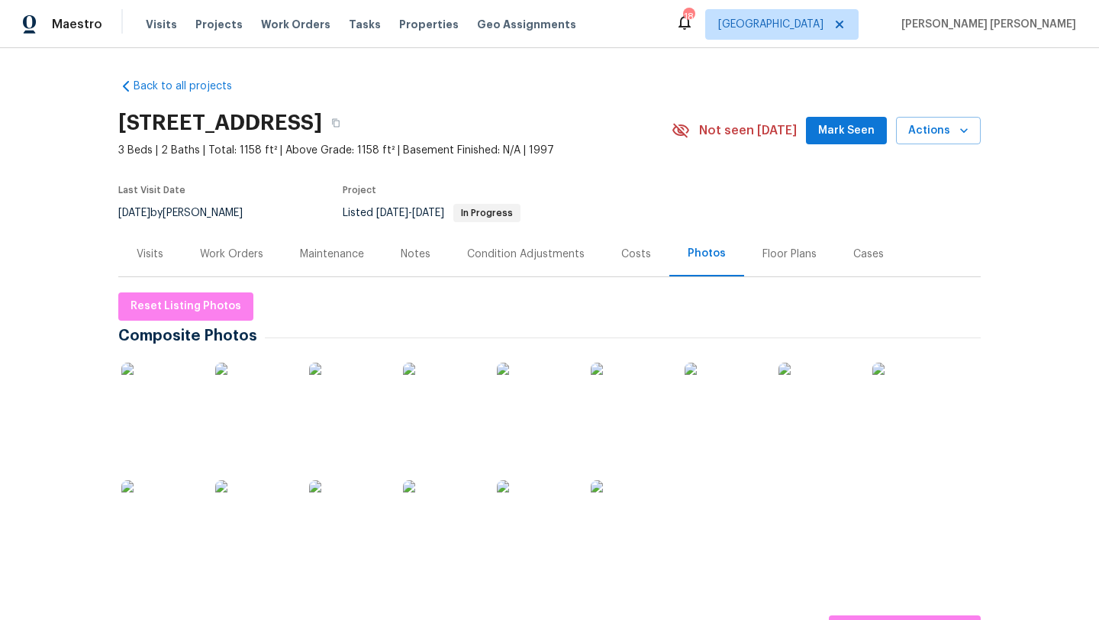
click at [636, 255] on div "Costs" at bounding box center [636, 254] width 30 height 15
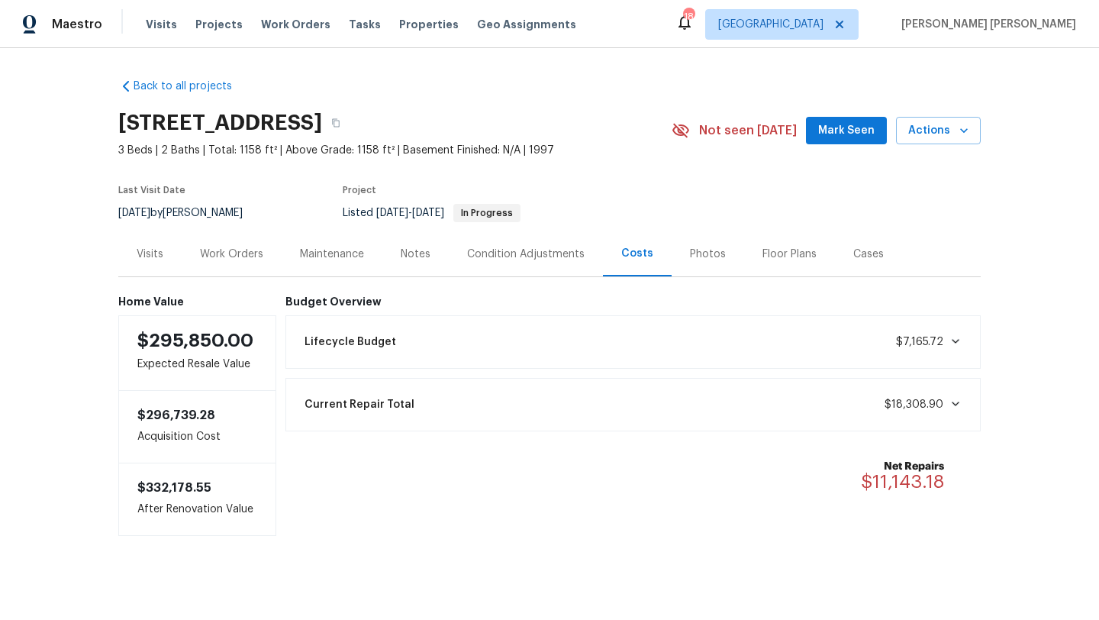
click at [148, 258] on div "Visits" at bounding box center [150, 254] width 27 height 15
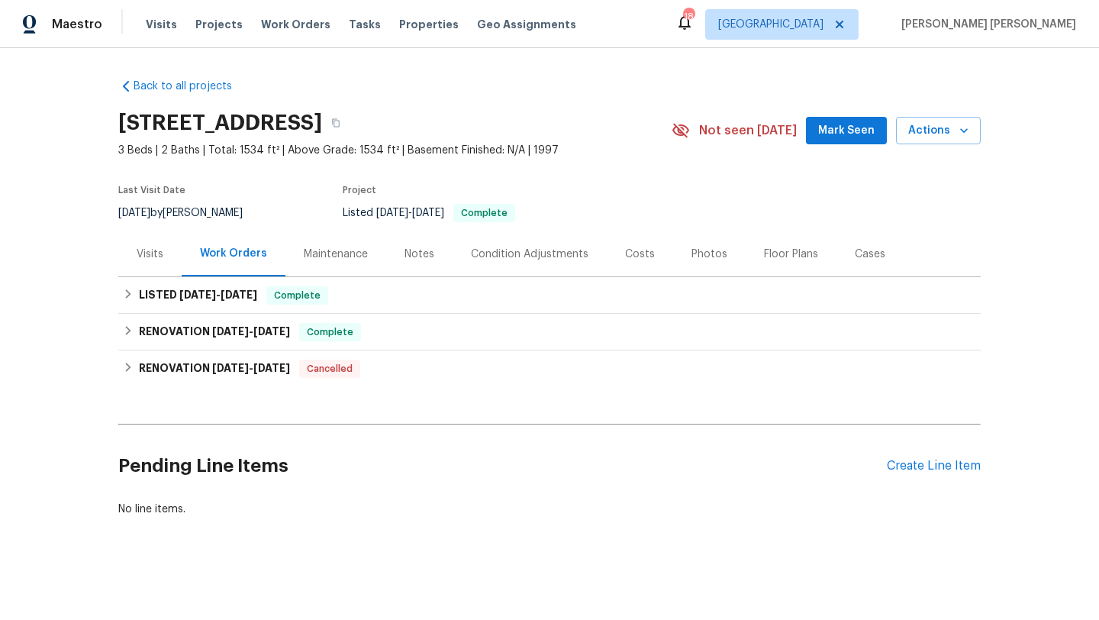
click at [722, 276] on div "Photos" at bounding box center [709, 253] width 73 height 45
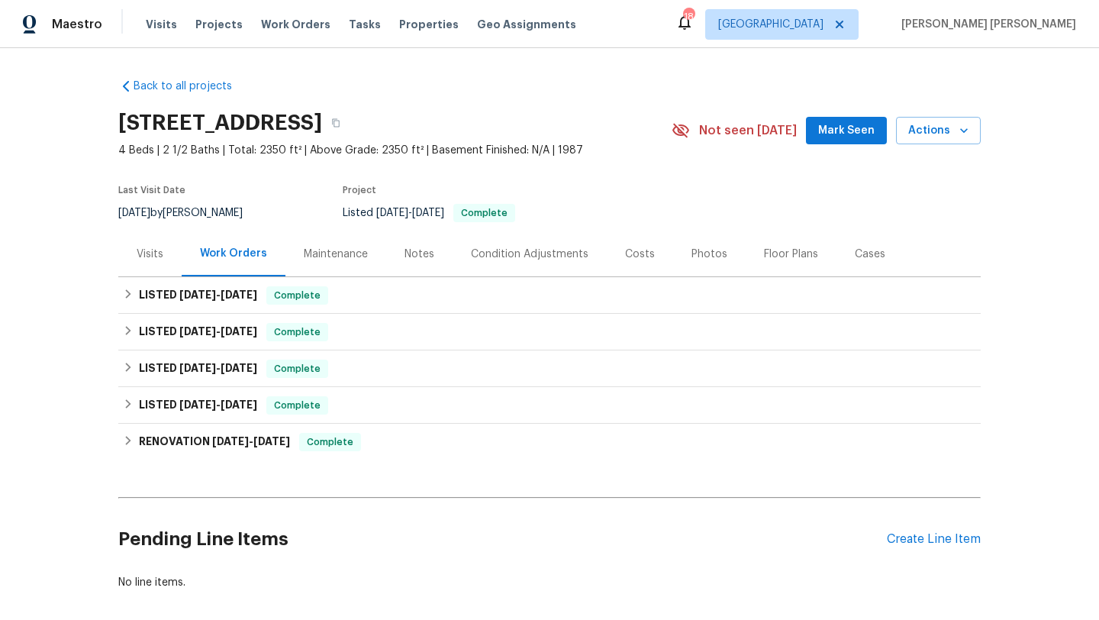
click at [152, 254] on div "Visits" at bounding box center [150, 254] width 27 height 15
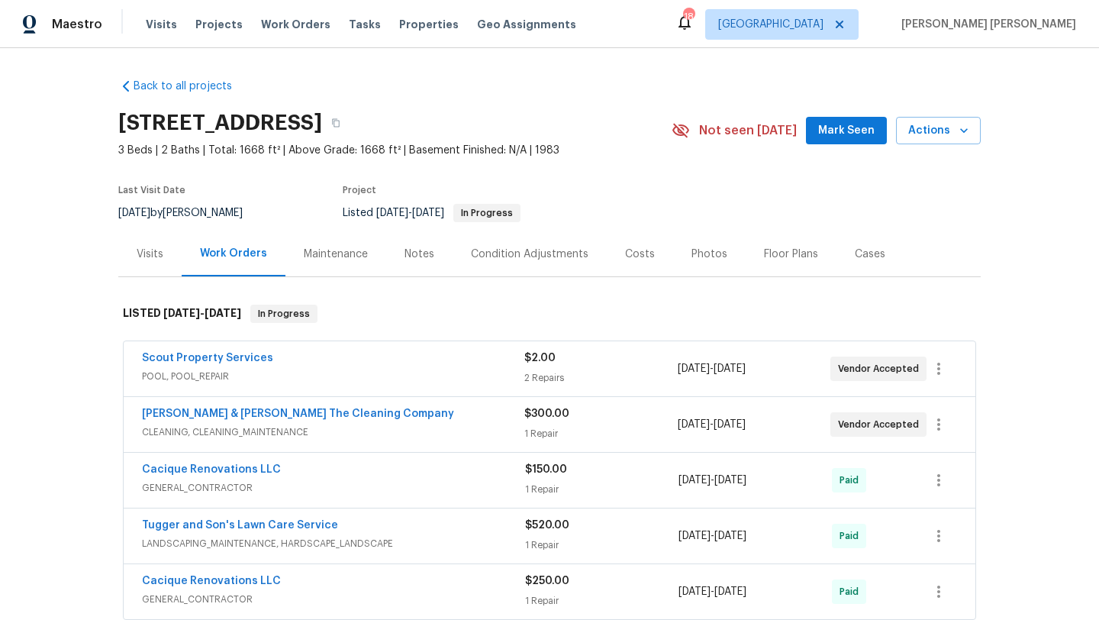
click at [153, 259] on div "Visits" at bounding box center [150, 254] width 27 height 15
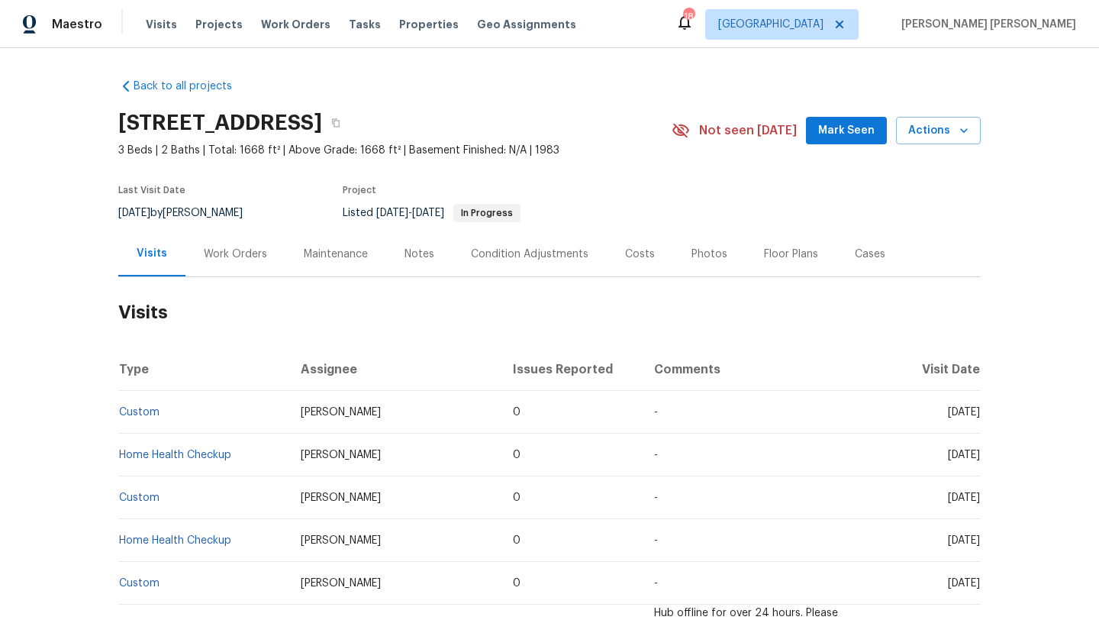
click at [712, 254] on div "Photos" at bounding box center [710, 254] width 36 height 15
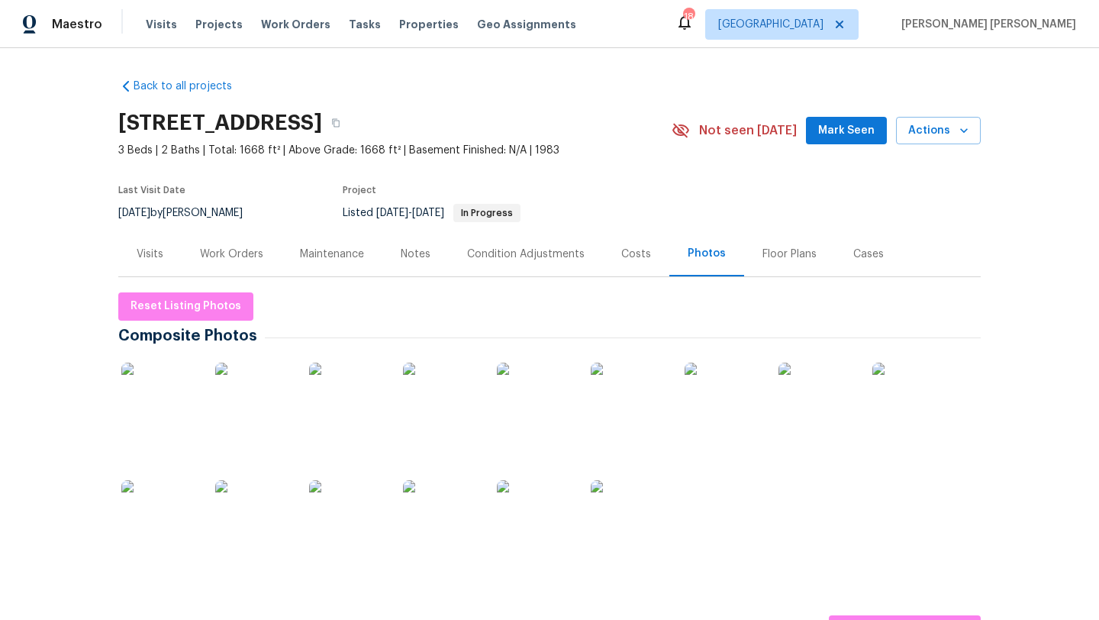
click at [817, 395] on img at bounding box center [817, 401] width 76 height 76
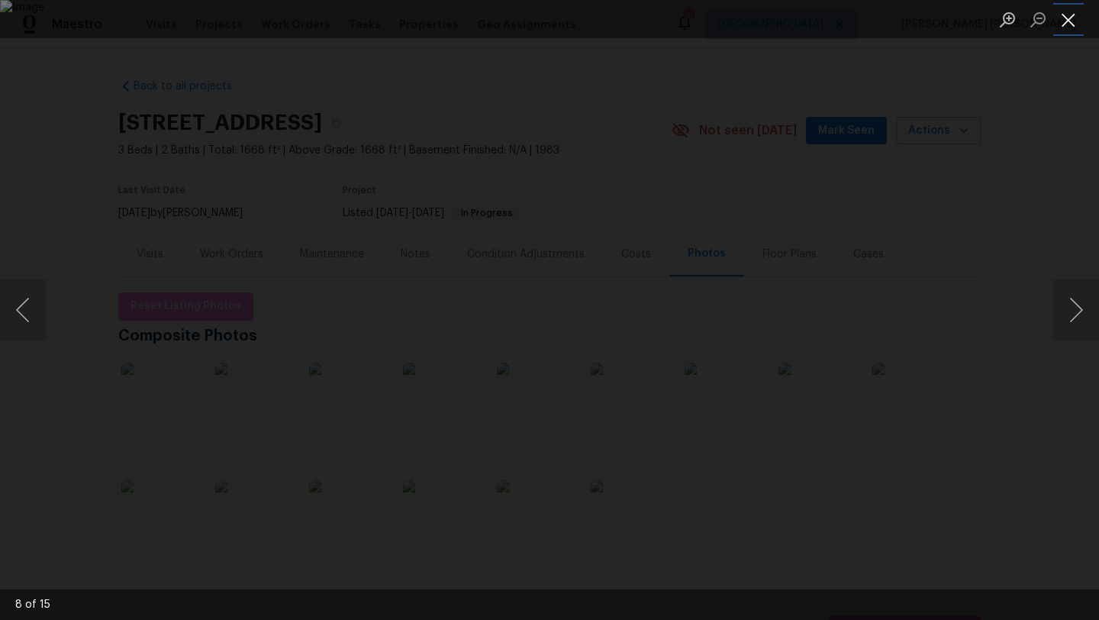
click at [1066, 28] on button "Close lightbox" at bounding box center [1068, 19] width 31 height 27
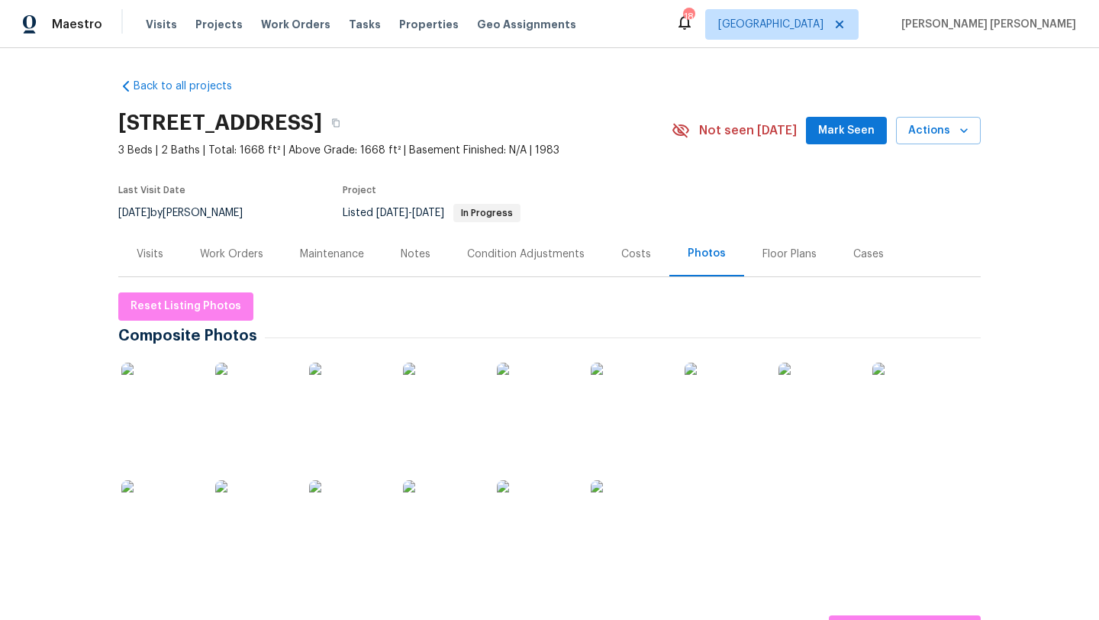
click at [127, 247] on div "Visits" at bounding box center [149, 253] width 63 height 45
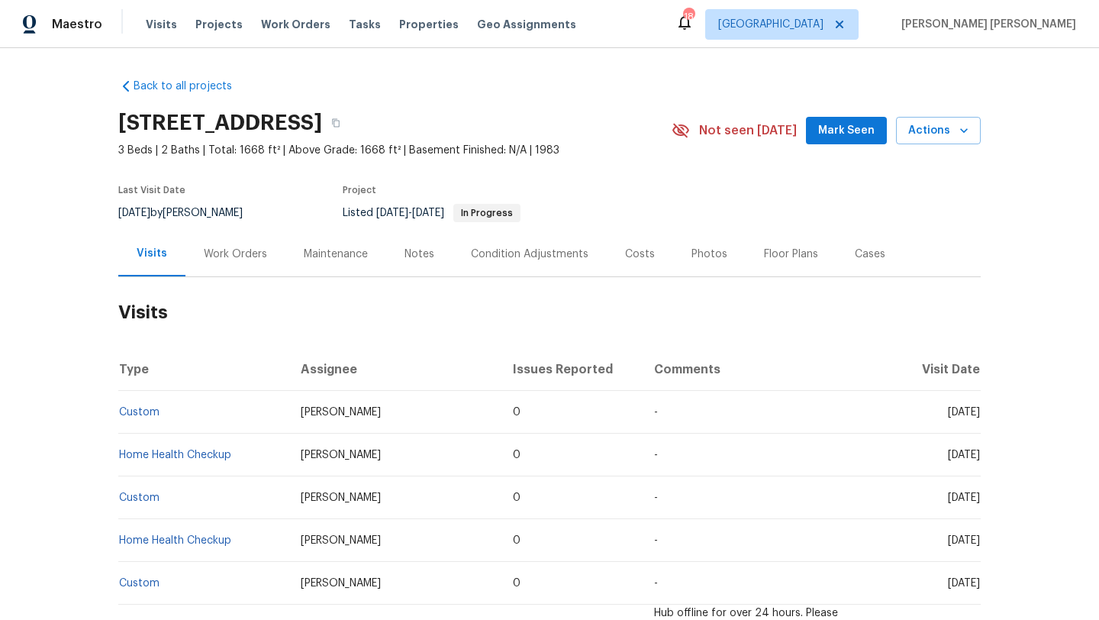
click at [236, 256] on div "Work Orders" at bounding box center [235, 254] width 63 height 15
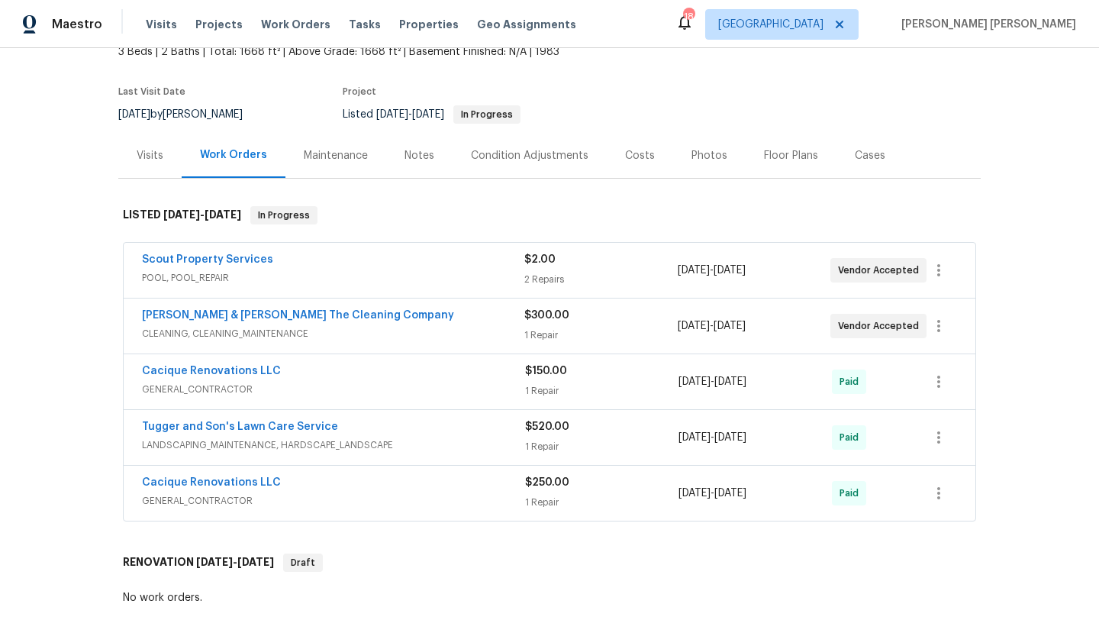
scroll to position [96, 0]
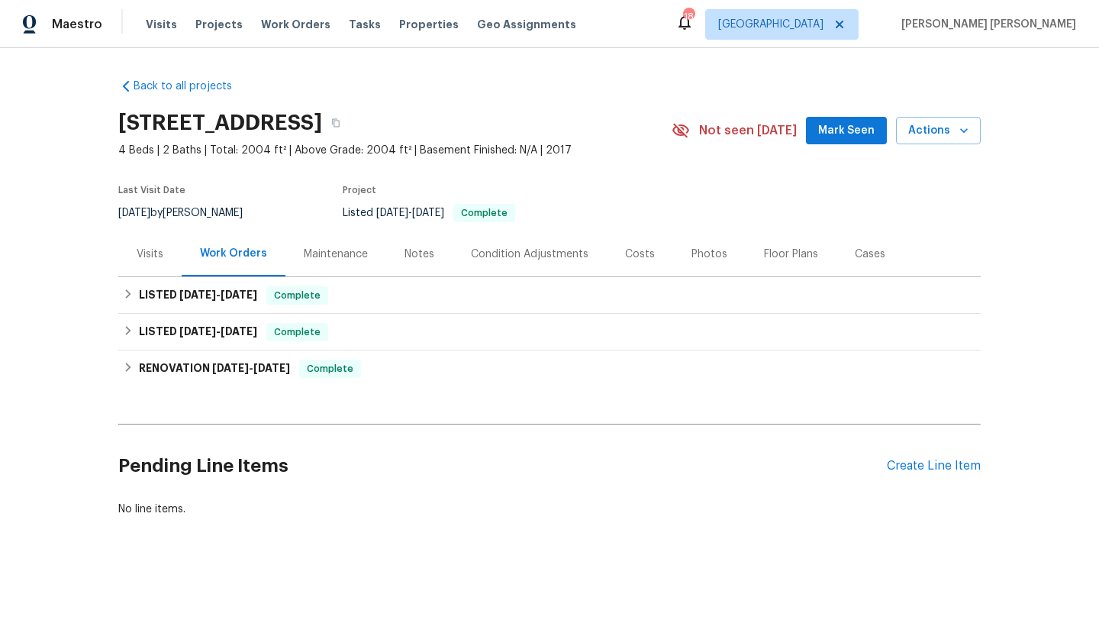
click at [165, 264] on div "Visits" at bounding box center [149, 253] width 63 height 45
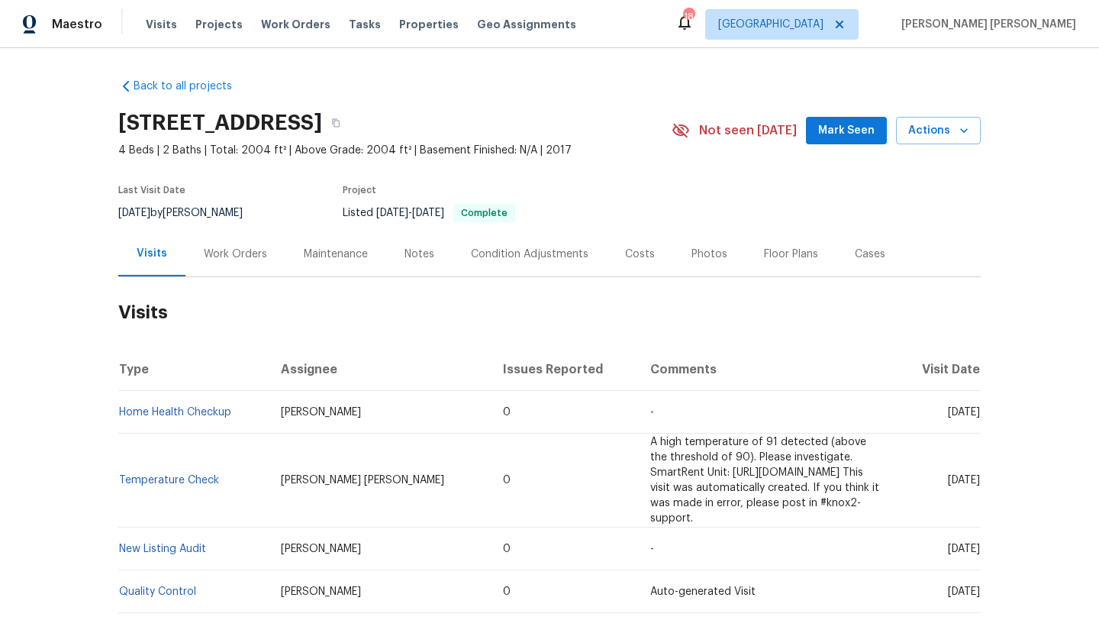
click at [694, 258] on div "Photos" at bounding box center [710, 254] width 36 height 15
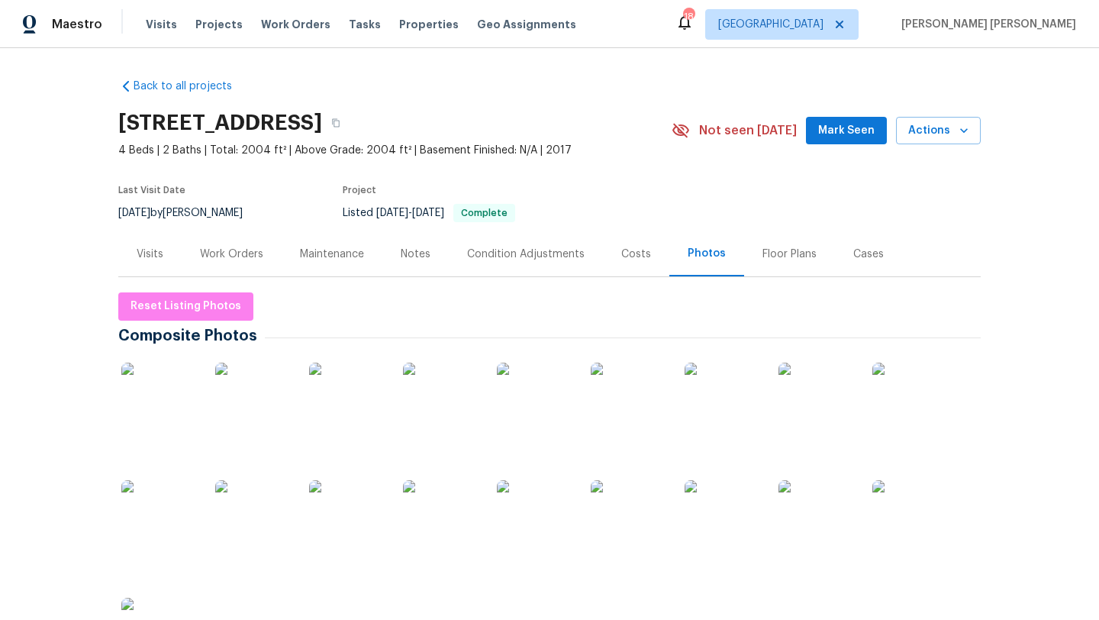
click at [551, 477] on div at bounding box center [535, 518] width 82 height 95
click at [551, 517] on img at bounding box center [535, 518] width 76 height 76
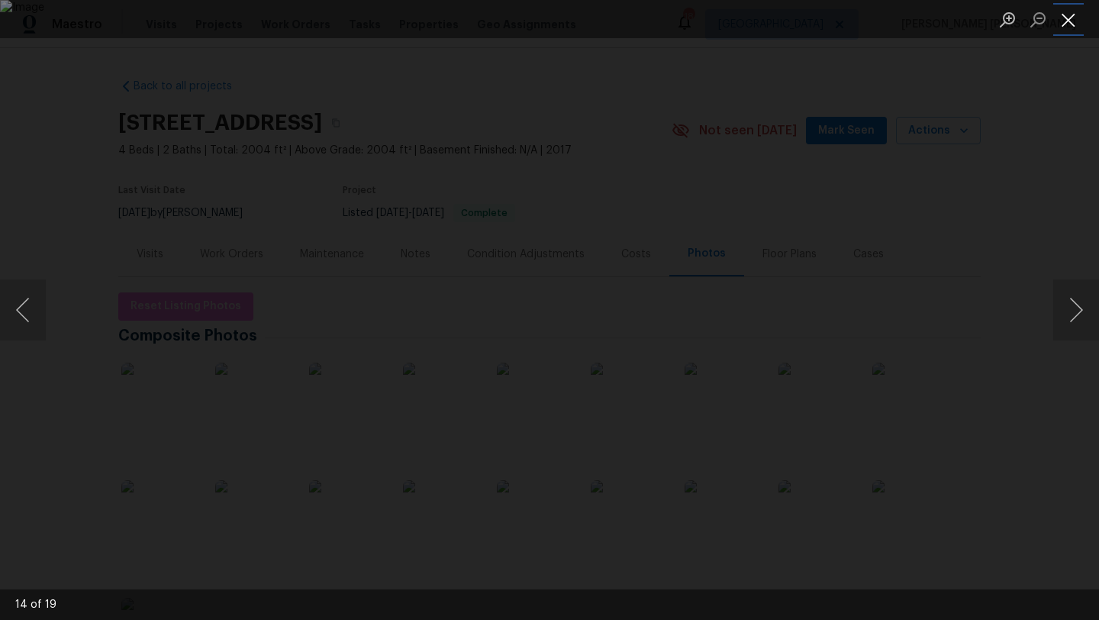
click at [1073, 24] on button "Close lightbox" at bounding box center [1068, 19] width 31 height 27
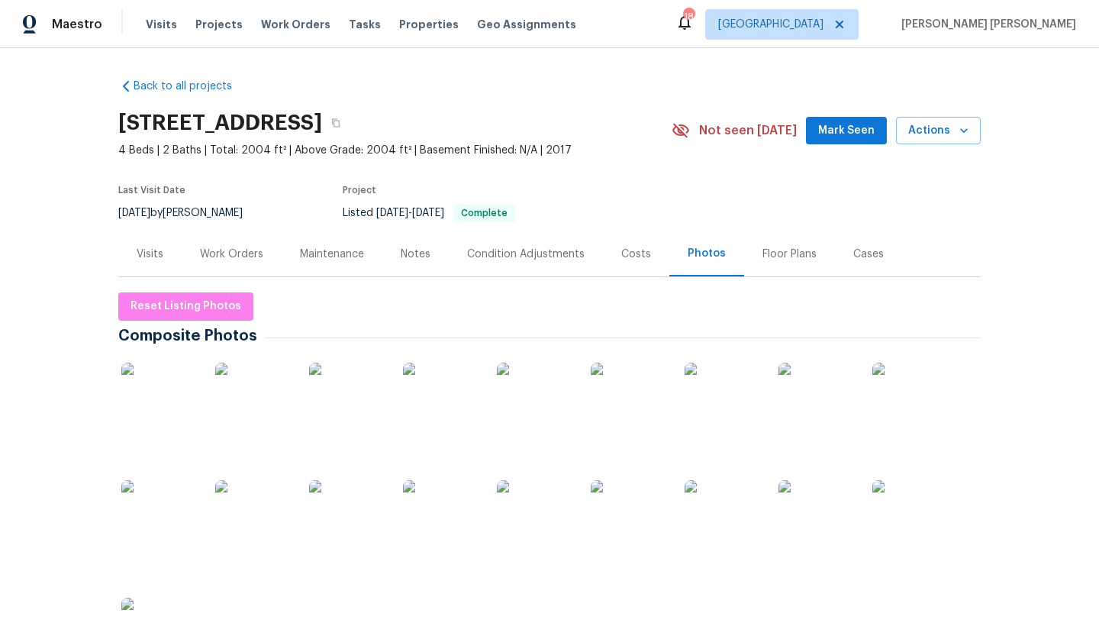
click at [165, 385] on img at bounding box center [159, 401] width 76 height 76
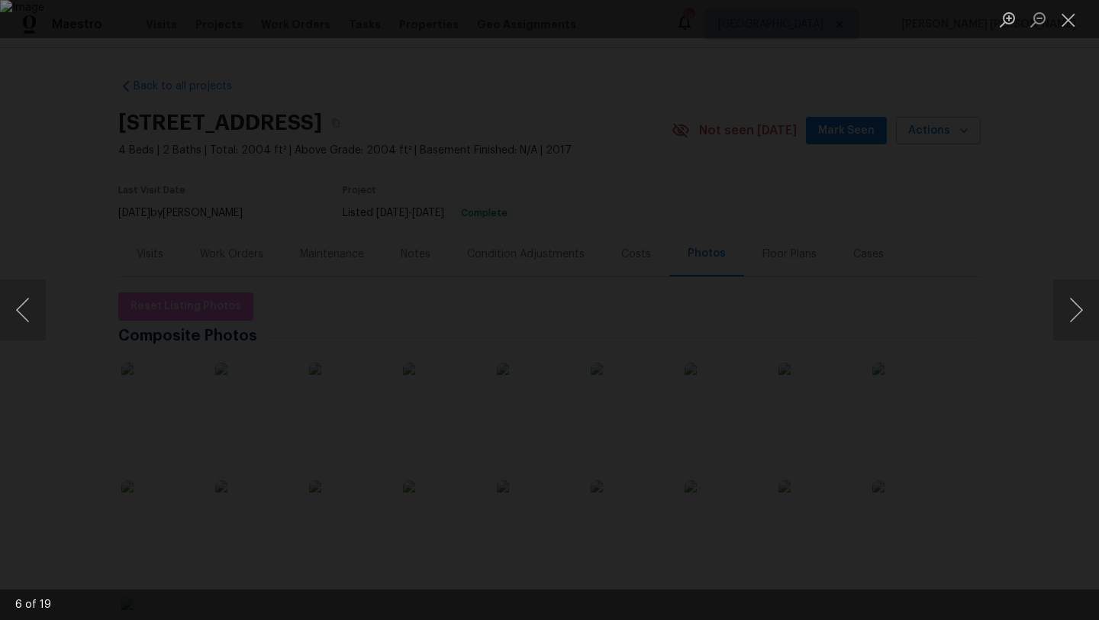
click at [1084, 27] on ul "Lightbox" at bounding box center [1045, 19] width 107 height 38
click at [1072, 26] on button "Close lightbox" at bounding box center [1068, 19] width 31 height 27
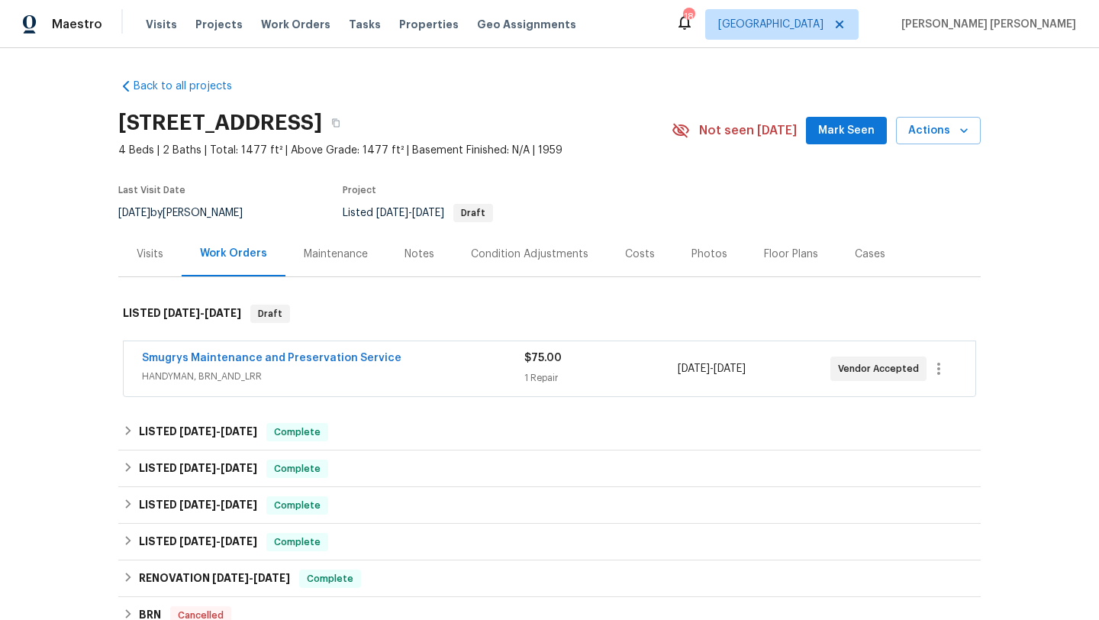
click at [157, 257] on div "Visits" at bounding box center [150, 254] width 27 height 15
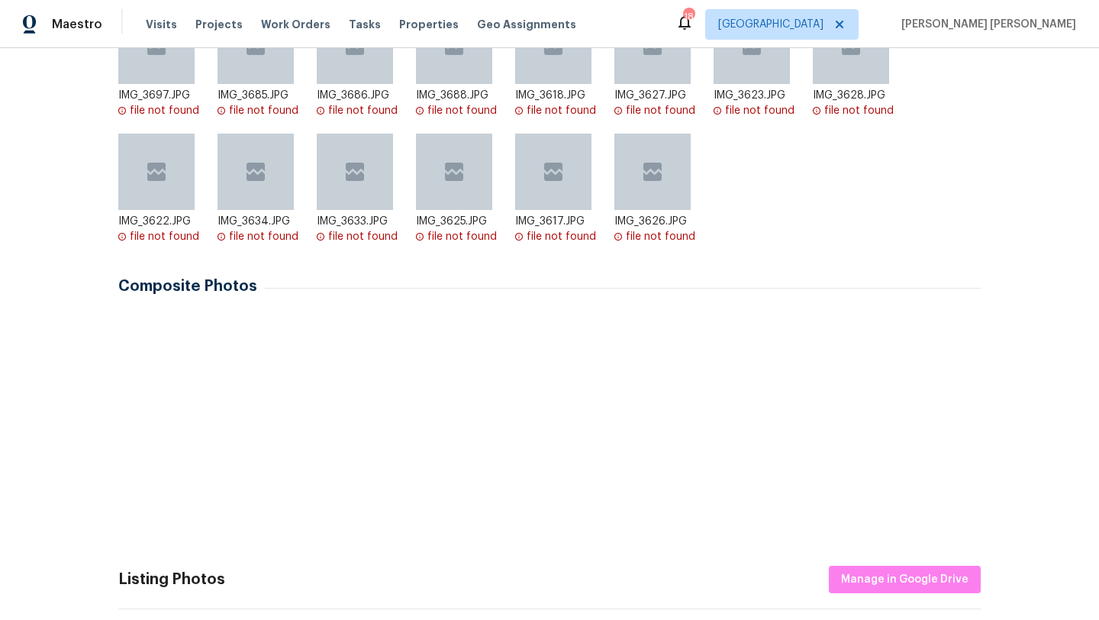
scroll to position [491, 0]
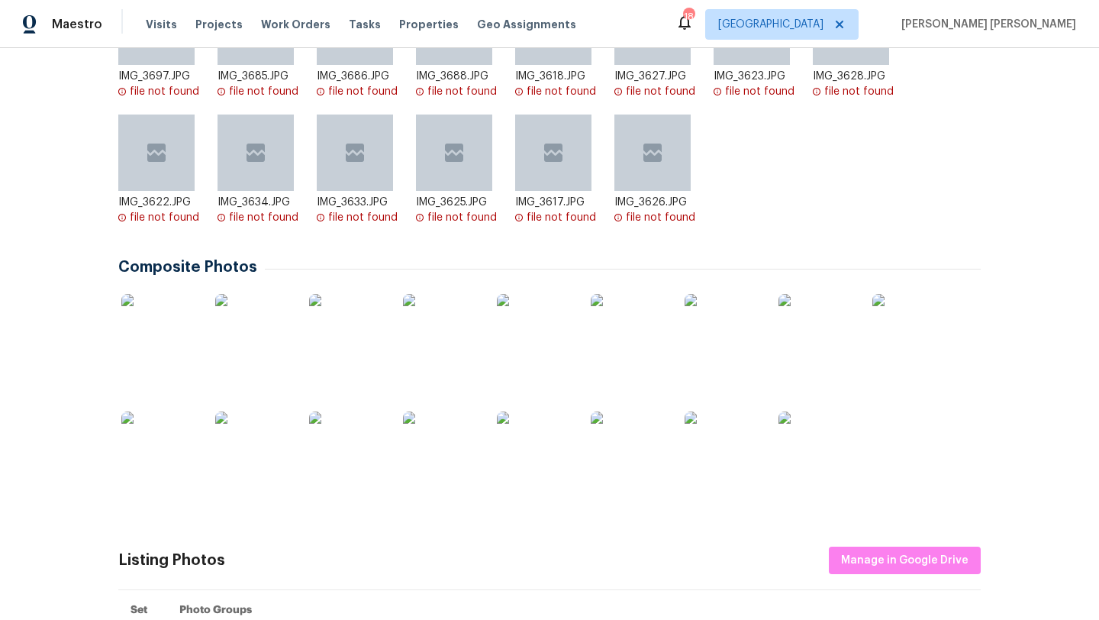
click at [179, 348] on img at bounding box center [159, 332] width 76 height 76
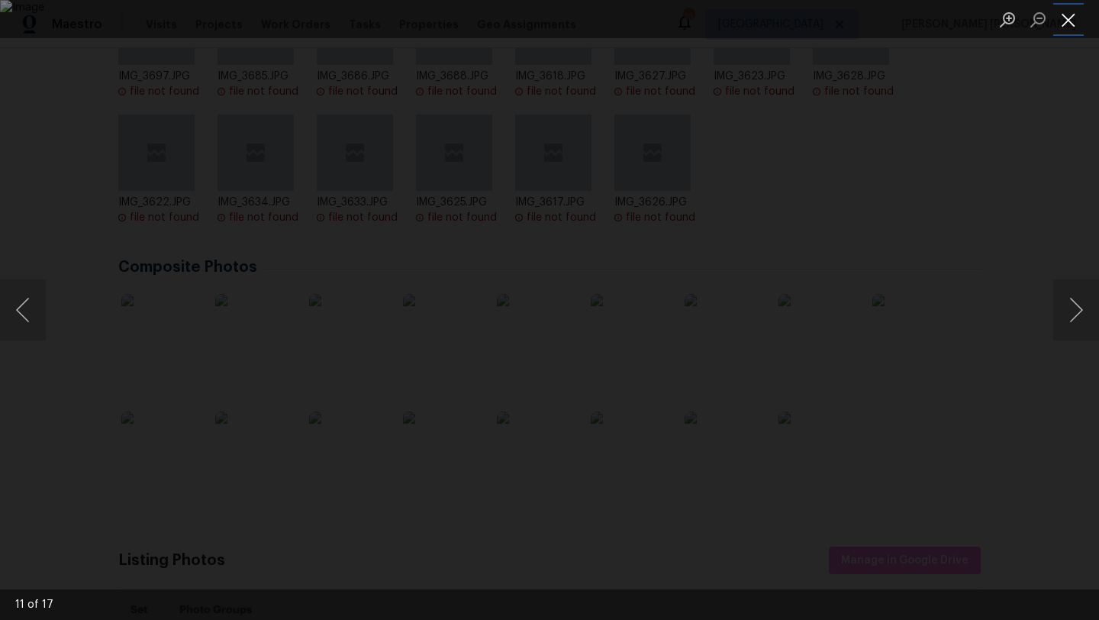
click at [1069, 24] on button "Close lightbox" at bounding box center [1068, 19] width 31 height 27
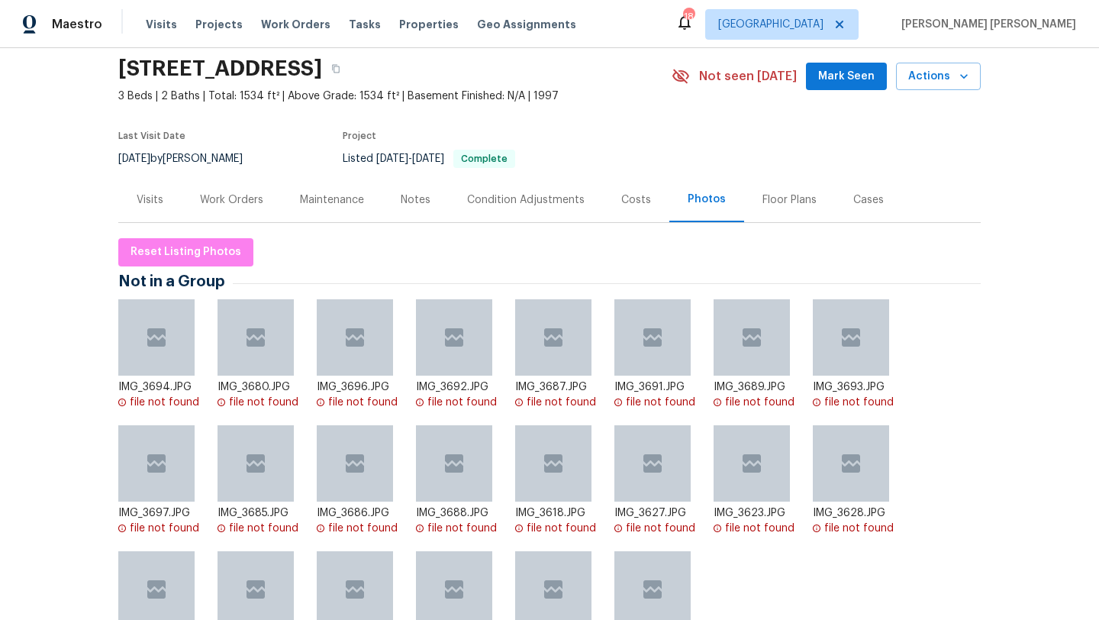
scroll to position [0, 0]
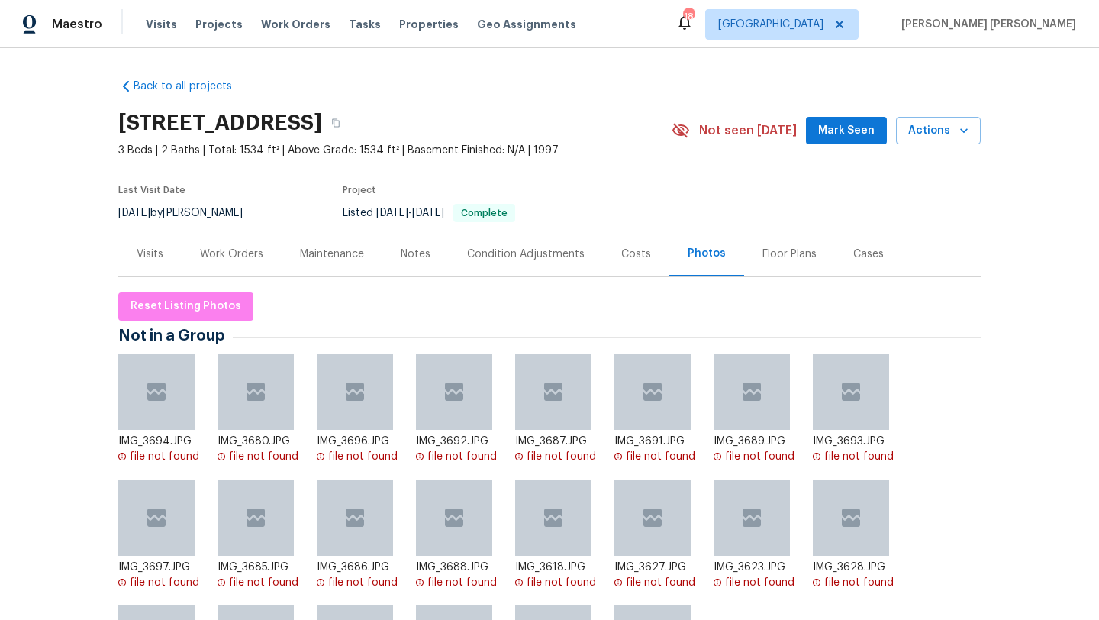
click at [159, 262] on div "Visits" at bounding box center [150, 254] width 27 height 15
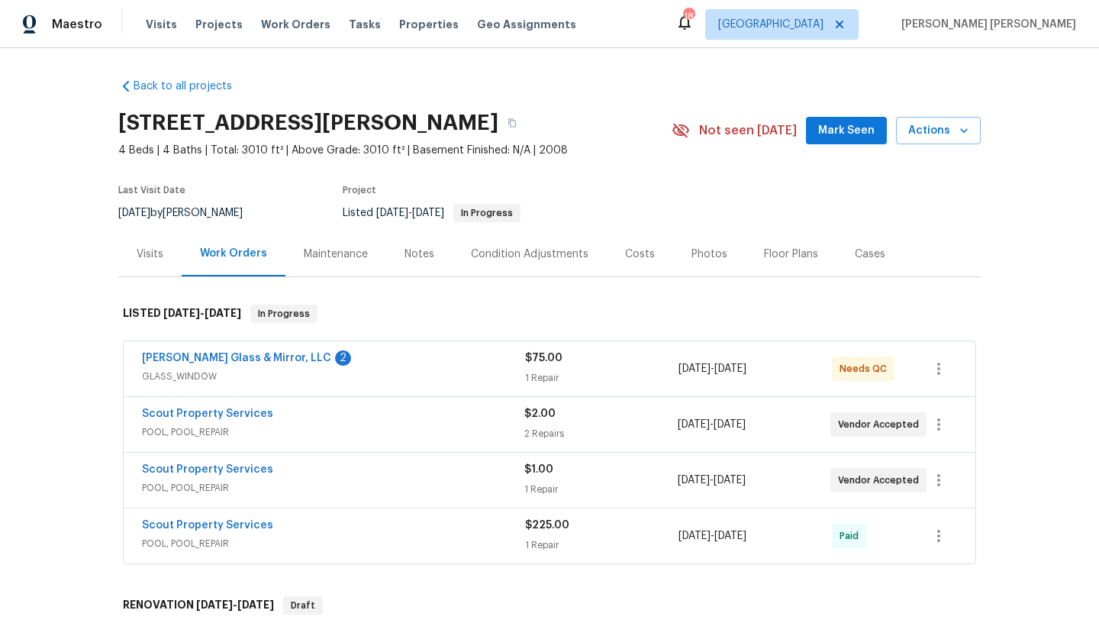
click at [152, 251] on div "Visits" at bounding box center [150, 254] width 27 height 15
